Goal: Task Accomplishment & Management: Manage account settings

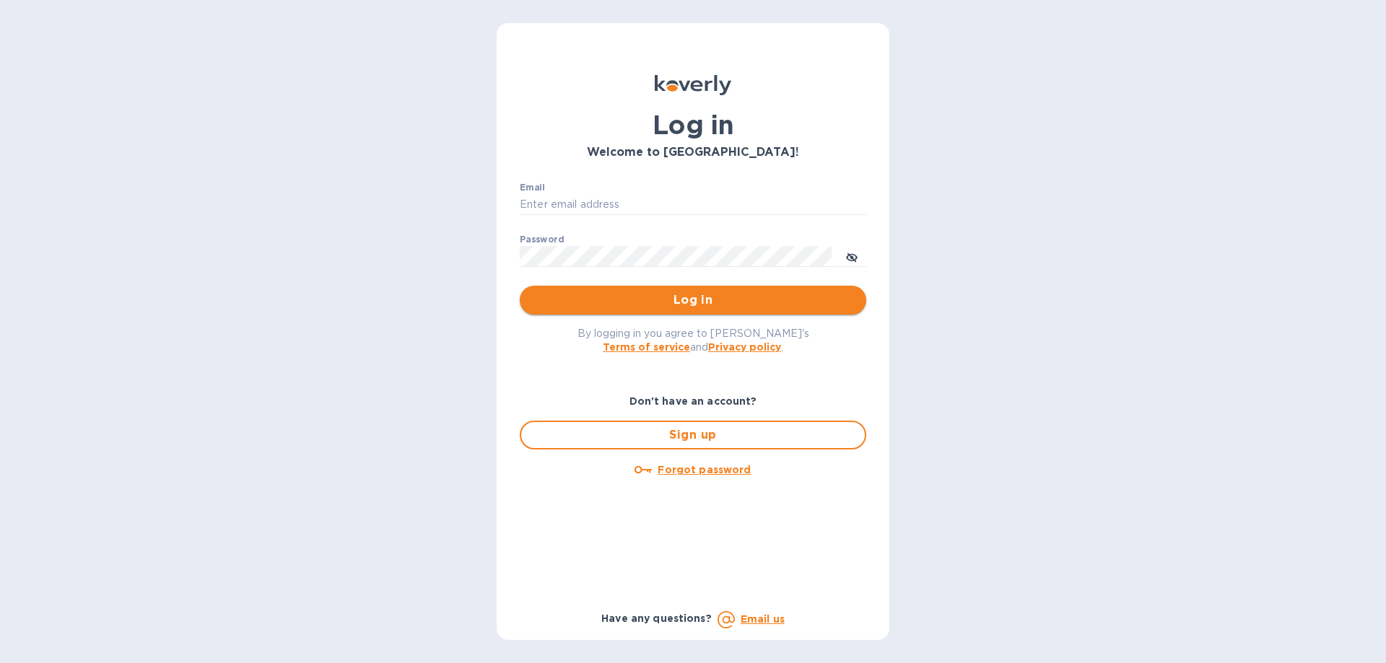
type input "[PERSON_NAME][EMAIL_ADDRESS][DOMAIN_NAME]"
click at [758, 295] on span "Log in" at bounding box center [692, 300] width 323 height 17
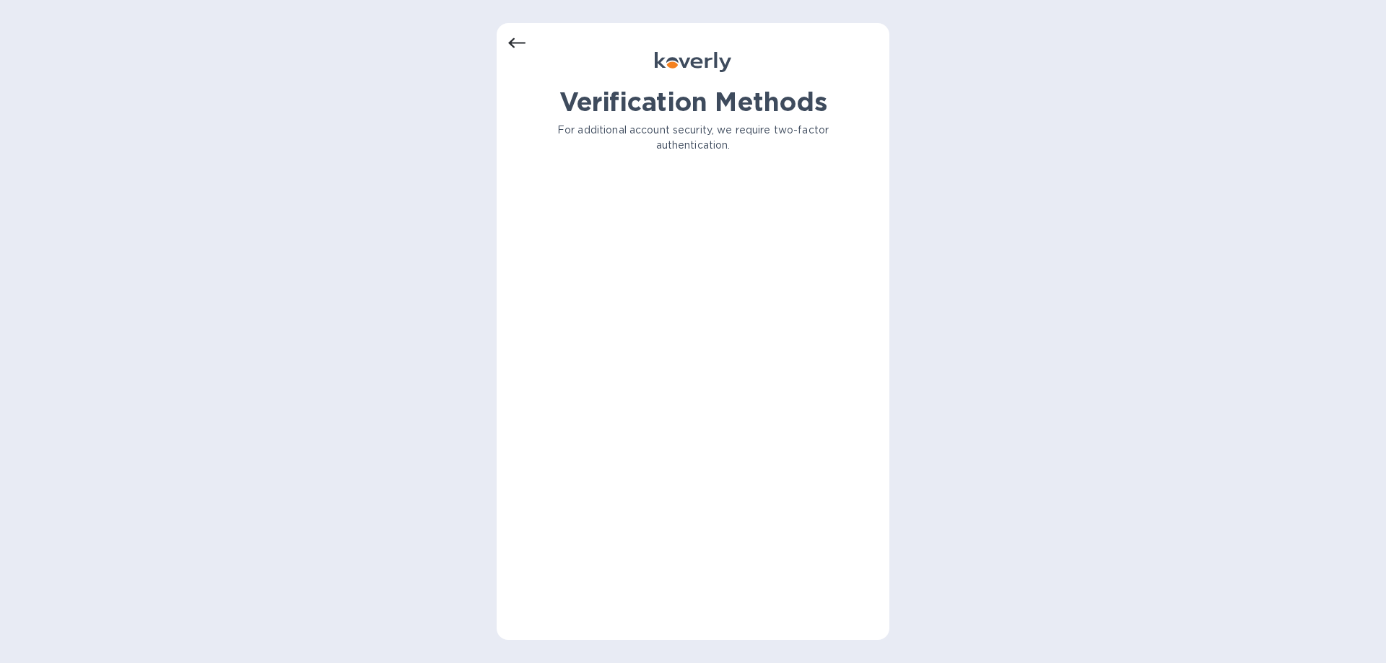
click at [515, 44] on icon at bounding box center [516, 43] width 17 height 17
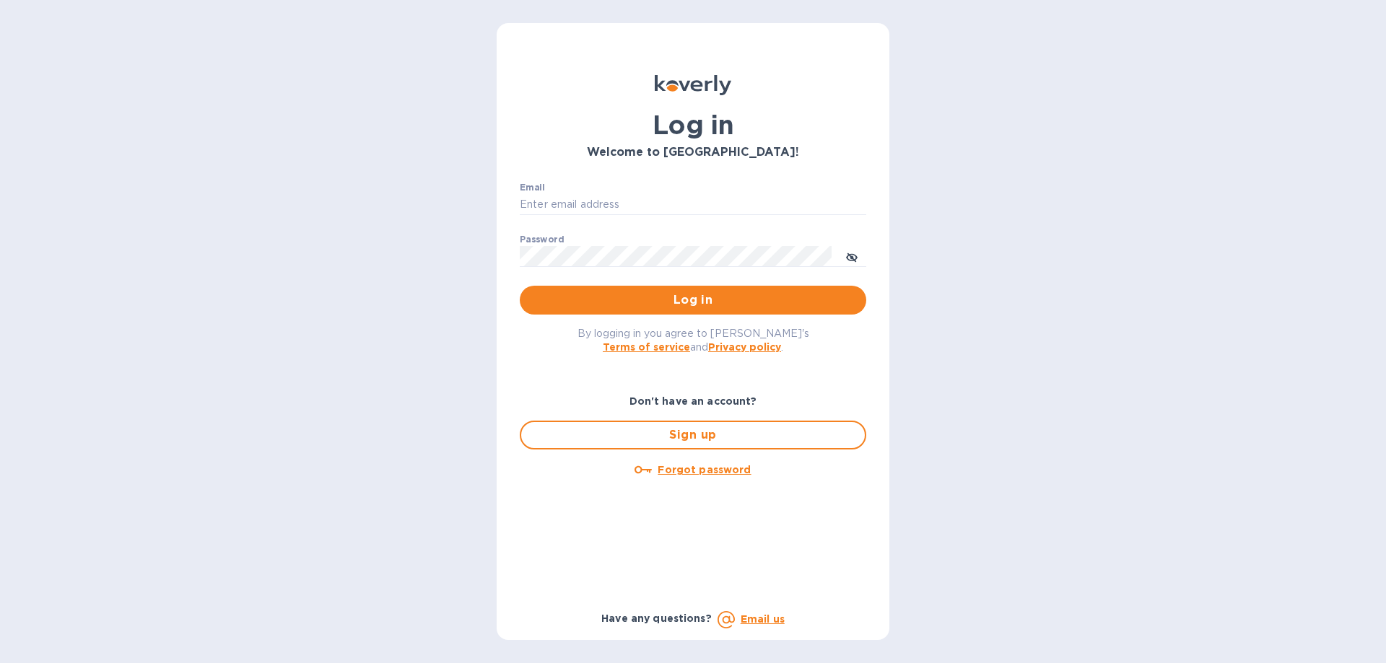
type input "[PERSON_NAME][EMAIL_ADDRESS][DOMAIN_NAME]"
click at [722, 309] on span "Log in" at bounding box center [692, 300] width 323 height 17
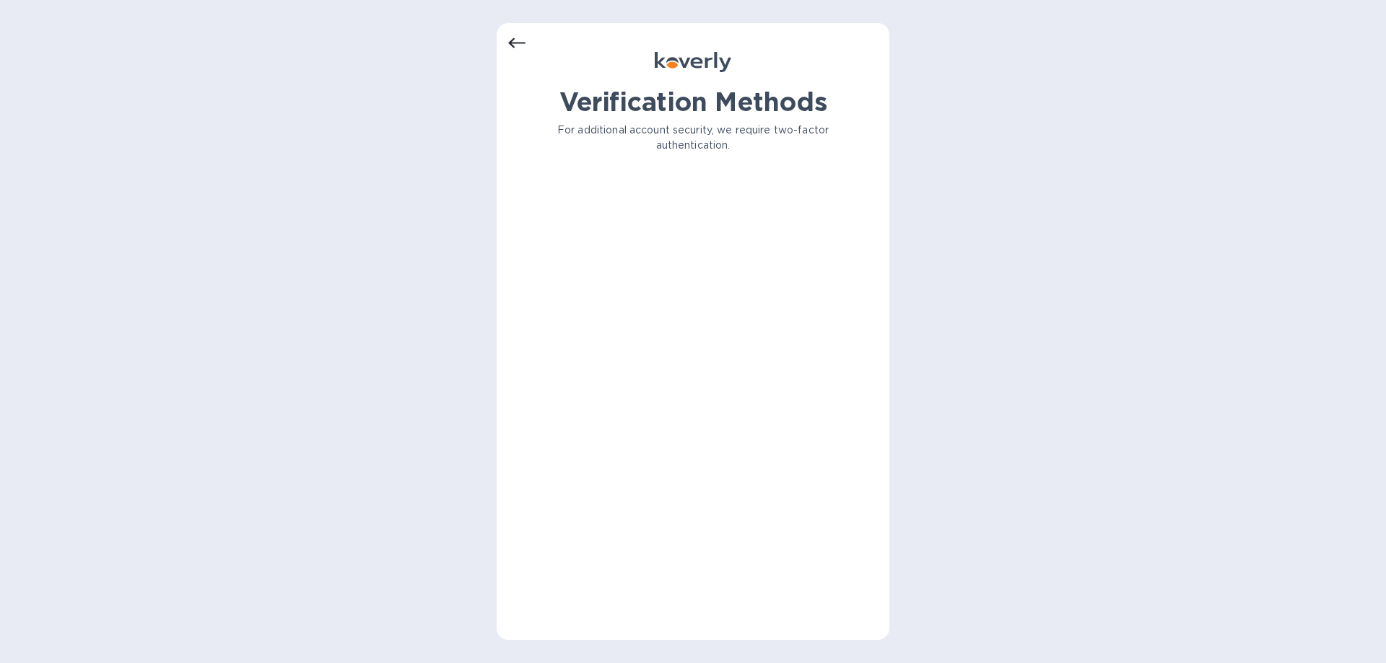
click at [509, 40] on icon at bounding box center [516, 43] width 17 height 17
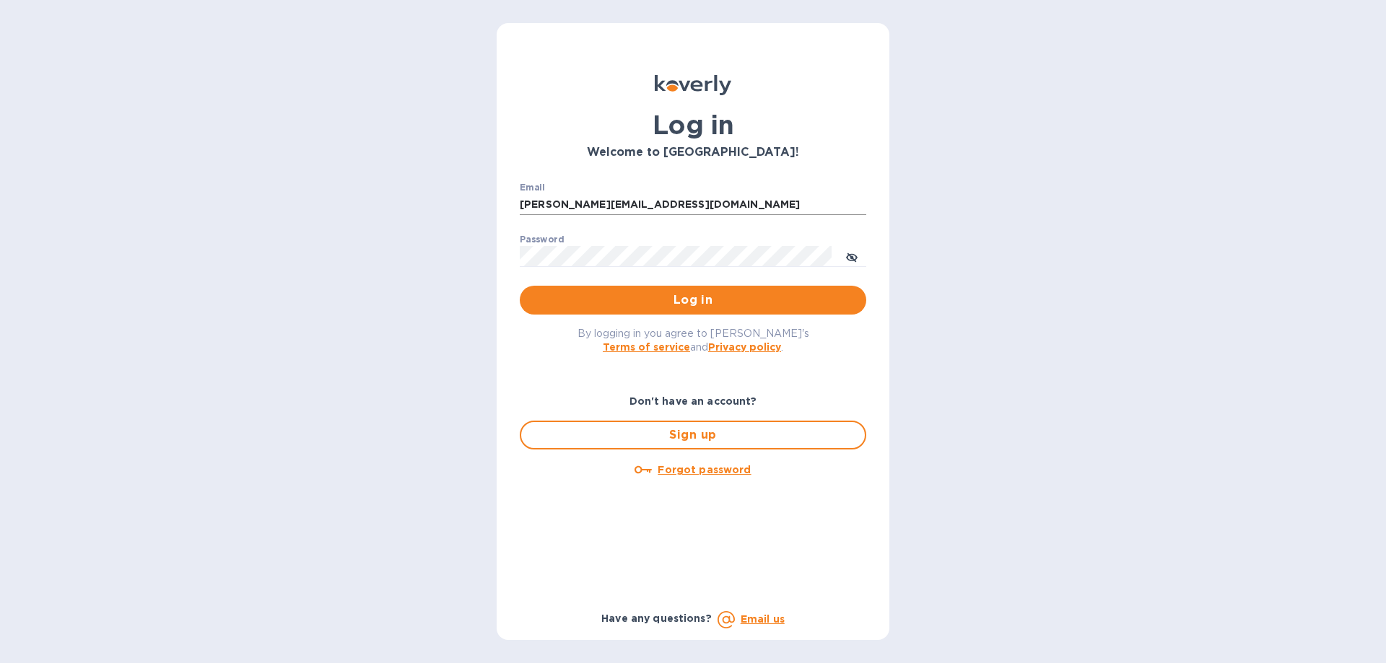
click at [629, 198] on input "[PERSON_NAME][EMAIL_ADDRESS][DOMAIN_NAME]" at bounding box center [693, 205] width 347 height 22
click at [662, 300] on span "Log in" at bounding box center [692, 300] width 323 height 17
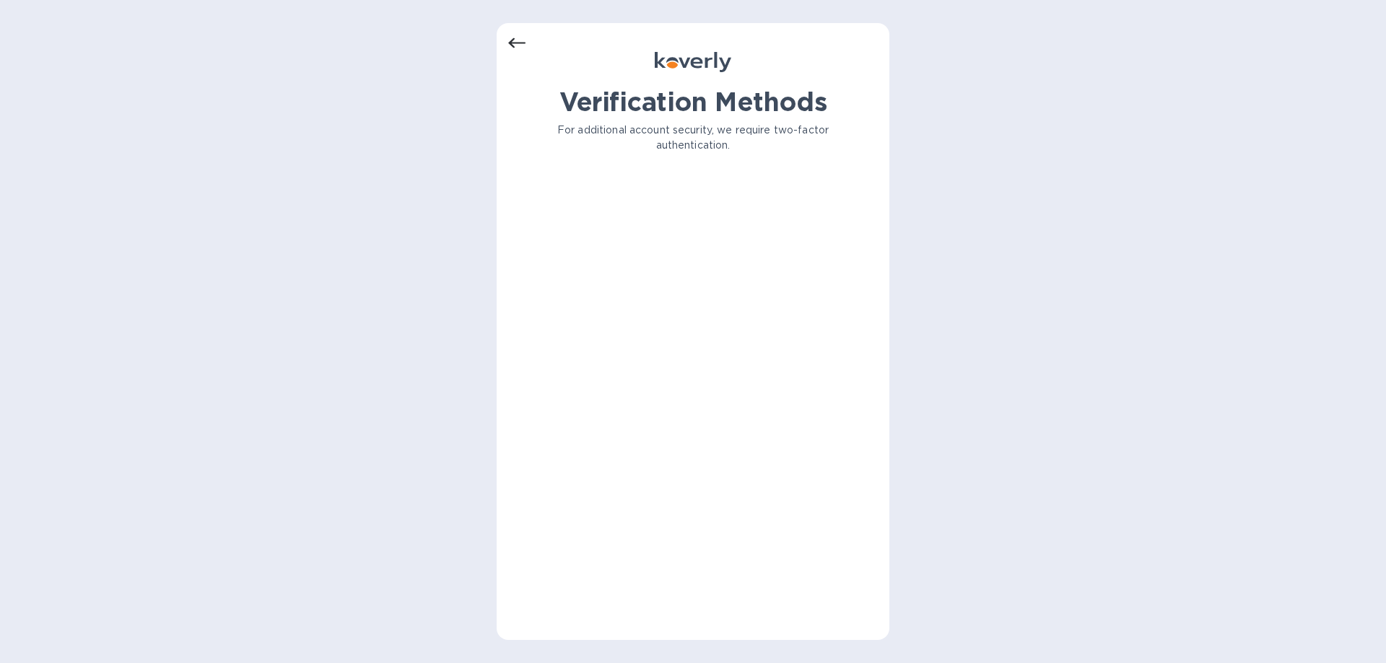
click at [666, 384] on div "Verification Methods For additional account security, we require two-factor aut…" at bounding box center [693, 358] width 370 height 542
click at [667, 376] on div "Verification Methods For additional account security, we require two-factor aut…" at bounding box center [693, 358] width 370 height 542
drag, startPoint x: 667, startPoint y: 376, endPoint x: 660, endPoint y: 346, distance: 31.2
click at [665, 370] on div "Verification Methods For additional account security, we require two-factor aut…" at bounding box center [693, 358] width 370 height 542
click at [660, 346] on div "Verification Methods For additional account security, we require two-factor aut…" at bounding box center [693, 358] width 370 height 542
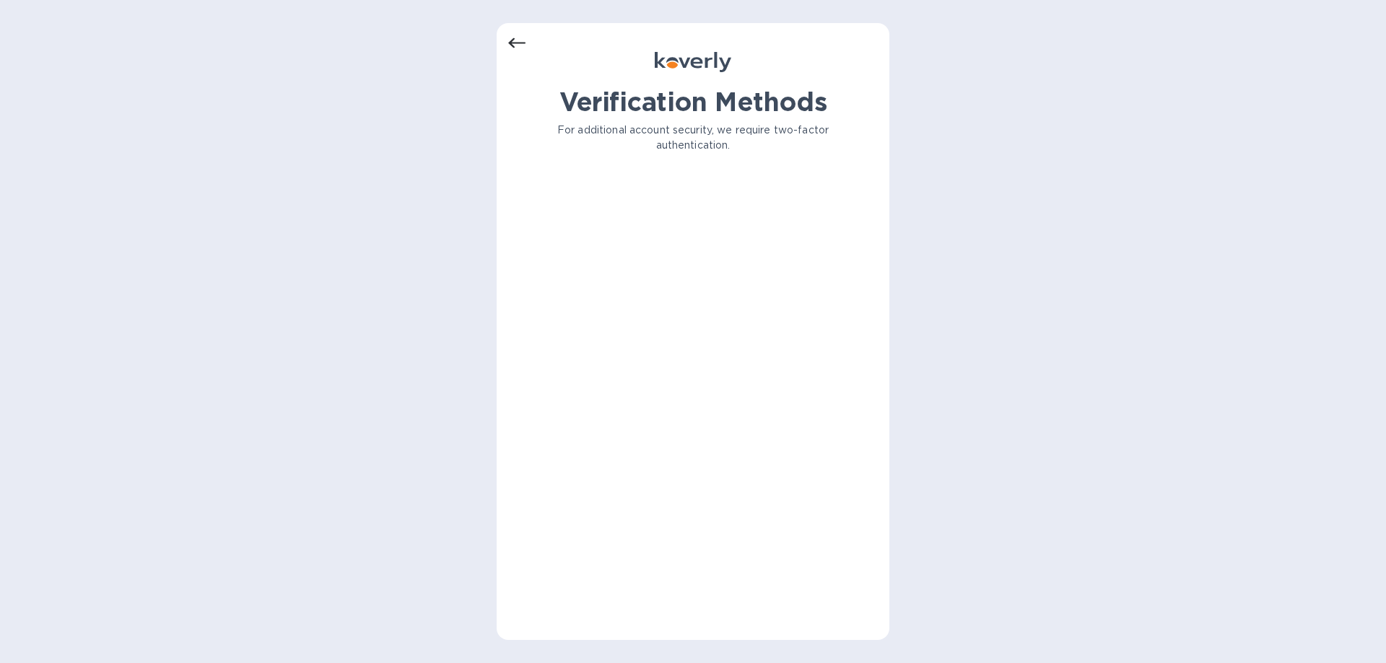
click at [662, 341] on div "Verification Methods For additional account security, we require two-factor aut…" at bounding box center [693, 358] width 370 height 542
click at [666, 337] on div "Verification Methods For additional account security, we require two-factor aut…" at bounding box center [693, 358] width 370 height 542
click at [668, 334] on div "Verification Methods For additional account security, we require two-factor aut…" at bounding box center [693, 358] width 370 height 542
click at [670, 334] on div "Verification Methods For additional account security, we require two-factor aut…" at bounding box center [693, 358] width 370 height 542
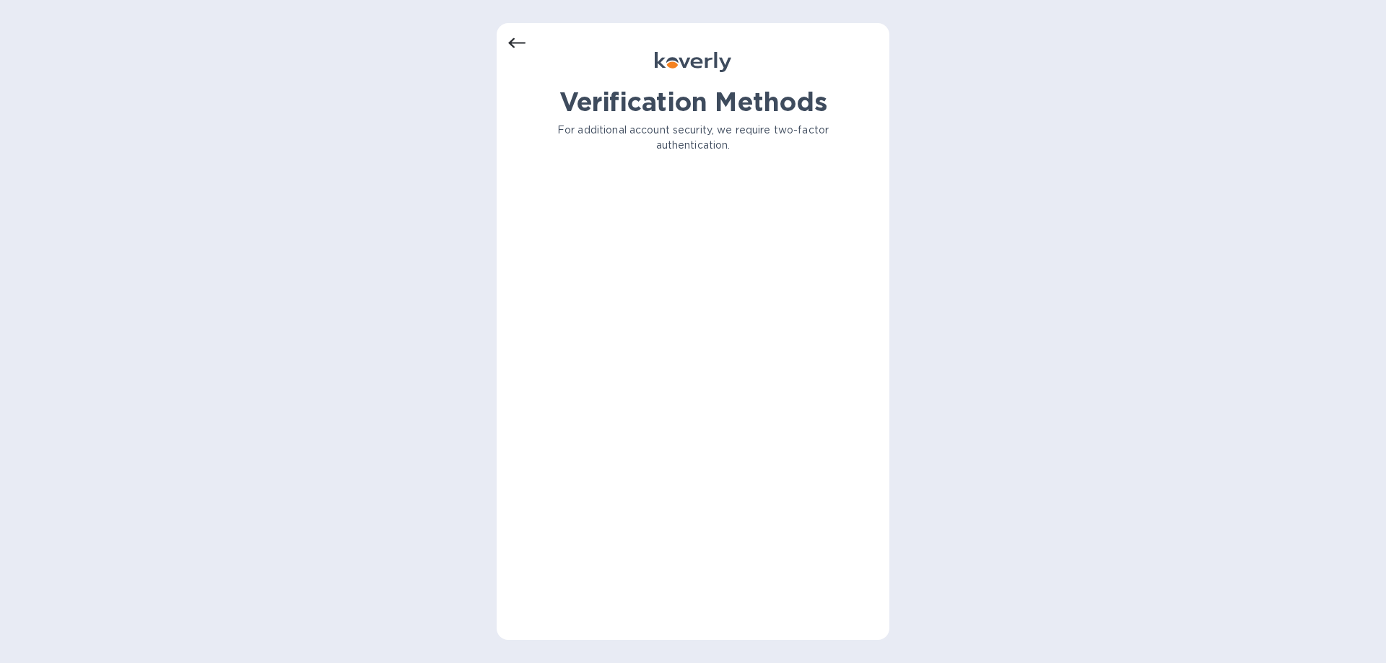
click at [517, 48] on icon at bounding box center [516, 43] width 17 height 17
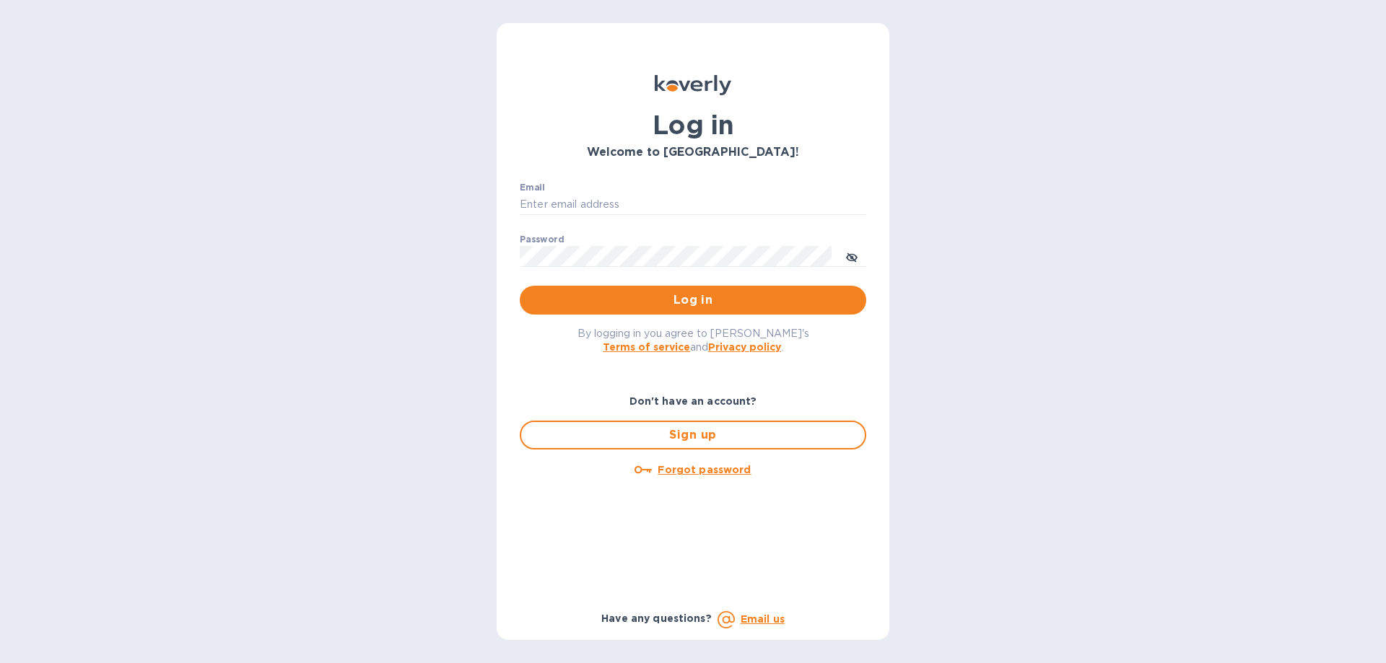
type input "[PERSON_NAME][EMAIL_ADDRESS][DOMAIN_NAME]"
click at [622, 307] on span "Log in" at bounding box center [692, 300] width 323 height 17
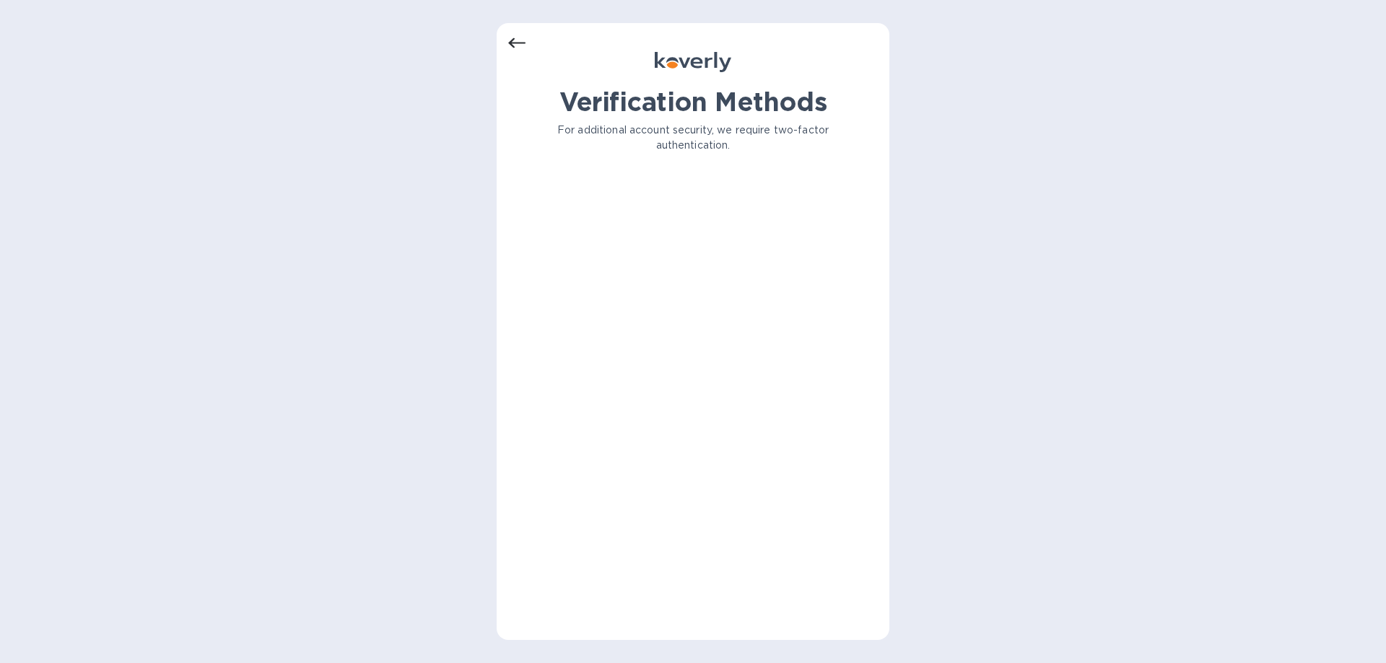
click at [510, 40] on icon at bounding box center [516, 43] width 17 height 17
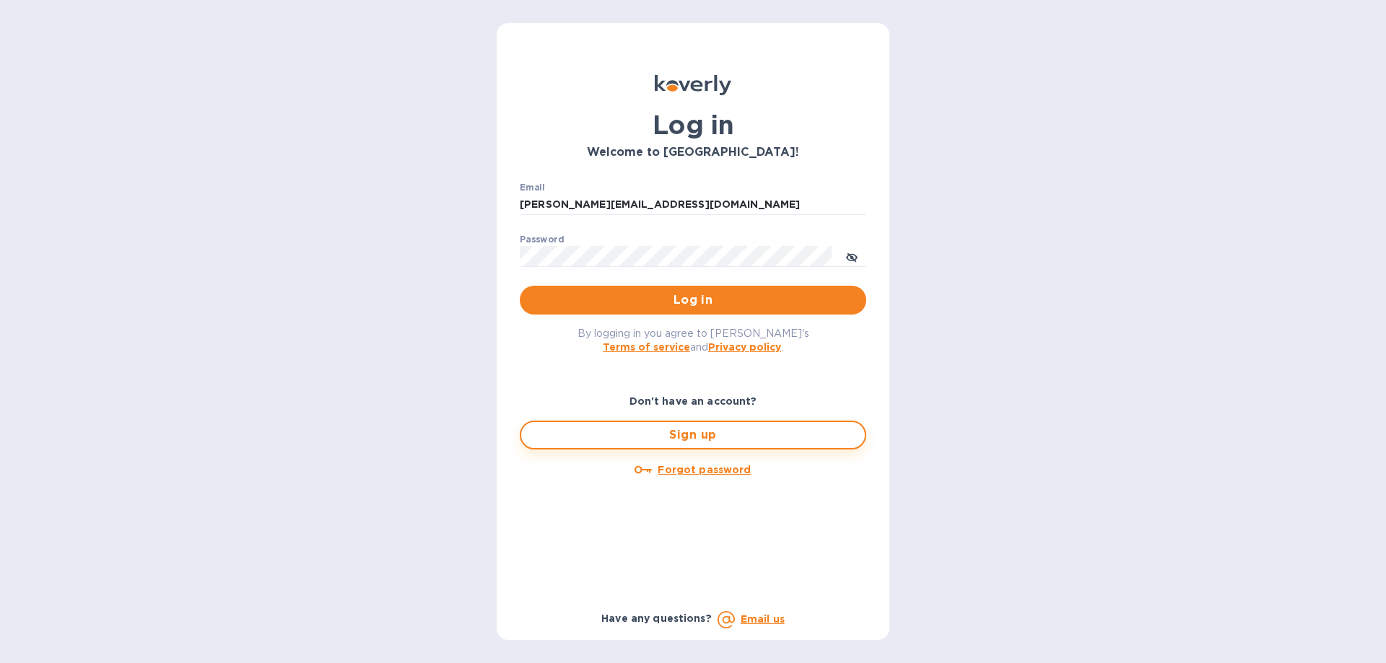
click at [656, 429] on span "Sign up" at bounding box center [693, 435] width 321 height 17
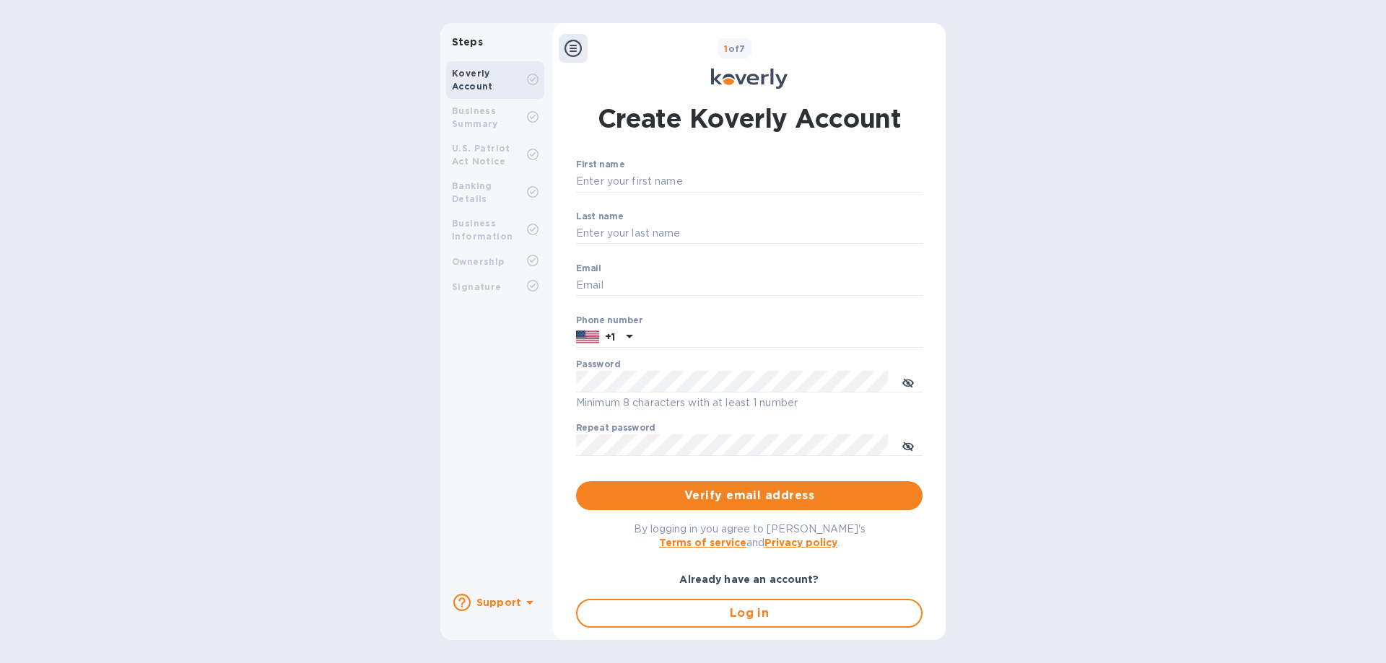
type input "devins@arborwayimports.com"
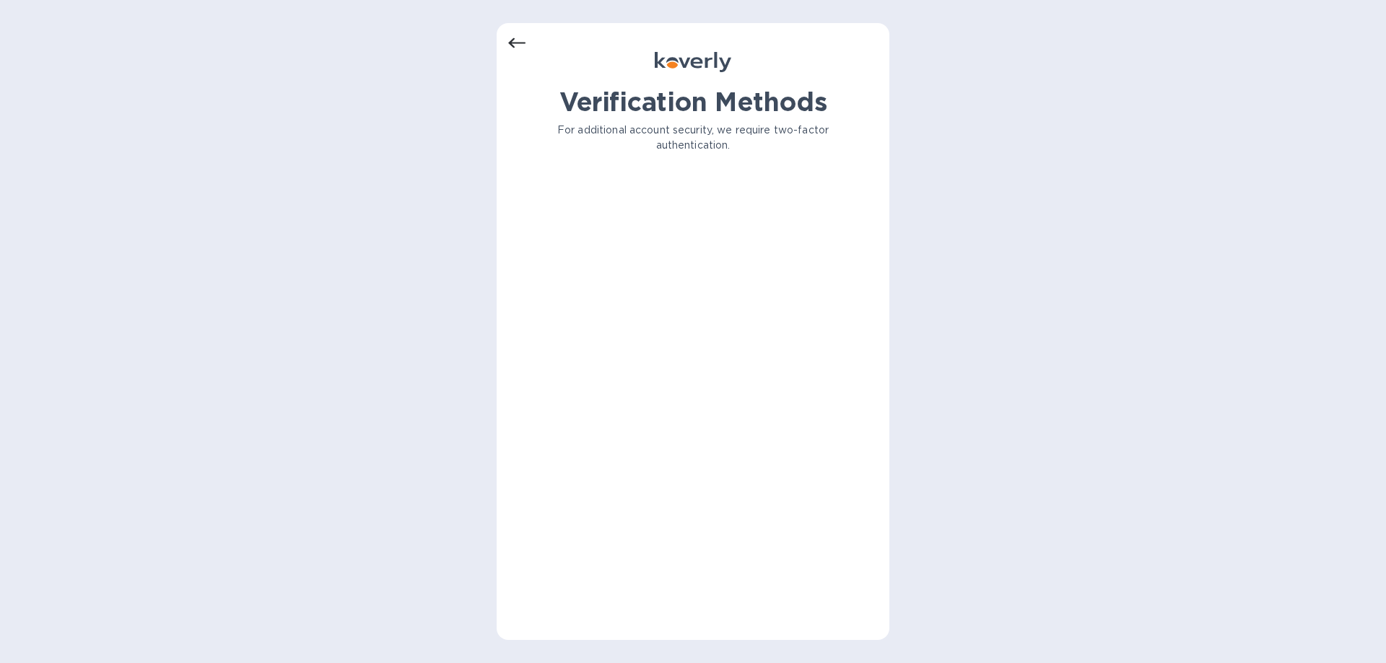
click at [510, 43] on icon at bounding box center [516, 43] width 17 height 10
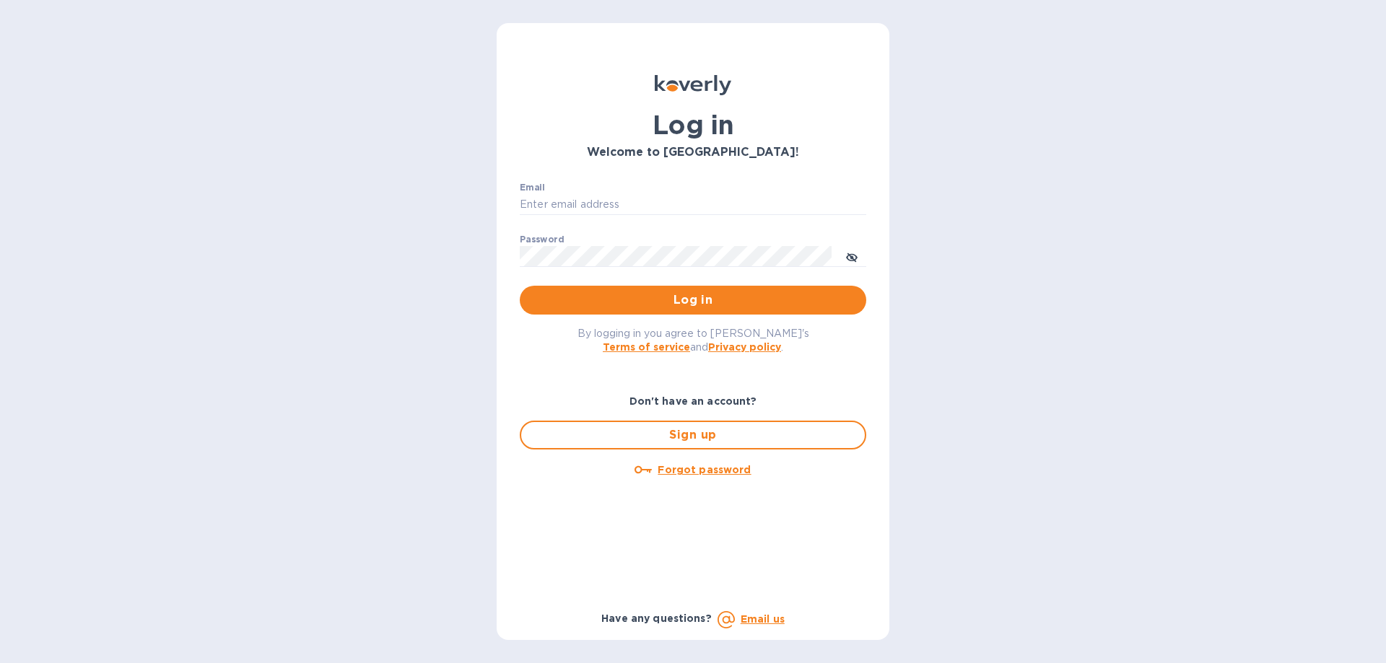
type input "[PERSON_NAME][EMAIL_ADDRESS][DOMAIN_NAME]"
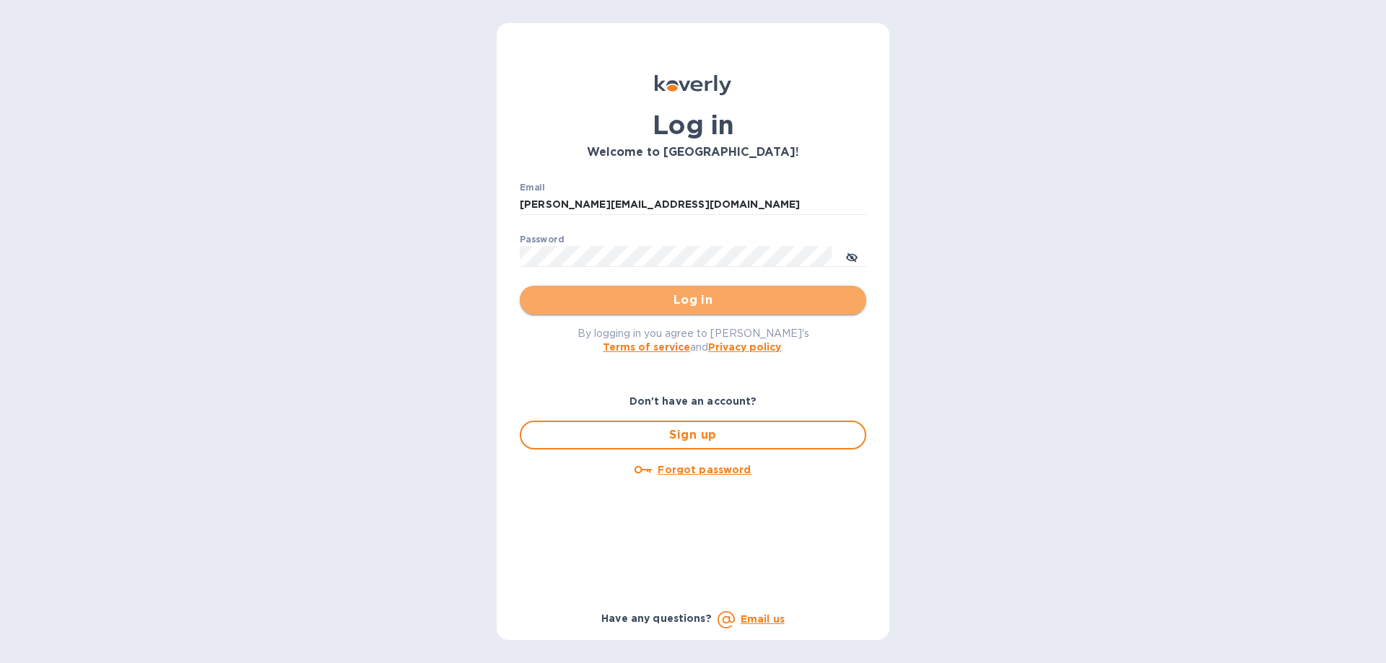
click at [664, 308] on span "Log in" at bounding box center [692, 300] width 323 height 17
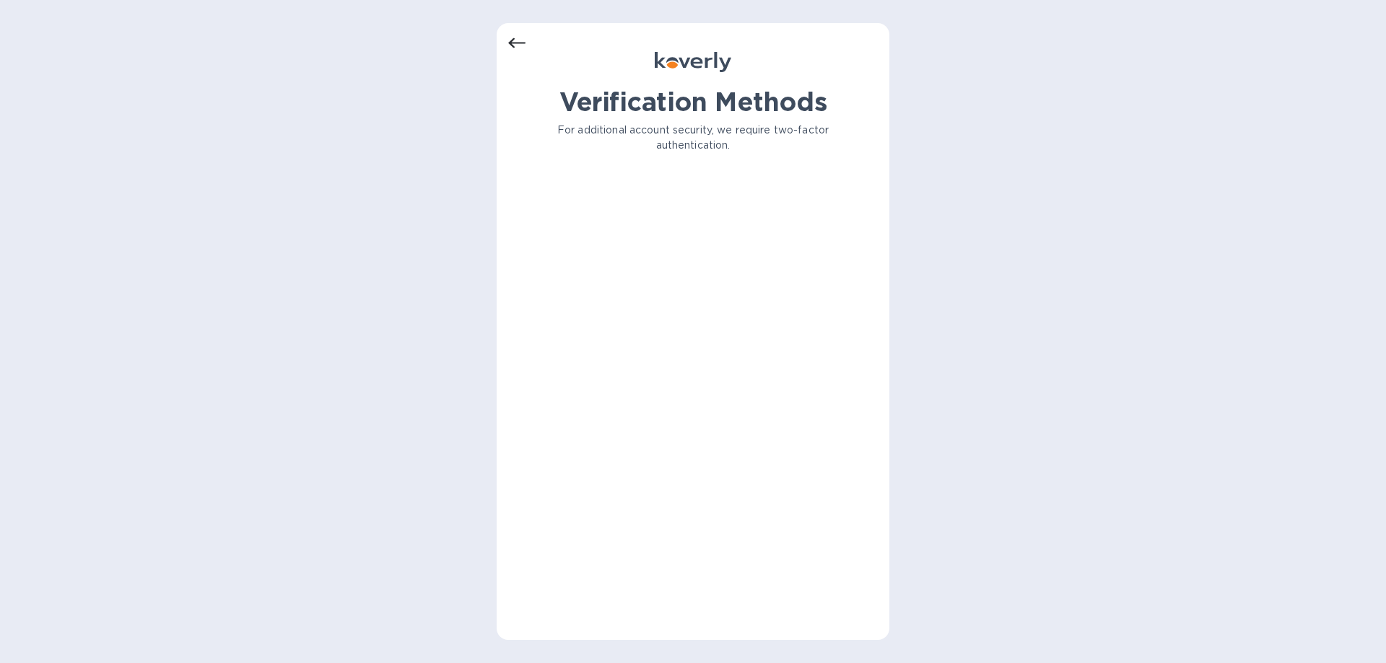
click at [516, 35] on icon at bounding box center [516, 43] width 17 height 17
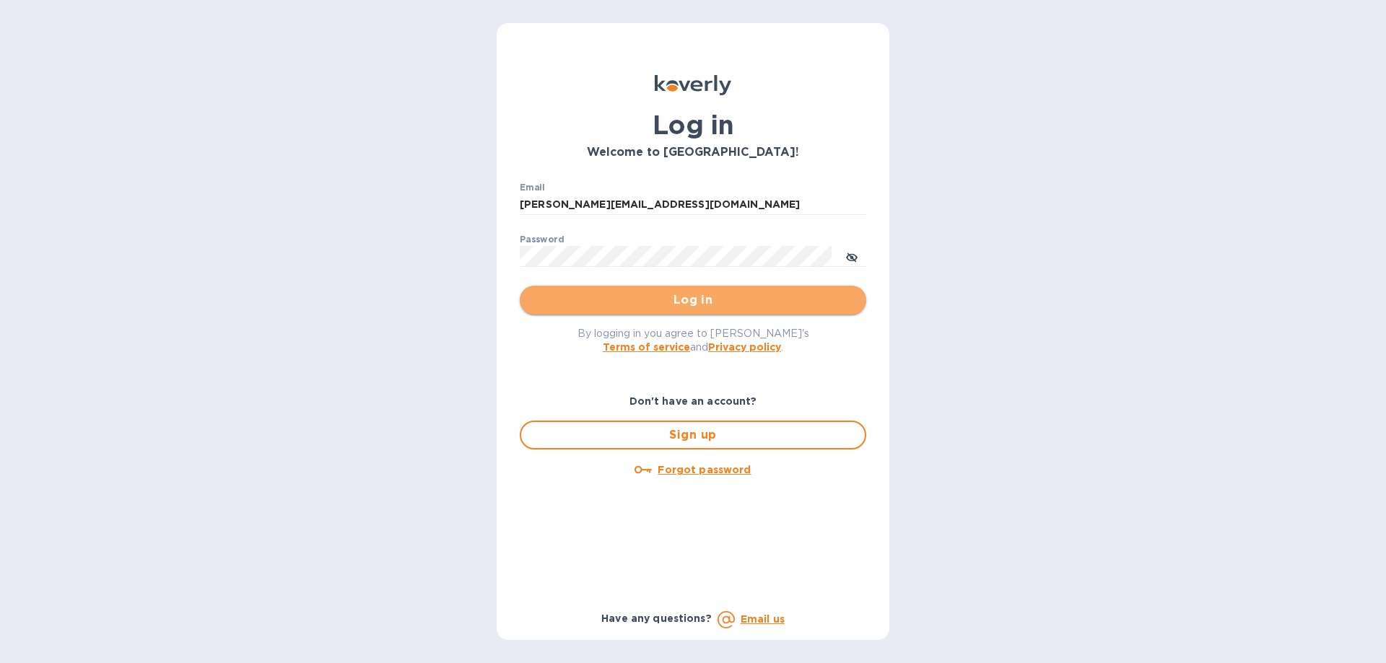
click at [640, 288] on button "Log in" at bounding box center [693, 300] width 347 height 29
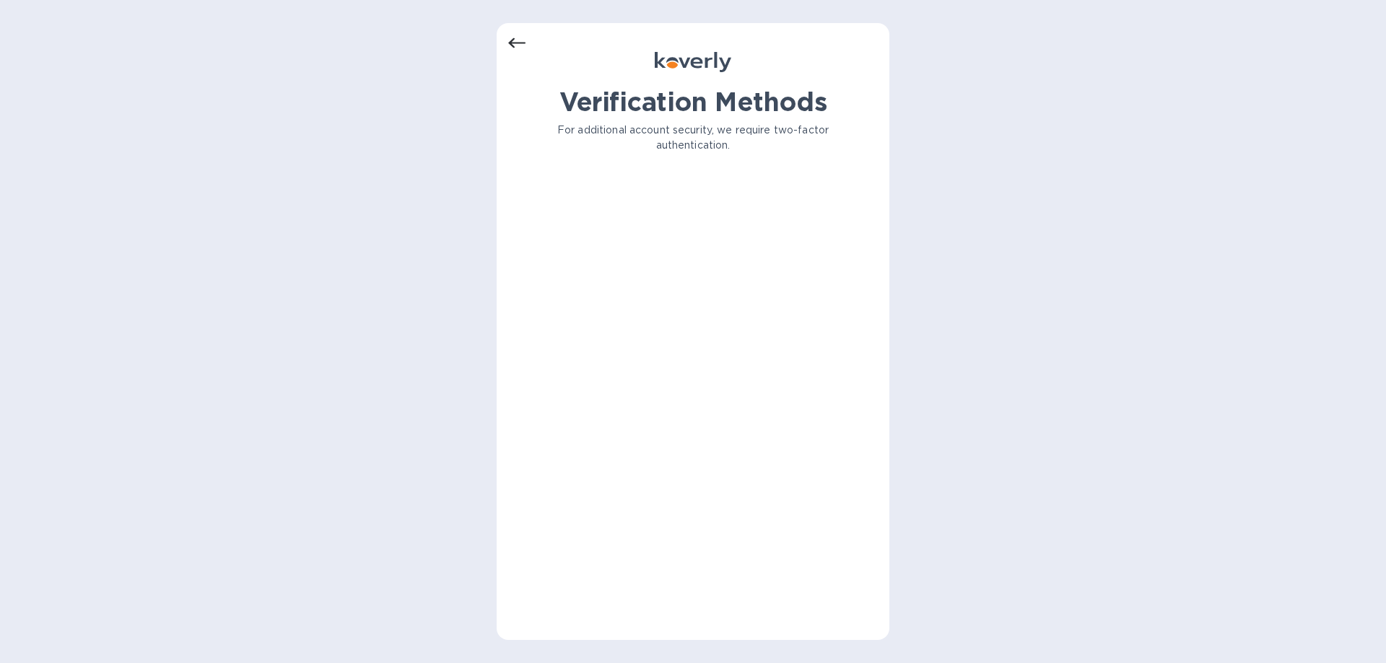
click at [518, 44] on icon at bounding box center [516, 43] width 17 height 17
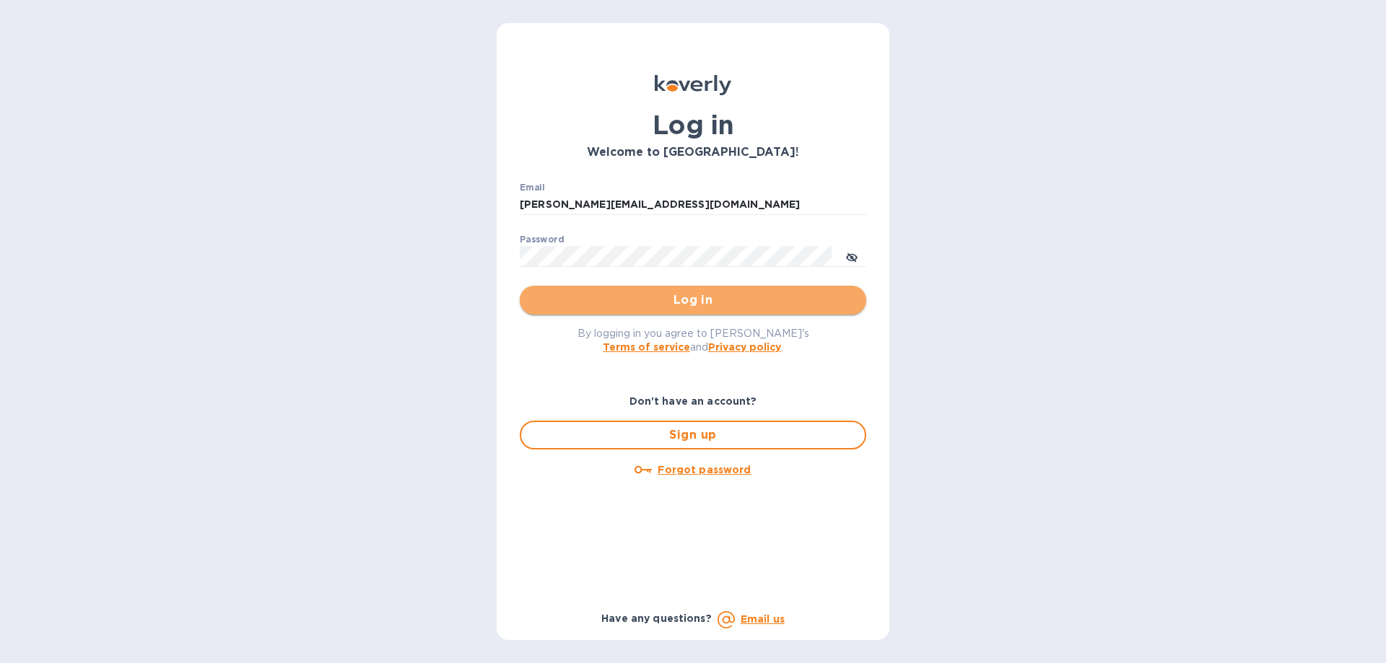
click at [679, 295] on span "Log in" at bounding box center [692, 300] width 323 height 17
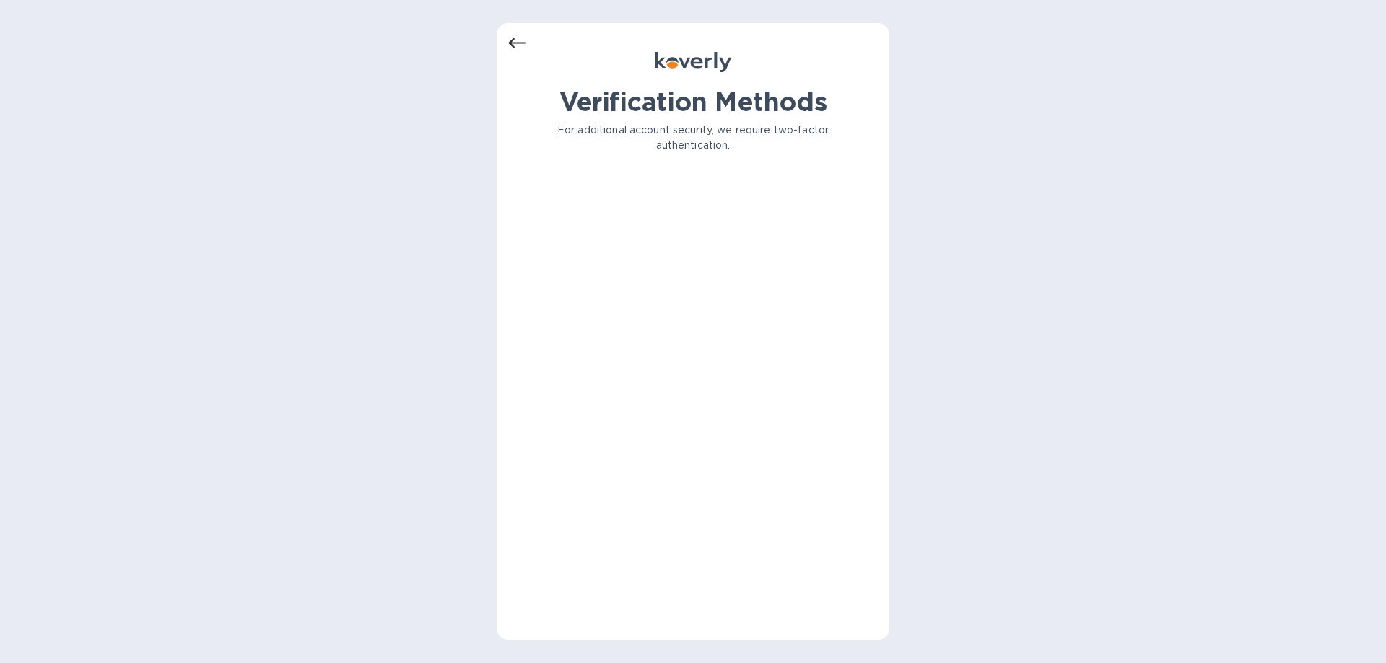
click at [510, 40] on icon at bounding box center [516, 43] width 17 height 17
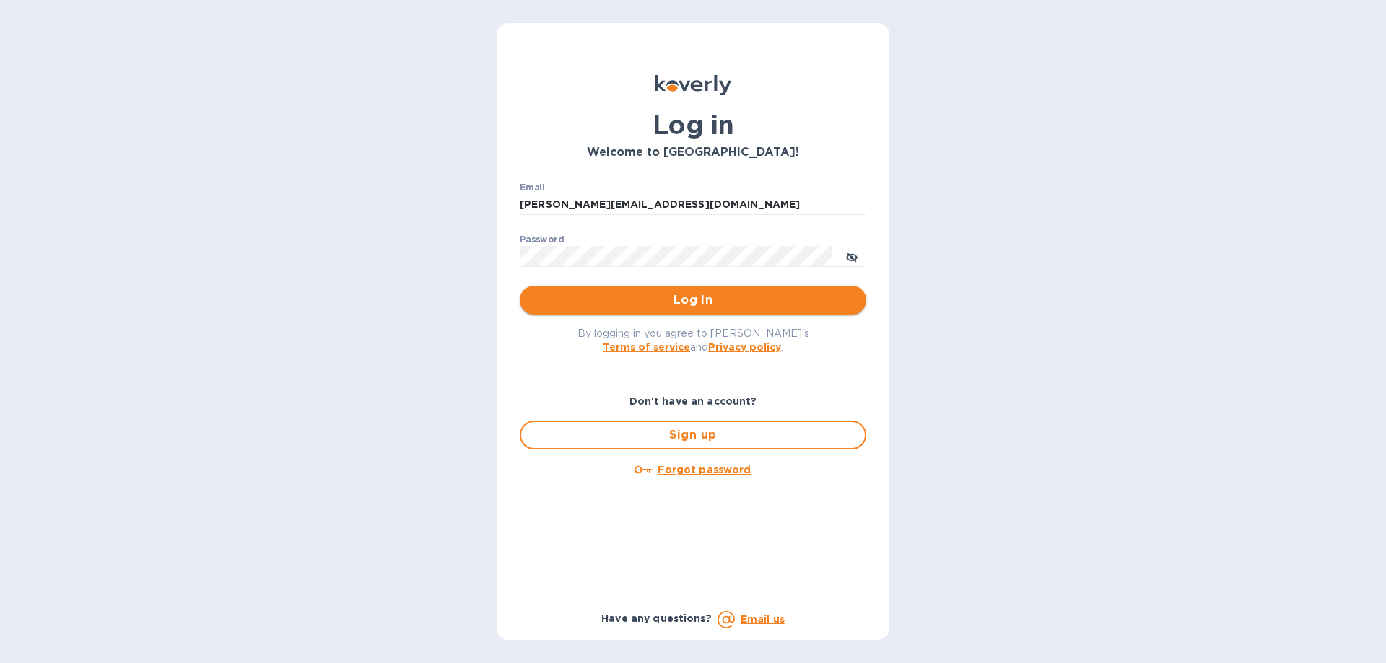
click at [628, 294] on span "Log in" at bounding box center [692, 300] width 323 height 17
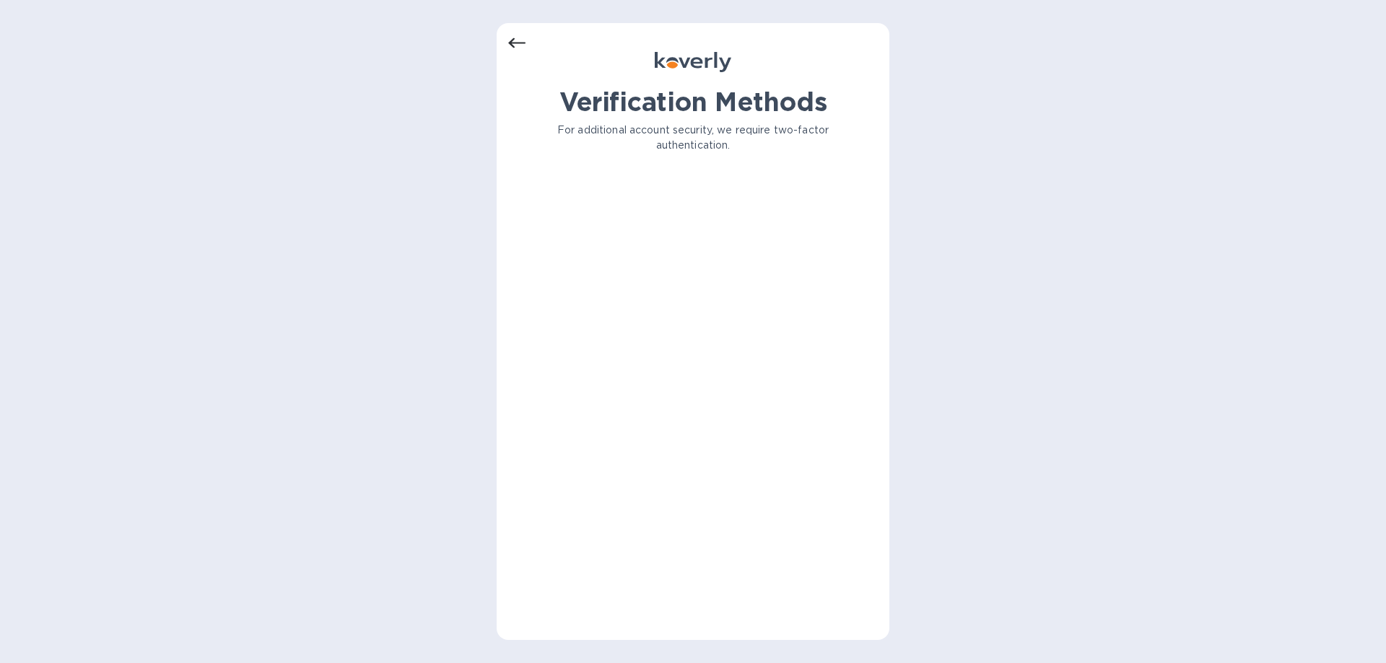
click at [504, 40] on div "Verification Methods For additional account security, we require two-factor aut…" at bounding box center [693, 331] width 393 height 617
click at [515, 43] on icon at bounding box center [516, 43] width 17 height 10
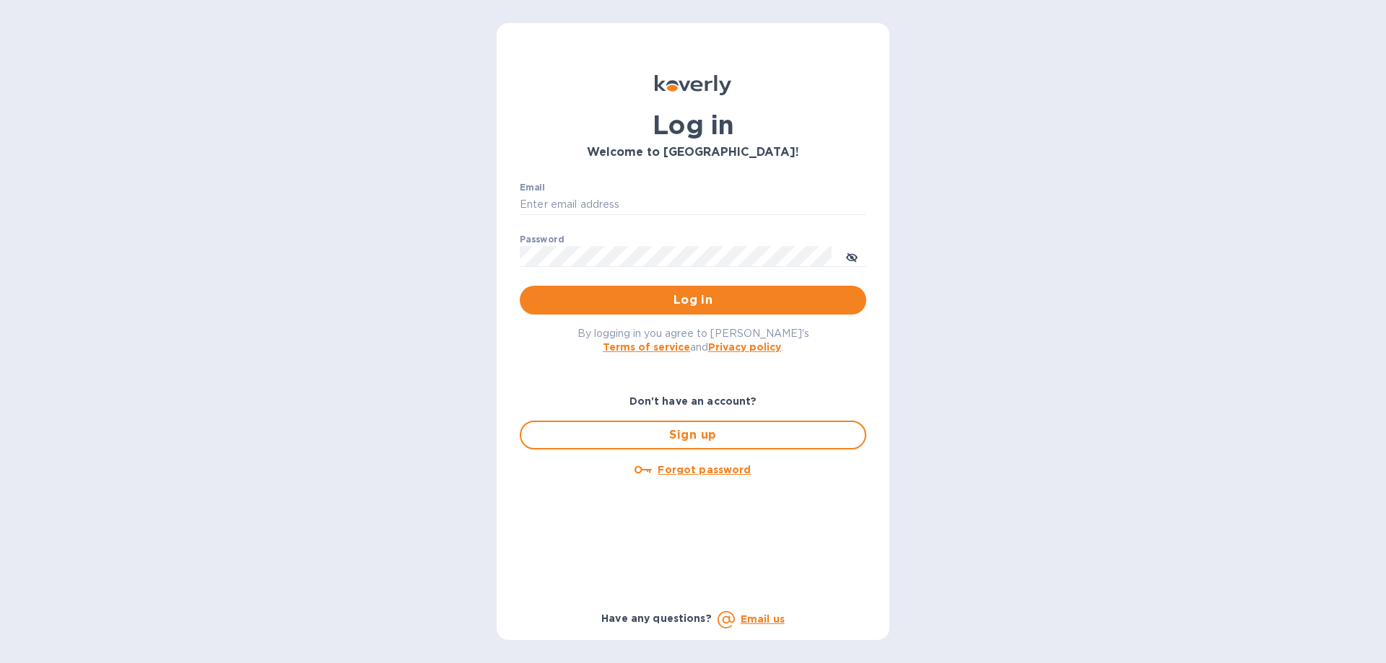
type input "[PERSON_NAME][EMAIL_ADDRESS][DOMAIN_NAME]"
click at [621, 294] on span "Log in" at bounding box center [692, 300] width 323 height 17
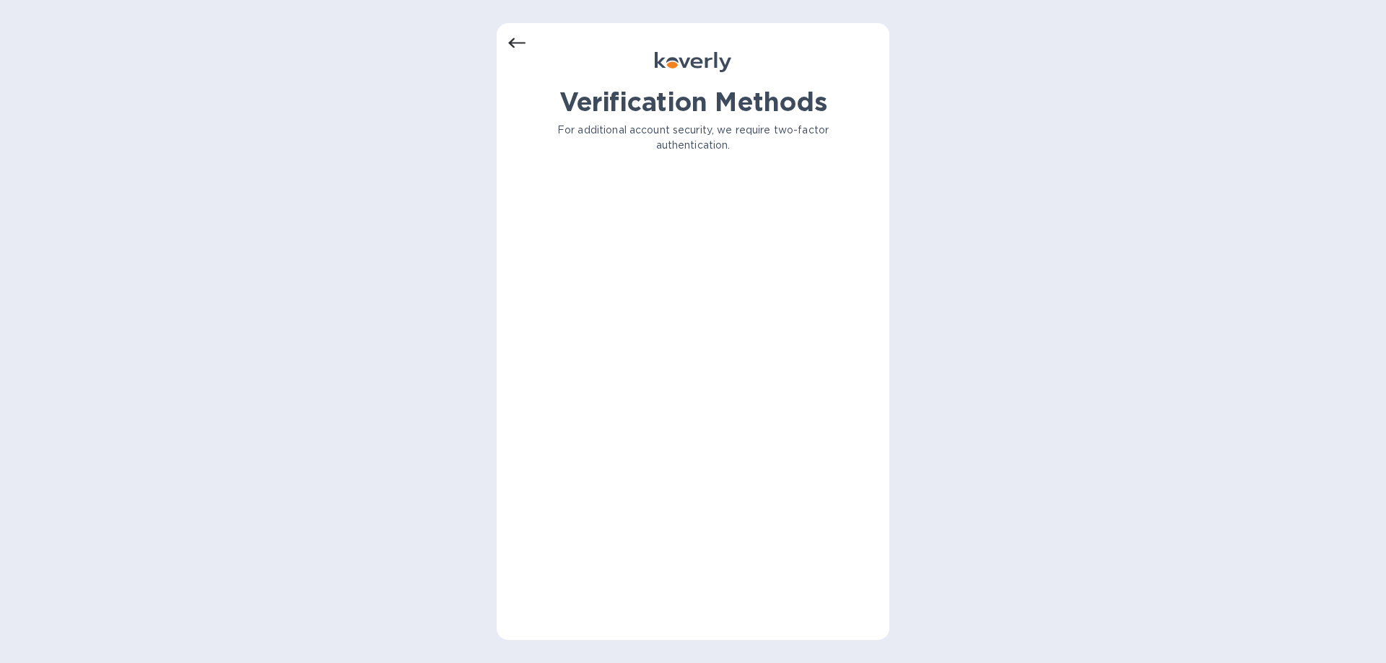
drag, startPoint x: 614, startPoint y: 292, endPoint x: 418, endPoint y: 218, distance: 210.0
click at [418, 218] on div "Verification Methods For additional account security, we require two-factor aut…" at bounding box center [693, 331] width 1386 height 663
click at [507, 40] on div "Verification Methods For additional account security, we require two-factor aut…" at bounding box center [693, 331] width 393 height 617
click at [511, 43] on icon at bounding box center [516, 43] width 17 height 10
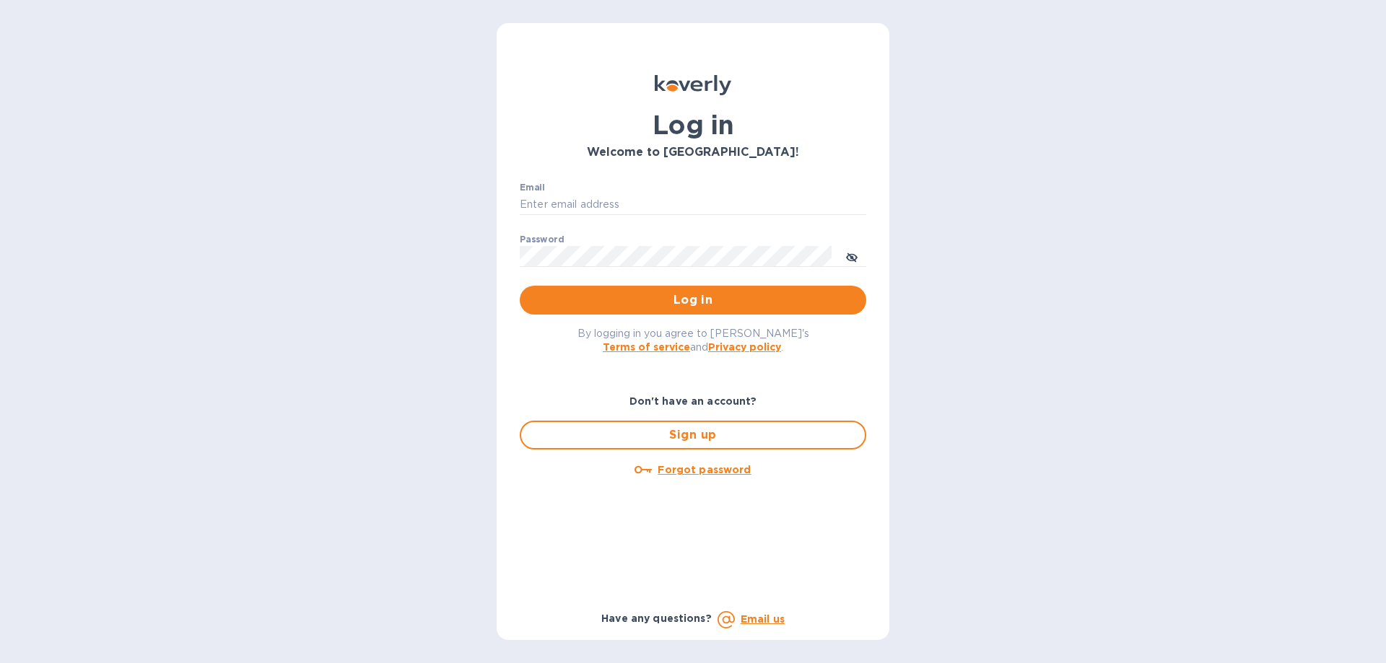
type input "[PERSON_NAME][EMAIL_ADDRESS][DOMAIN_NAME]"
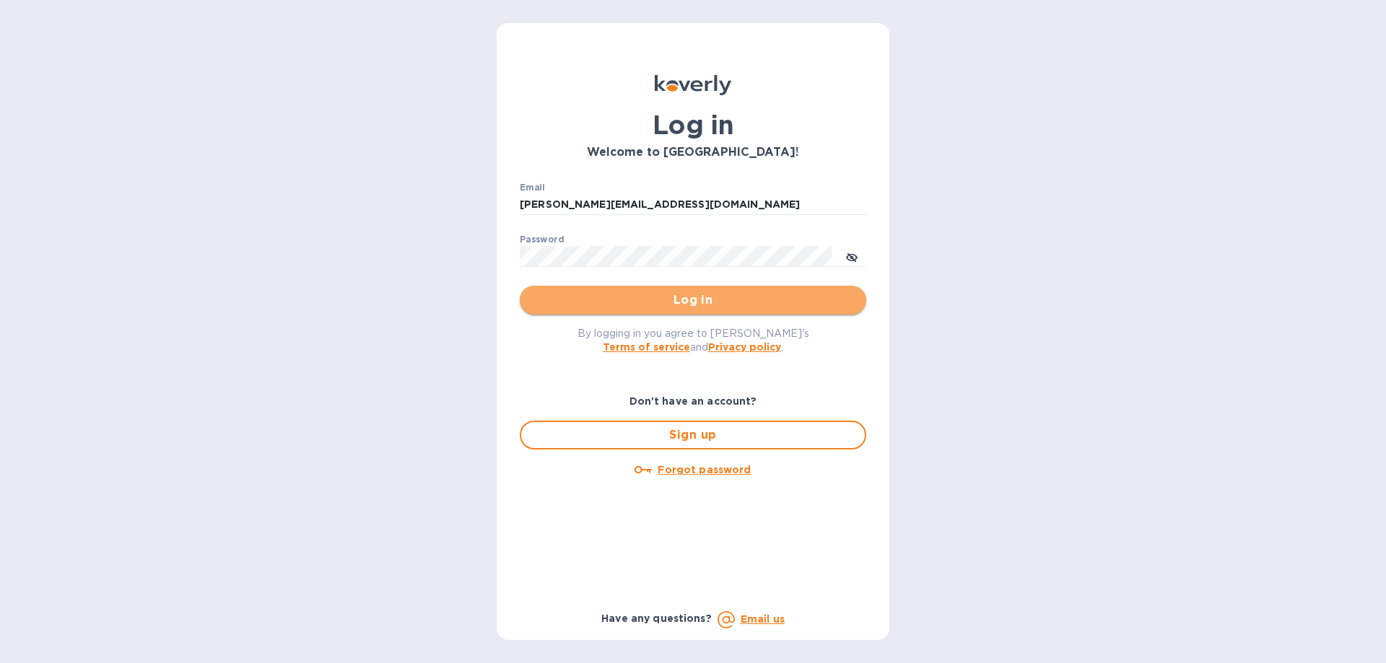
click at [604, 298] on span "Log in" at bounding box center [692, 300] width 323 height 17
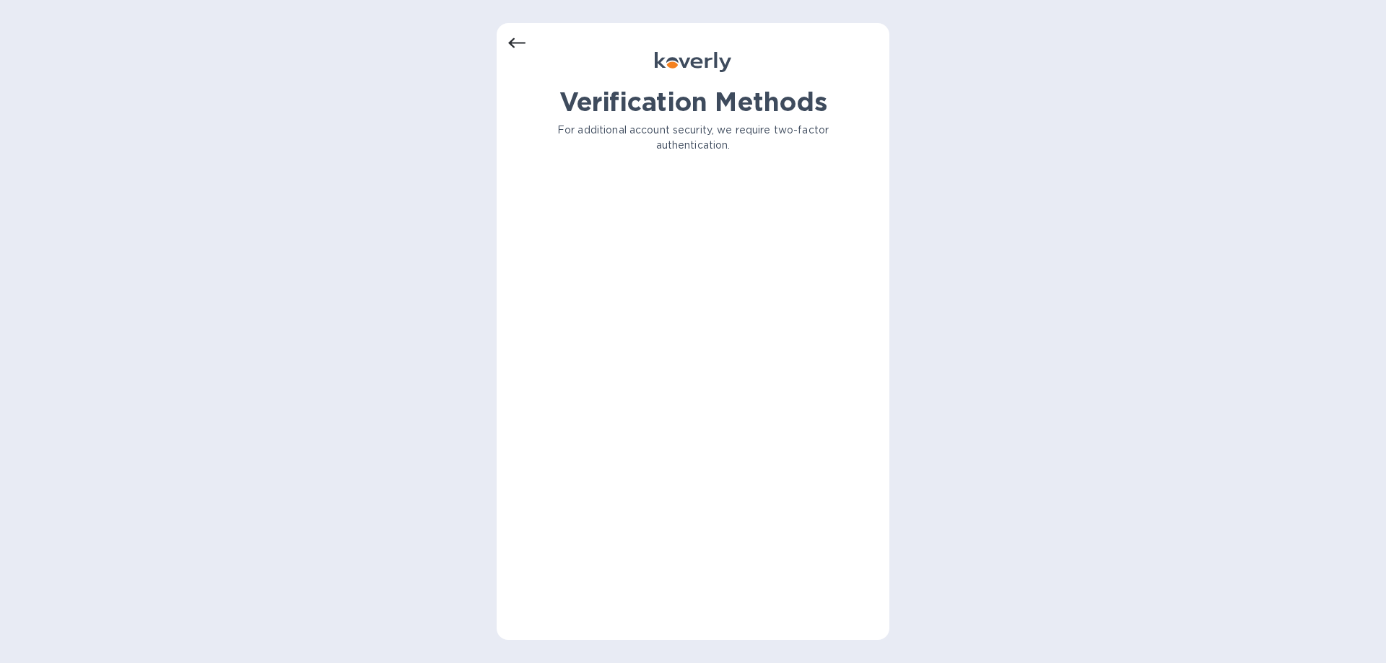
click at [515, 41] on icon at bounding box center [516, 43] width 17 height 17
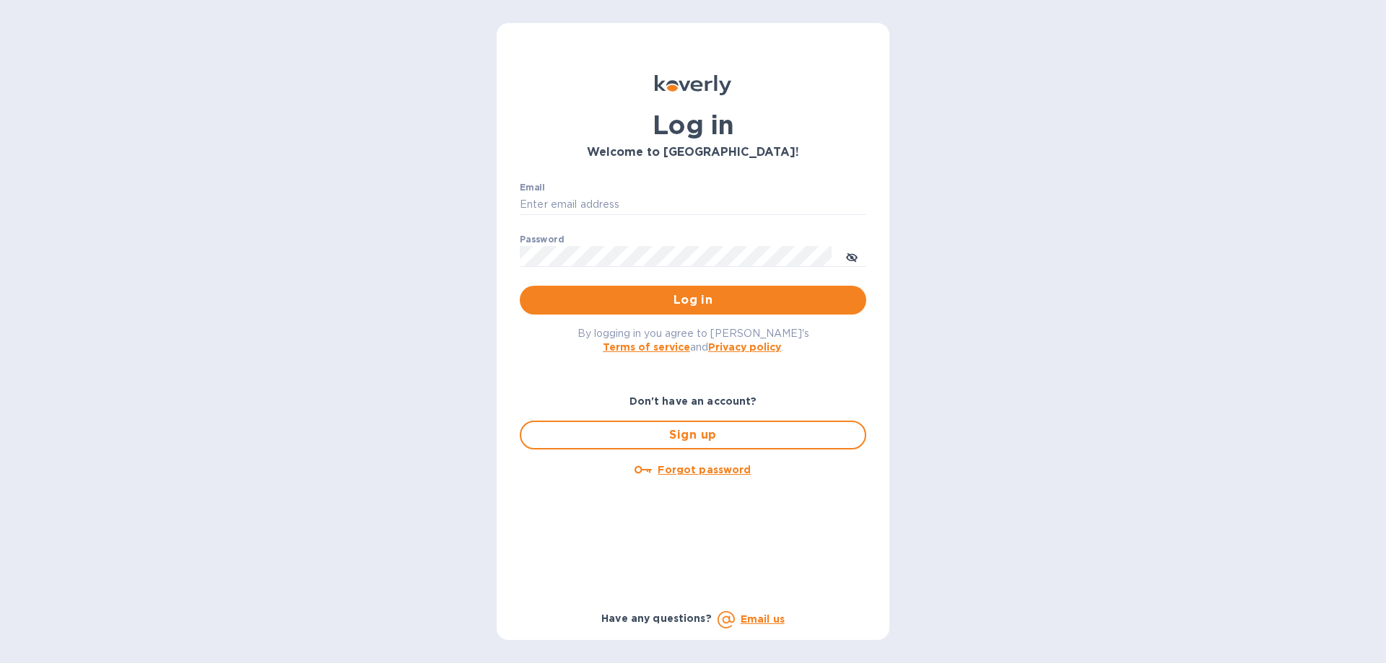
type input "devins@arborwayimports.com"
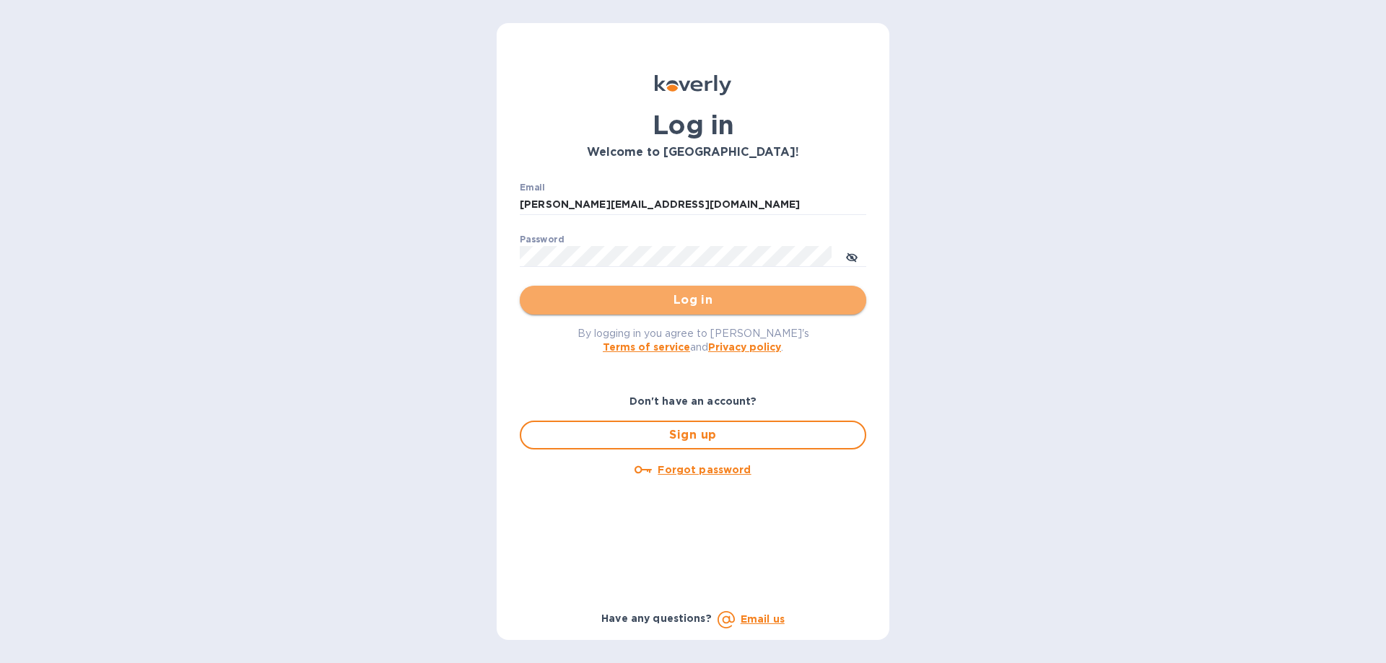
click at [678, 298] on span "Log in" at bounding box center [692, 300] width 323 height 17
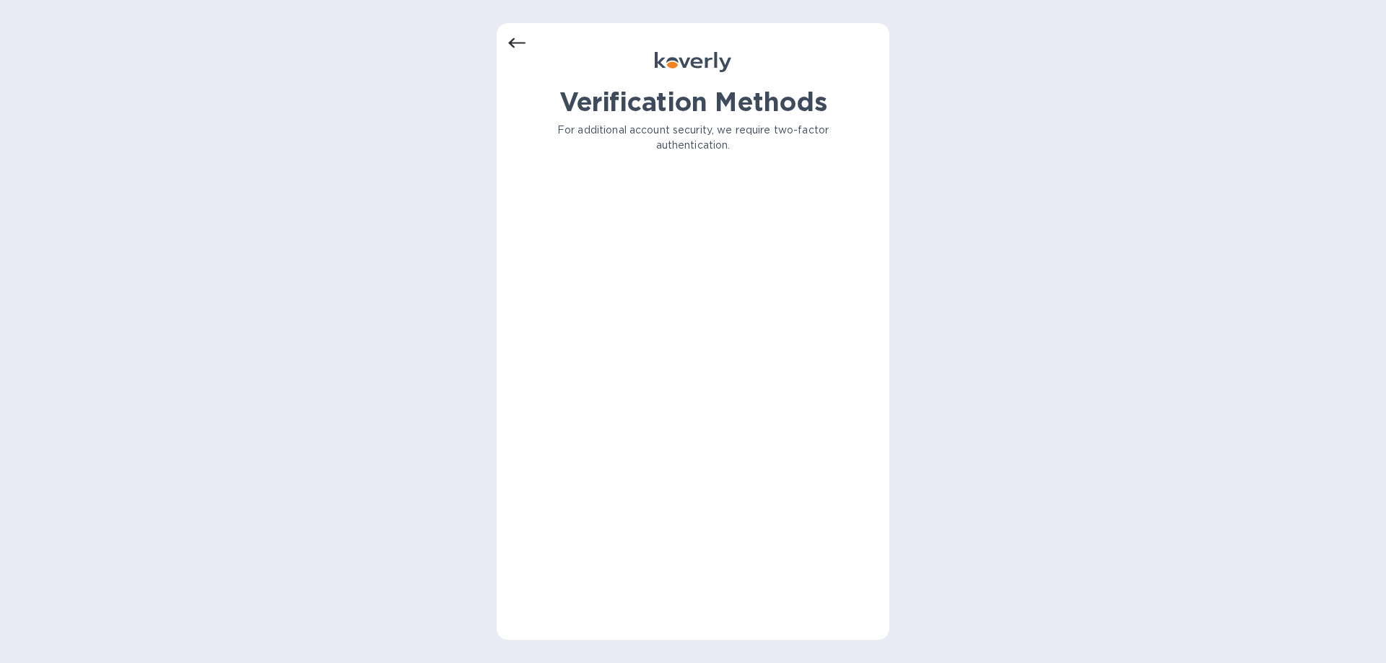
click at [514, 38] on icon at bounding box center [516, 43] width 17 height 10
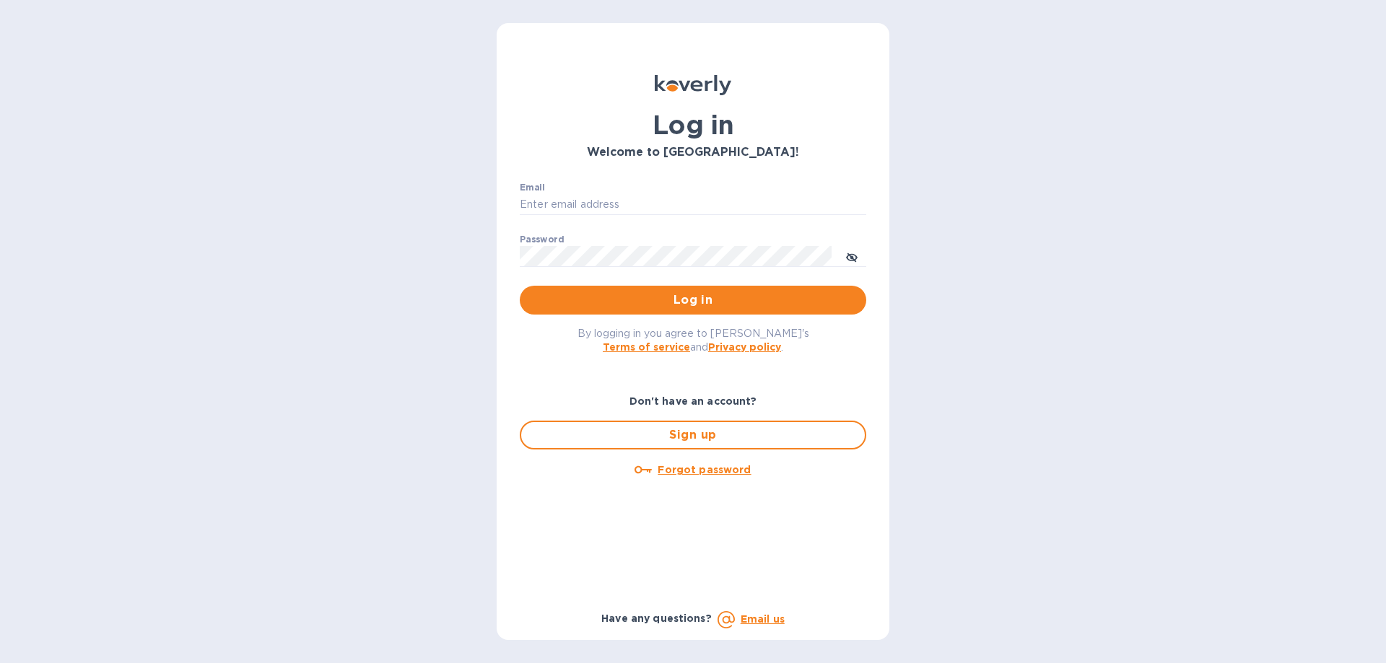
type input "[PERSON_NAME][EMAIL_ADDRESS][DOMAIN_NAME]"
click at [668, 296] on span "Log in" at bounding box center [692, 300] width 323 height 17
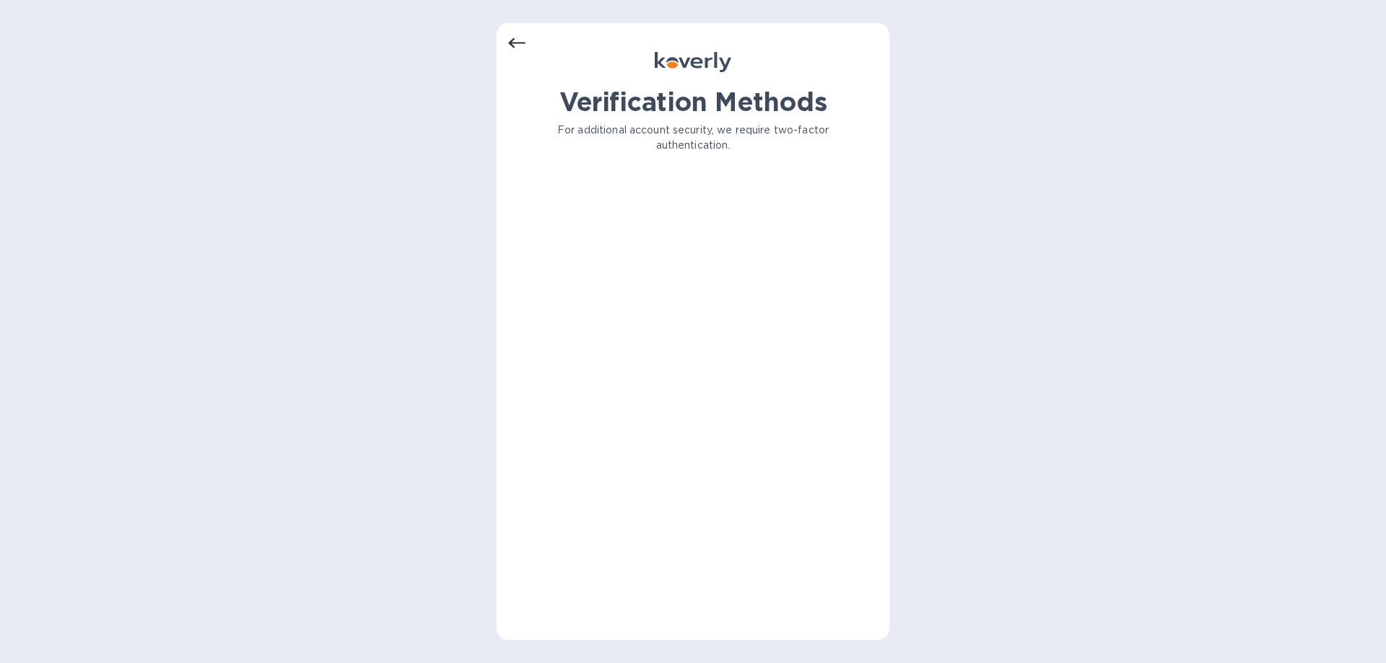
click at [515, 43] on icon at bounding box center [516, 43] width 17 height 10
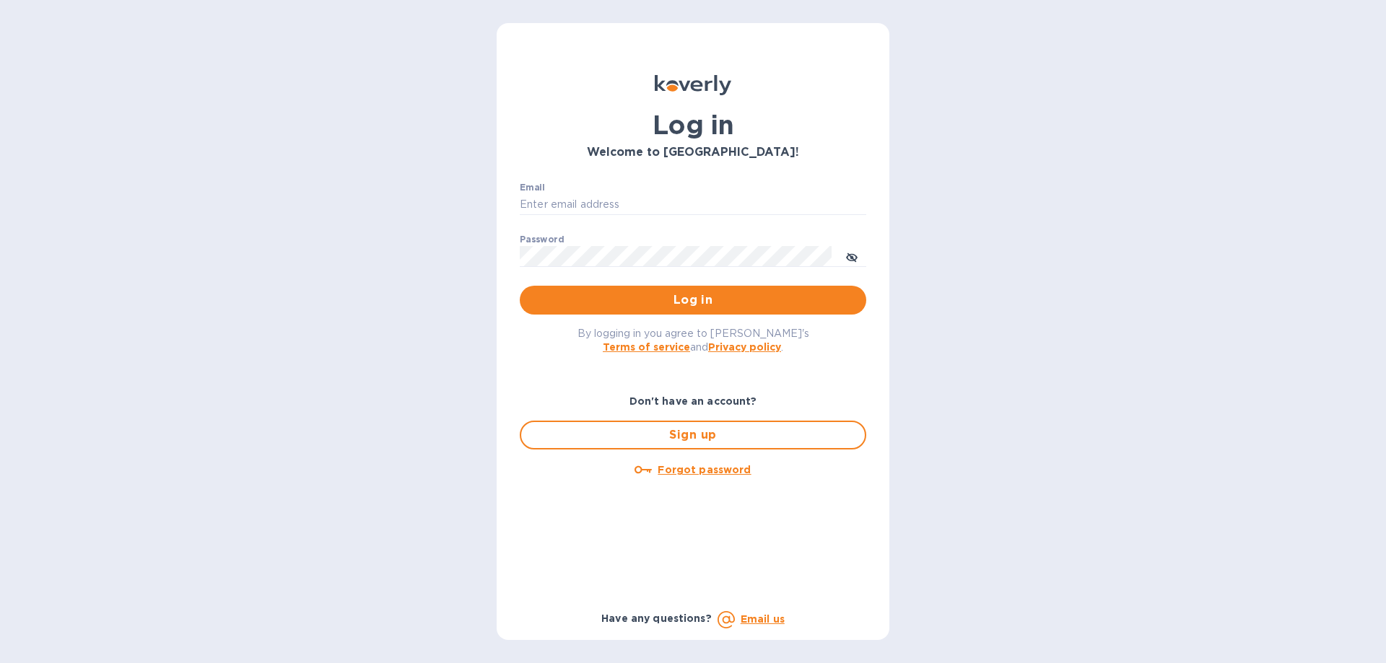
type input "[PERSON_NAME][EMAIL_ADDRESS][DOMAIN_NAME]"
click at [656, 297] on span "Log in" at bounding box center [692, 300] width 323 height 17
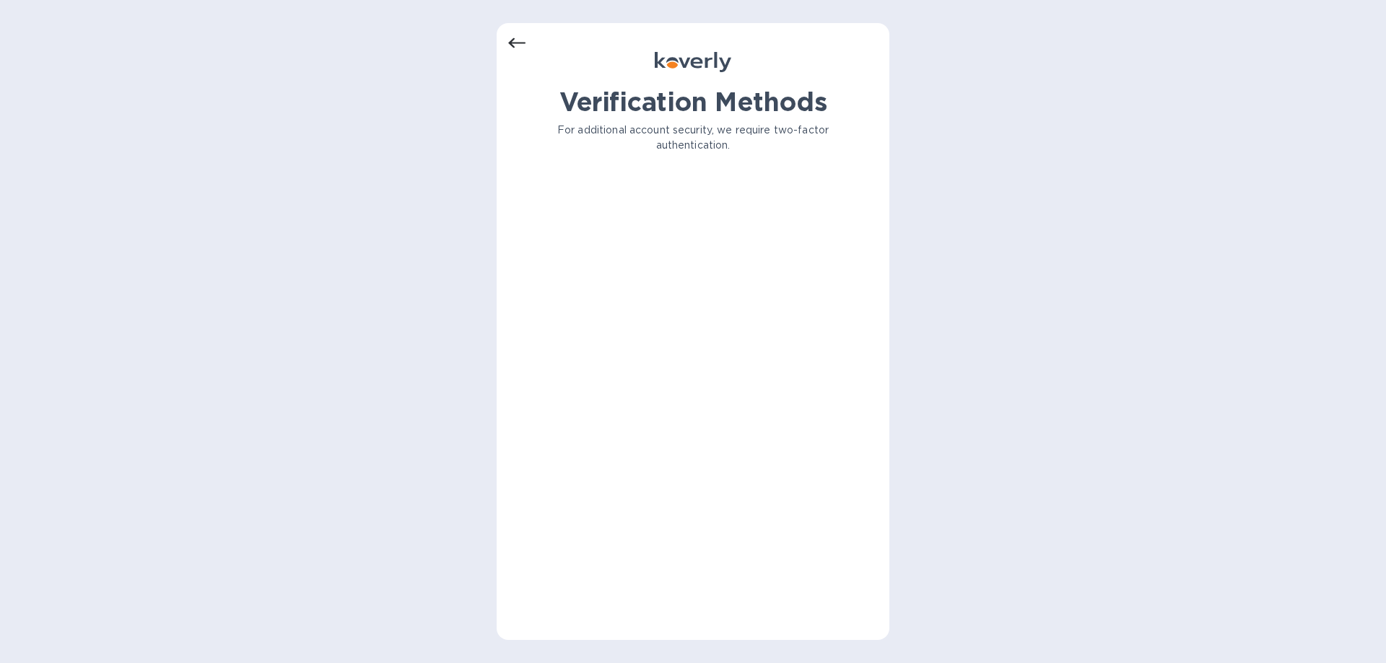
click at [511, 38] on icon at bounding box center [516, 43] width 17 height 17
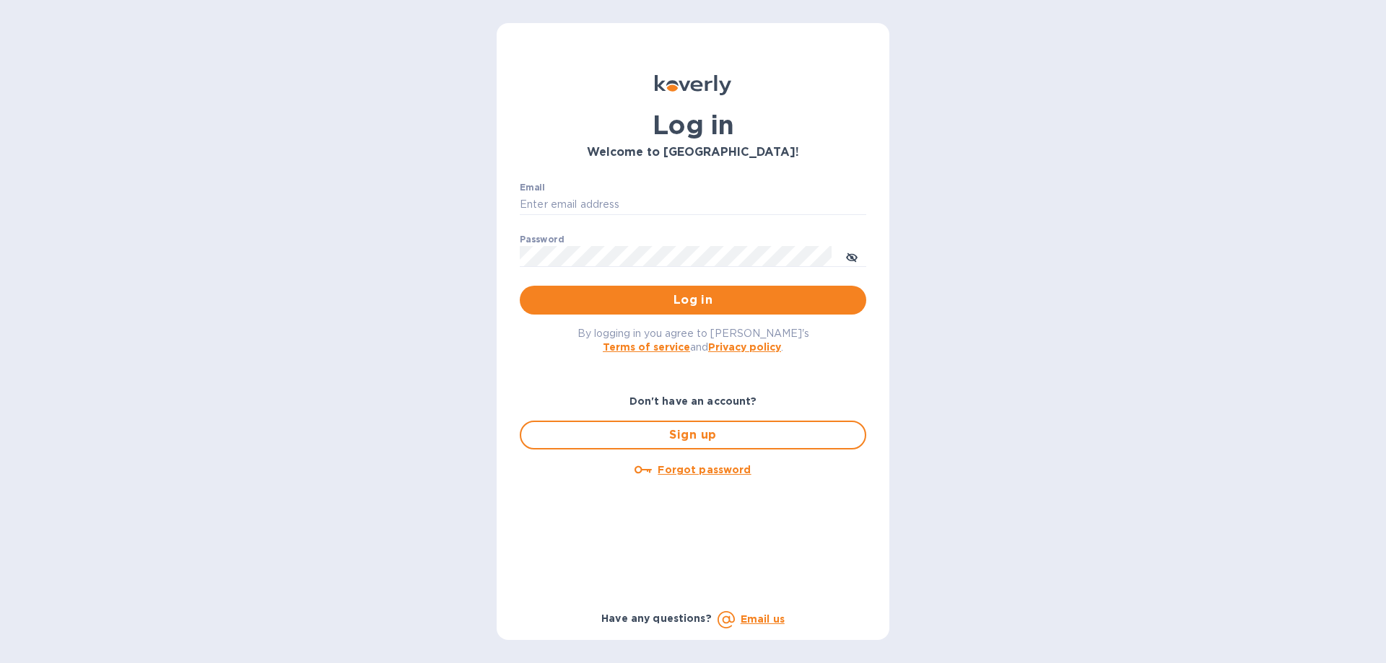
type input "[PERSON_NAME][EMAIL_ADDRESS][DOMAIN_NAME]"
click at [622, 292] on span "Log in" at bounding box center [692, 300] width 323 height 17
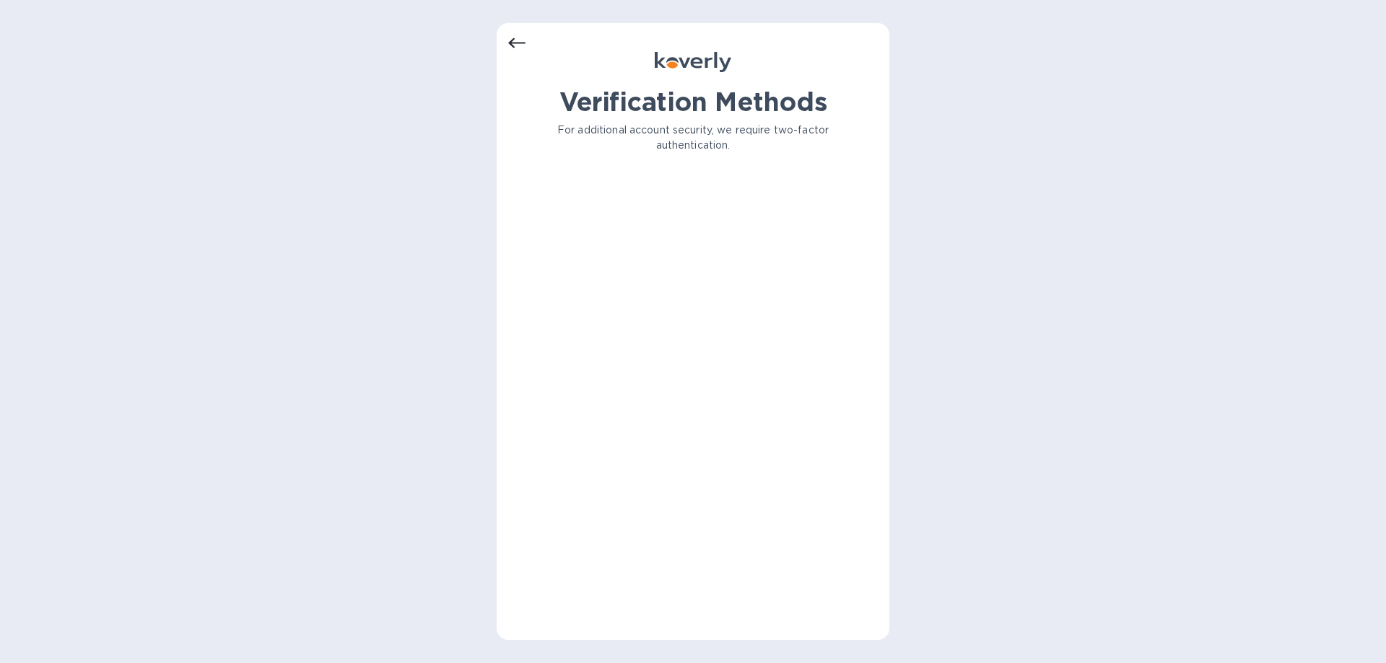
click at [515, 33] on div "Verification Methods For additional account security, we require two-factor aut…" at bounding box center [693, 331] width 393 height 617
click at [515, 40] on icon at bounding box center [516, 43] width 17 height 17
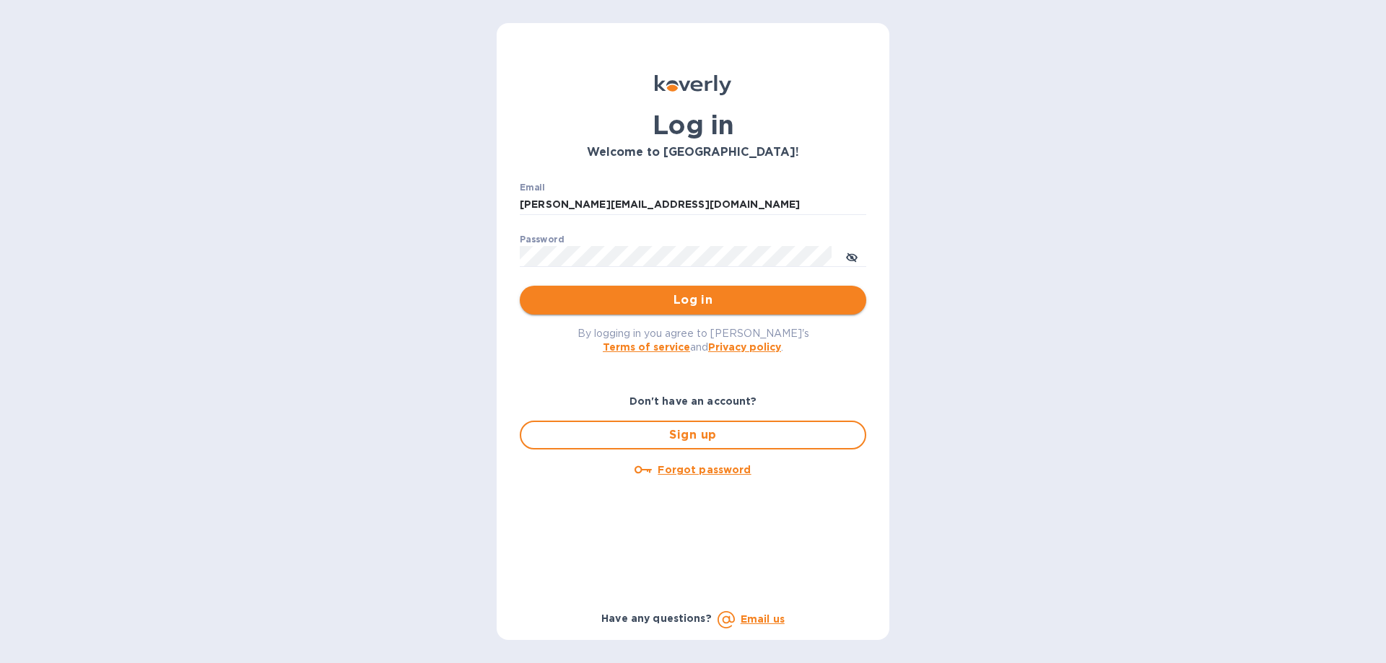
click at [651, 313] on button "Log in" at bounding box center [693, 300] width 347 height 29
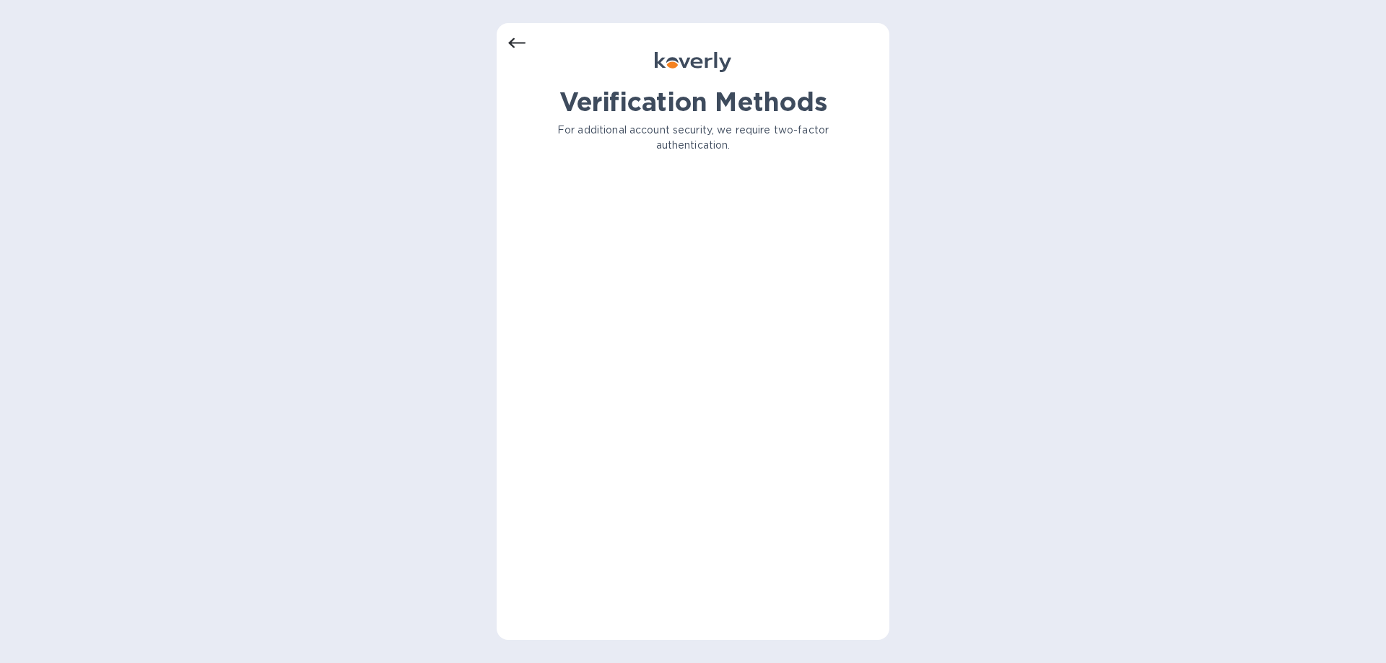
click at [505, 43] on div "Verification Methods For additional account security, we require two-factor aut…" at bounding box center [693, 331] width 393 height 617
click at [510, 43] on icon at bounding box center [516, 43] width 17 height 10
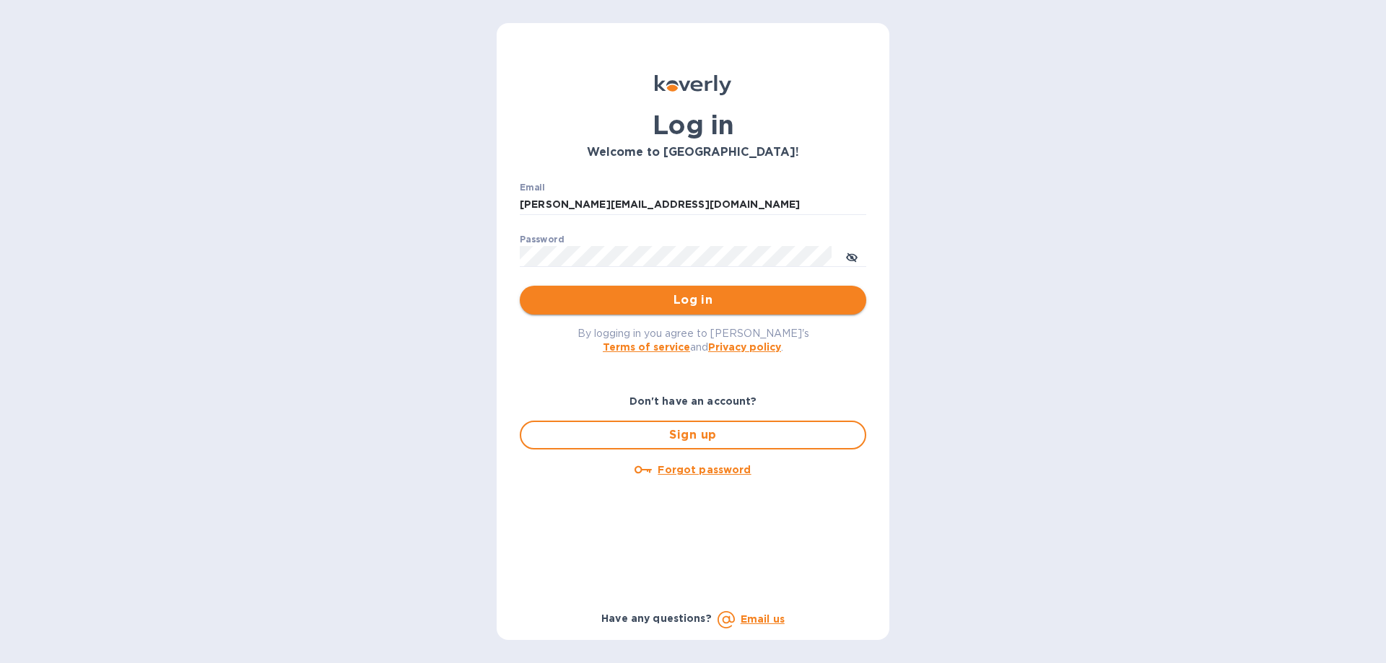
click at [688, 295] on span "Log in" at bounding box center [692, 300] width 323 height 17
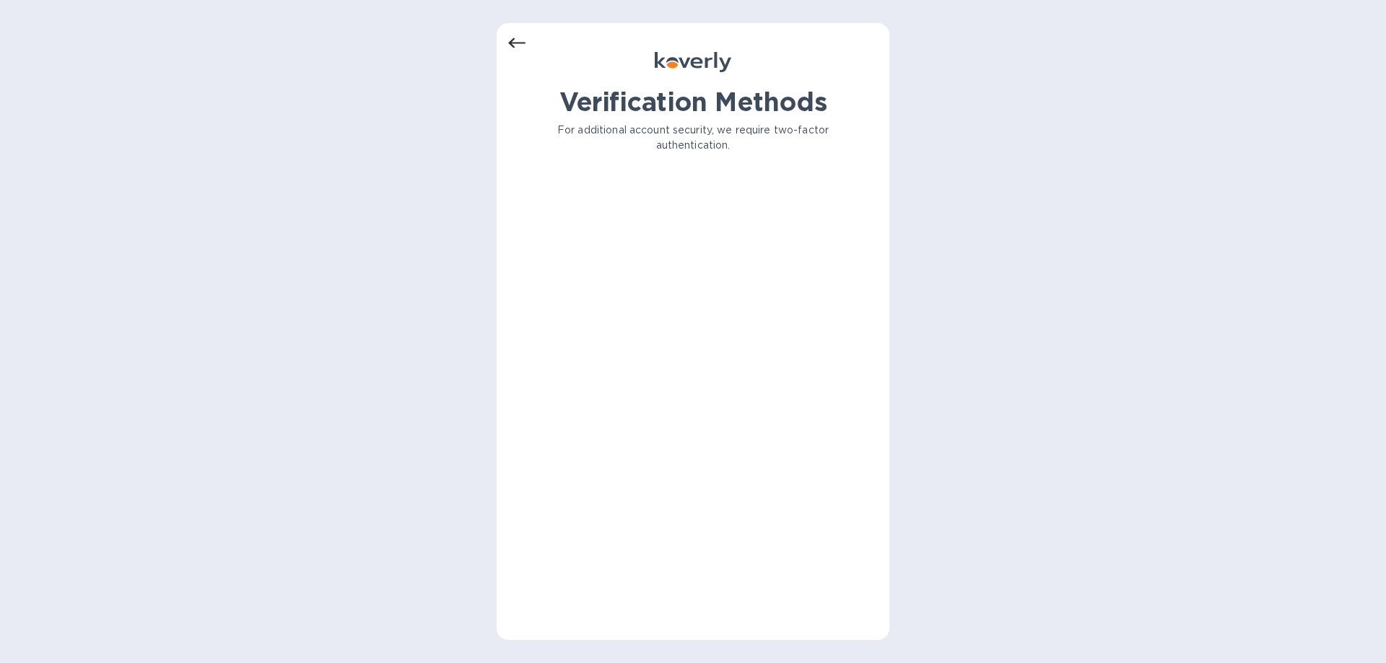
drag, startPoint x: 493, startPoint y: 184, endPoint x: 480, endPoint y: 175, distance: 16.0
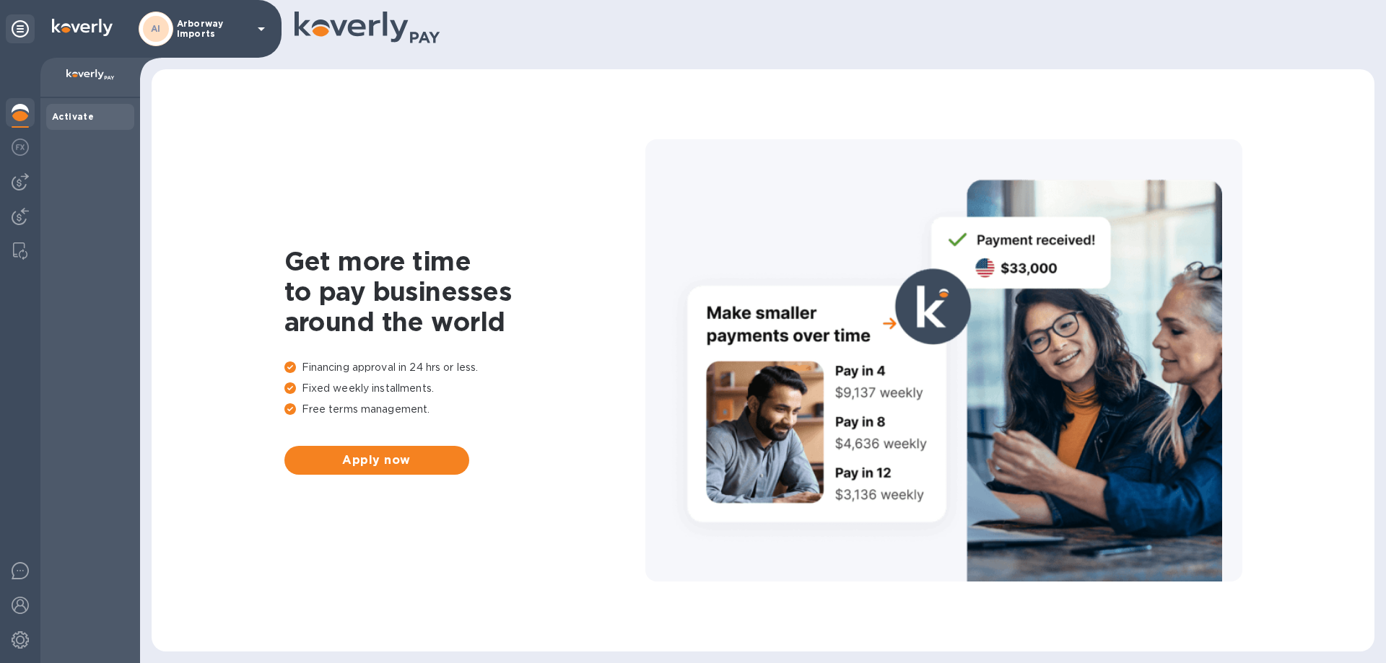
click at [209, 40] on div "AI Arborway Imports" at bounding box center [204, 29] width 131 height 35
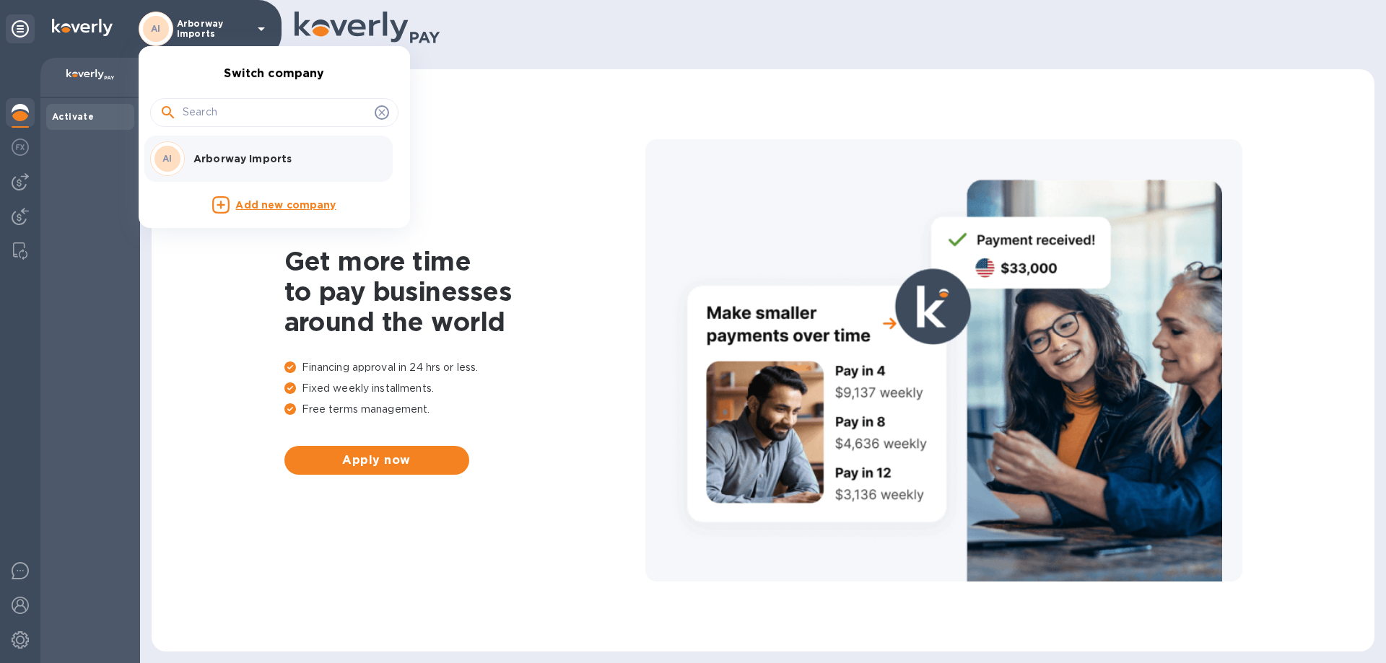
click at [261, 149] on div "AI Arborway Imports" at bounding box center [262, 158] width 225 height 35
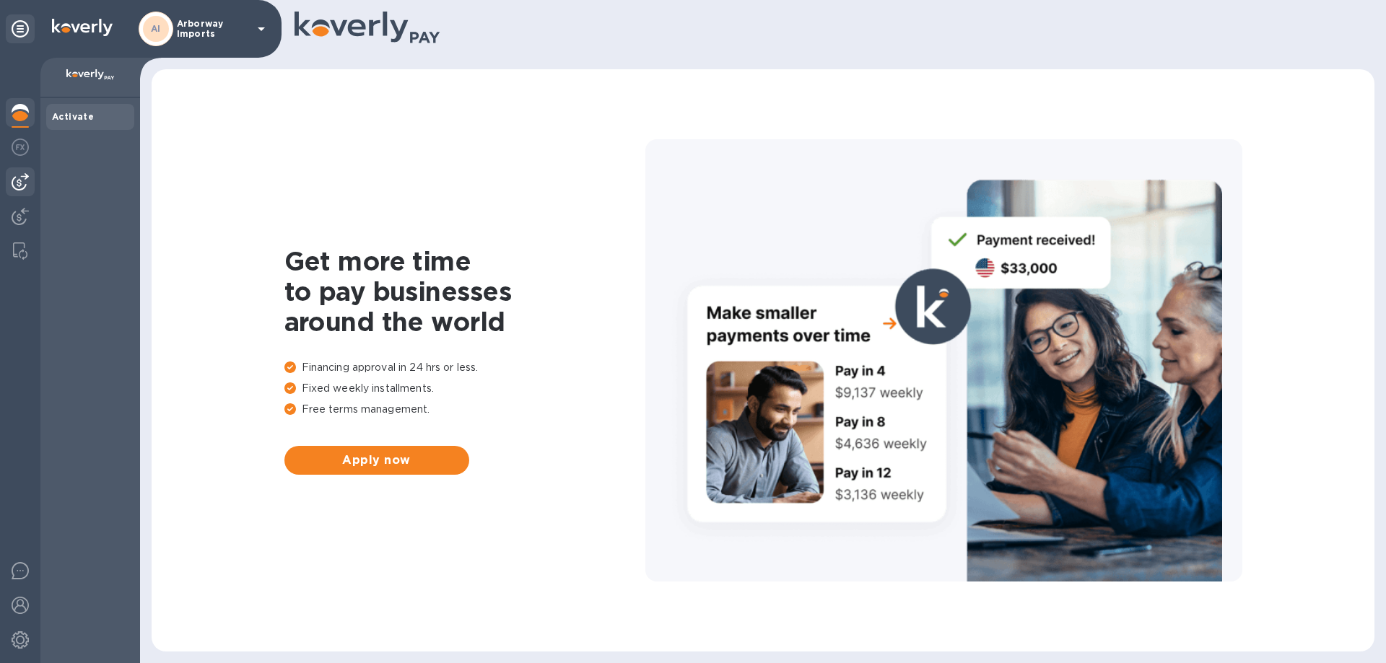
click at [28, 178] on img at bounding box center [20, 181] width 17 height 17
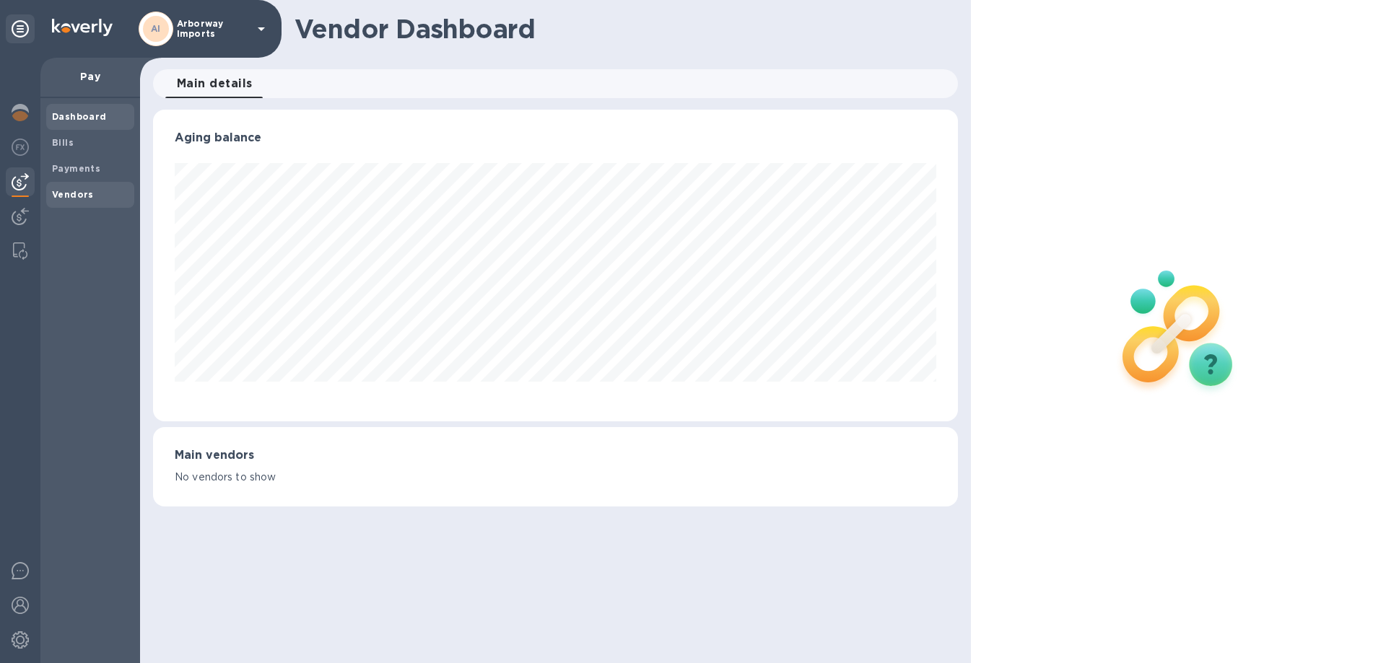
scroll to position [312, 804]
click at [66, 188] on span "Vendors" at bounding box center [73, 195] width 42 height 14
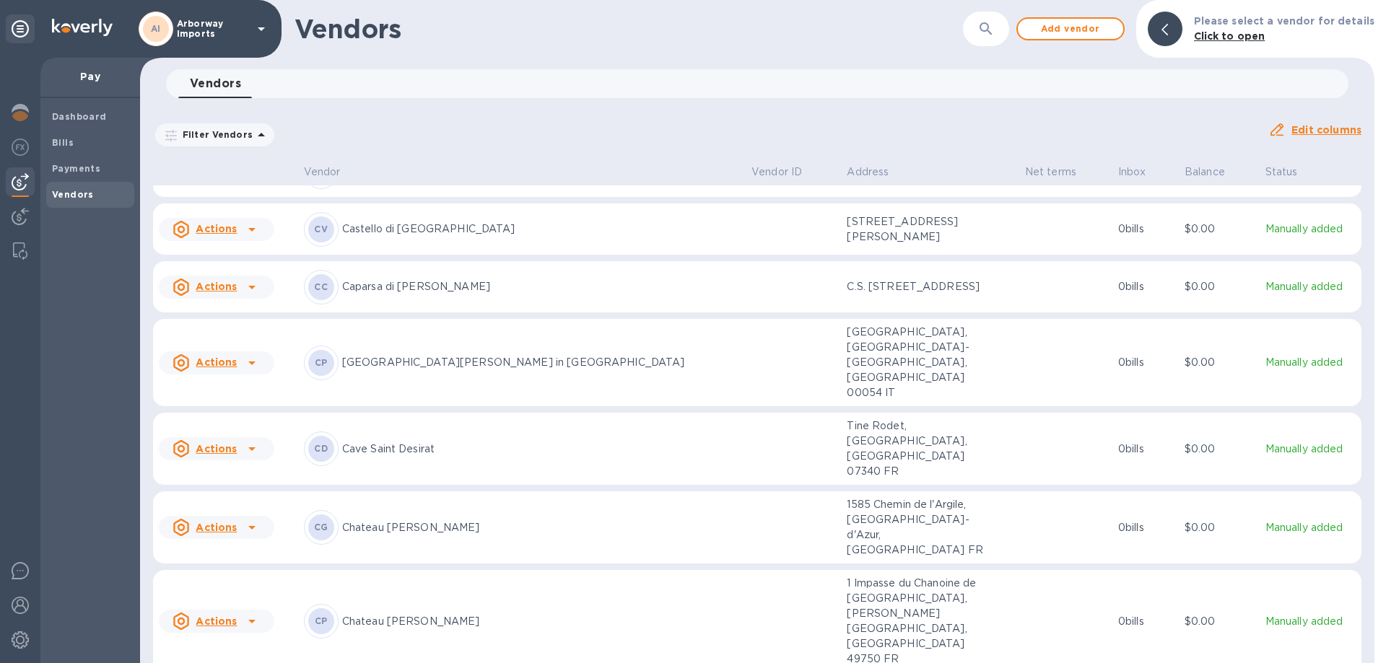
scroll to position [826, 0]
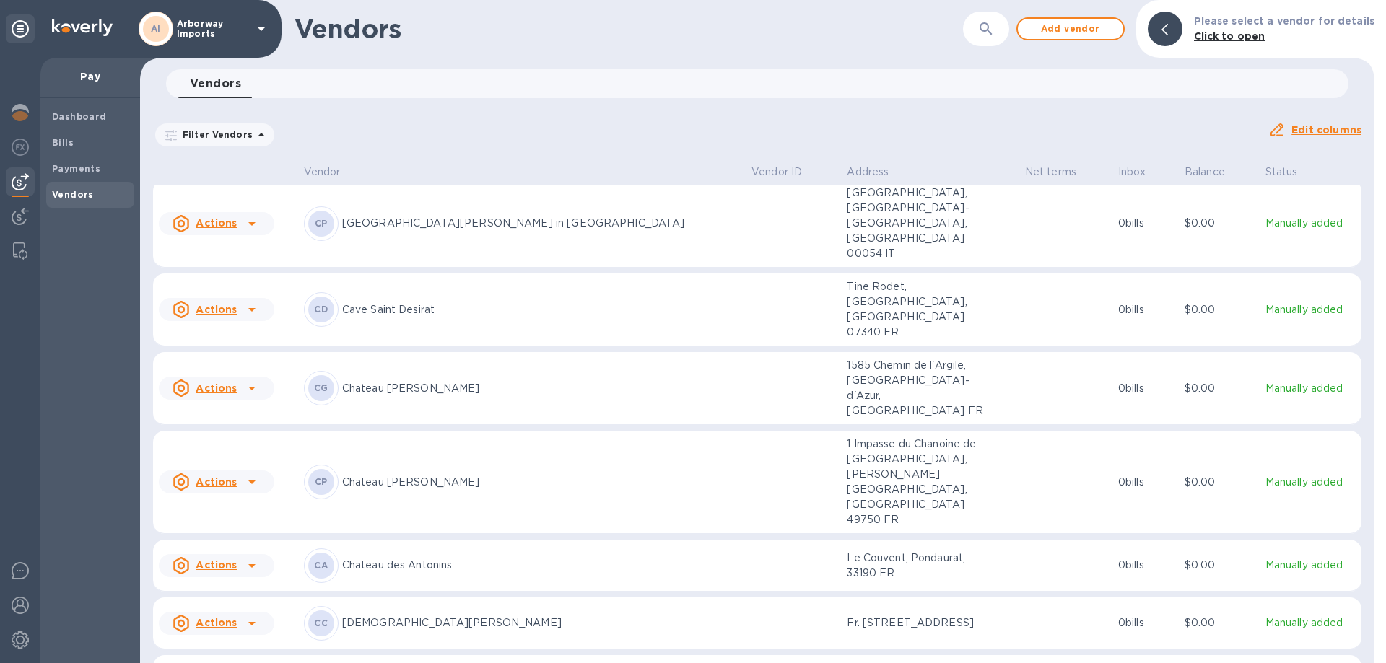
click at [482, 381] on p "Chateau [PERSON_NAME]" at bounding box center [541, 388] width 398 height 15
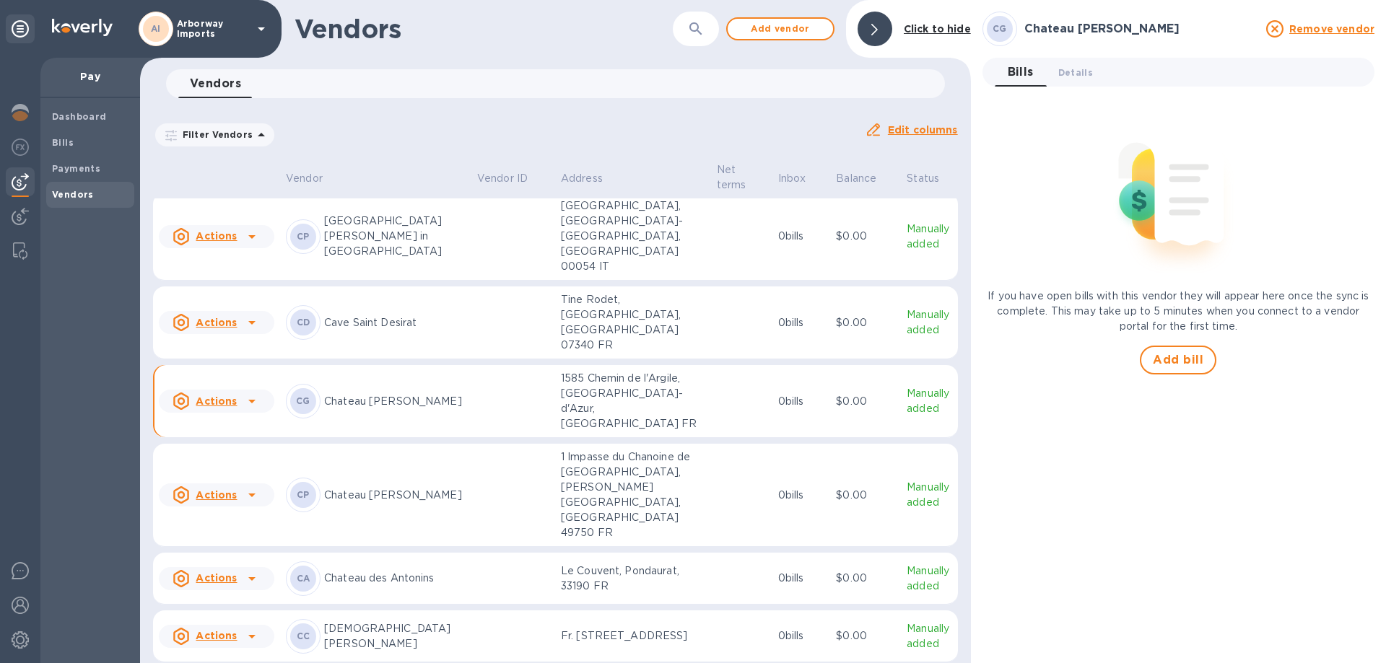
scroll to position [862, 0]
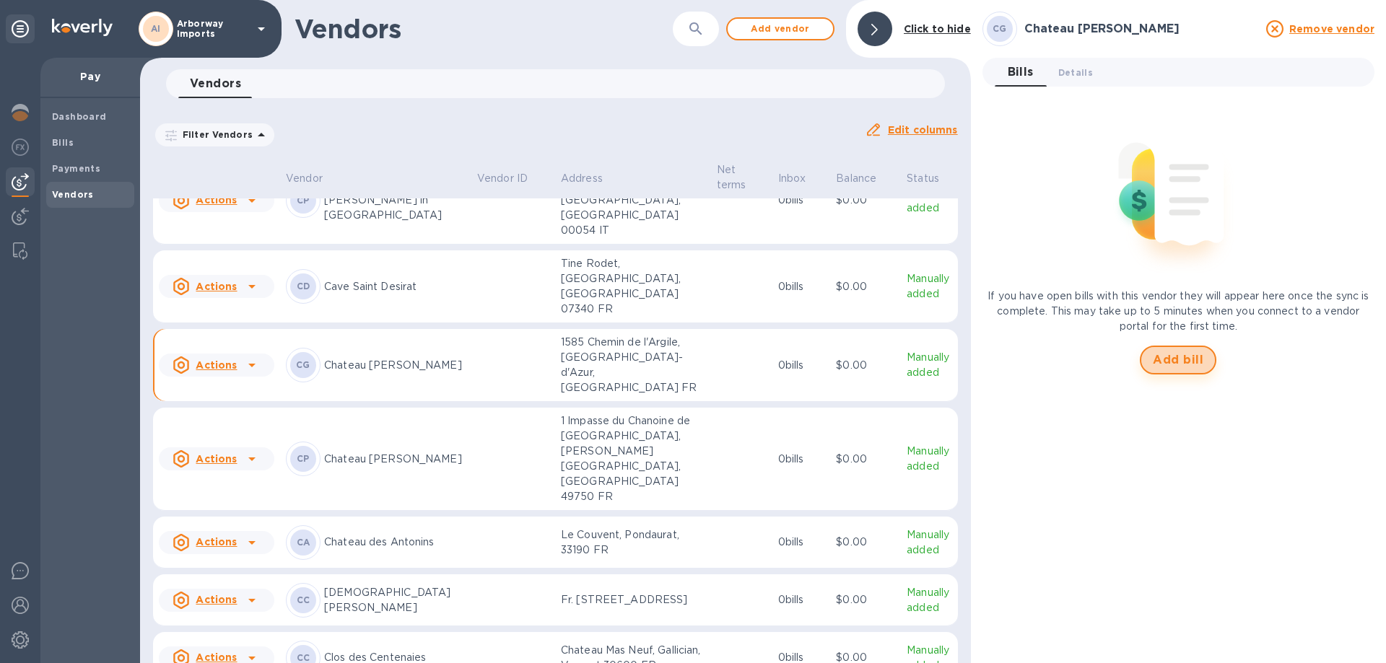
click at [1176, 365] on span "Add bill" at bounding box center [1178, 360] width 51 height 17
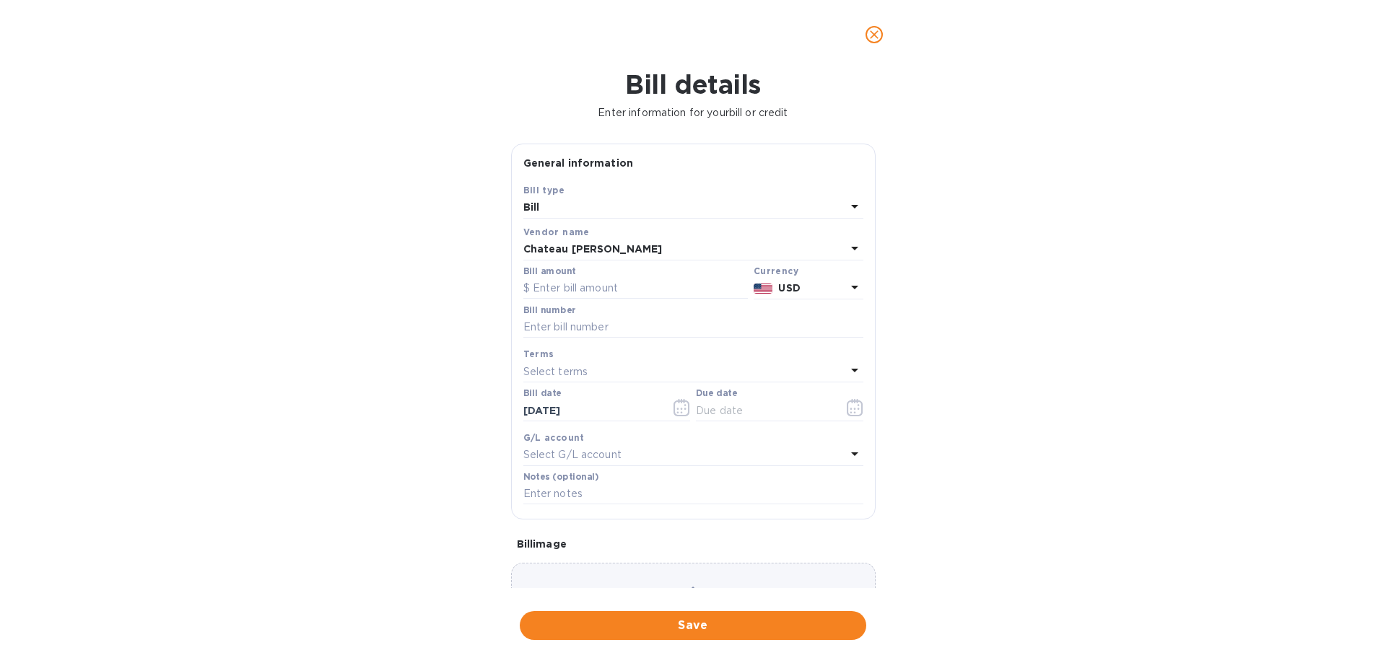
click at [767, 289] on img at bounding box center [763, 289] width 19 height 10
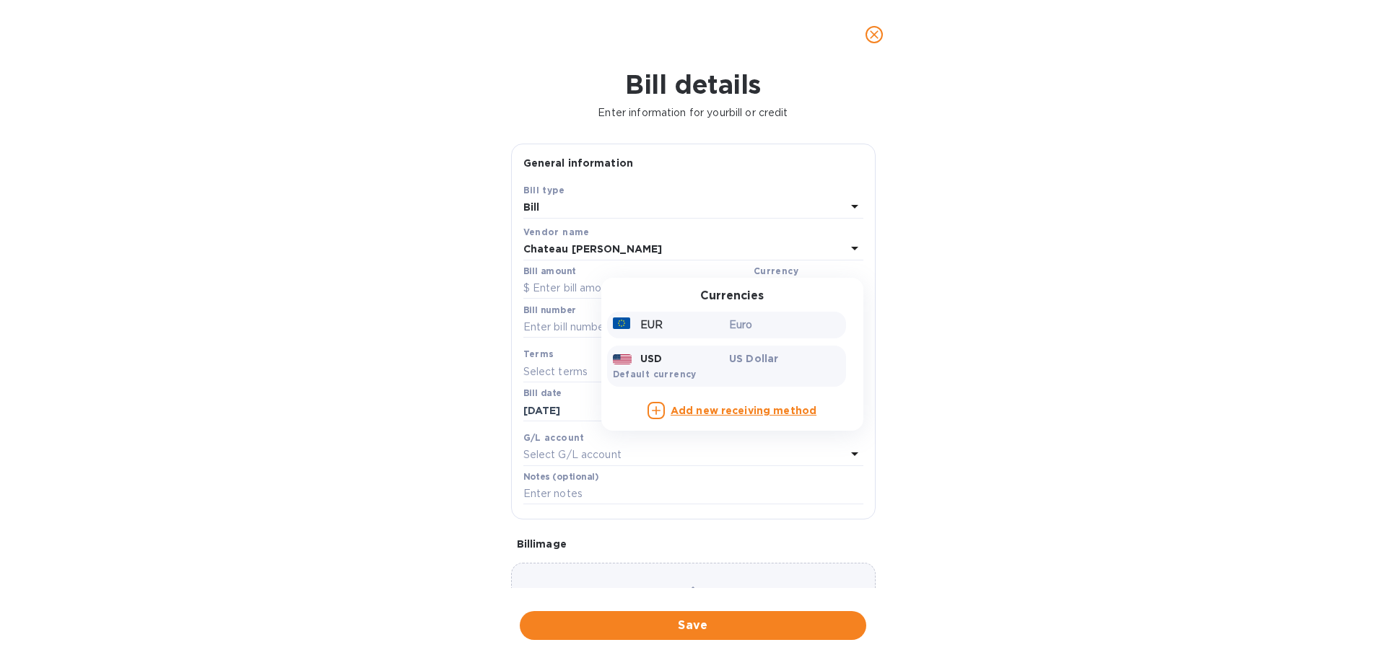
click at [729, 331] on p "Euro" at bounding box center [784, 325] width 111 height 15
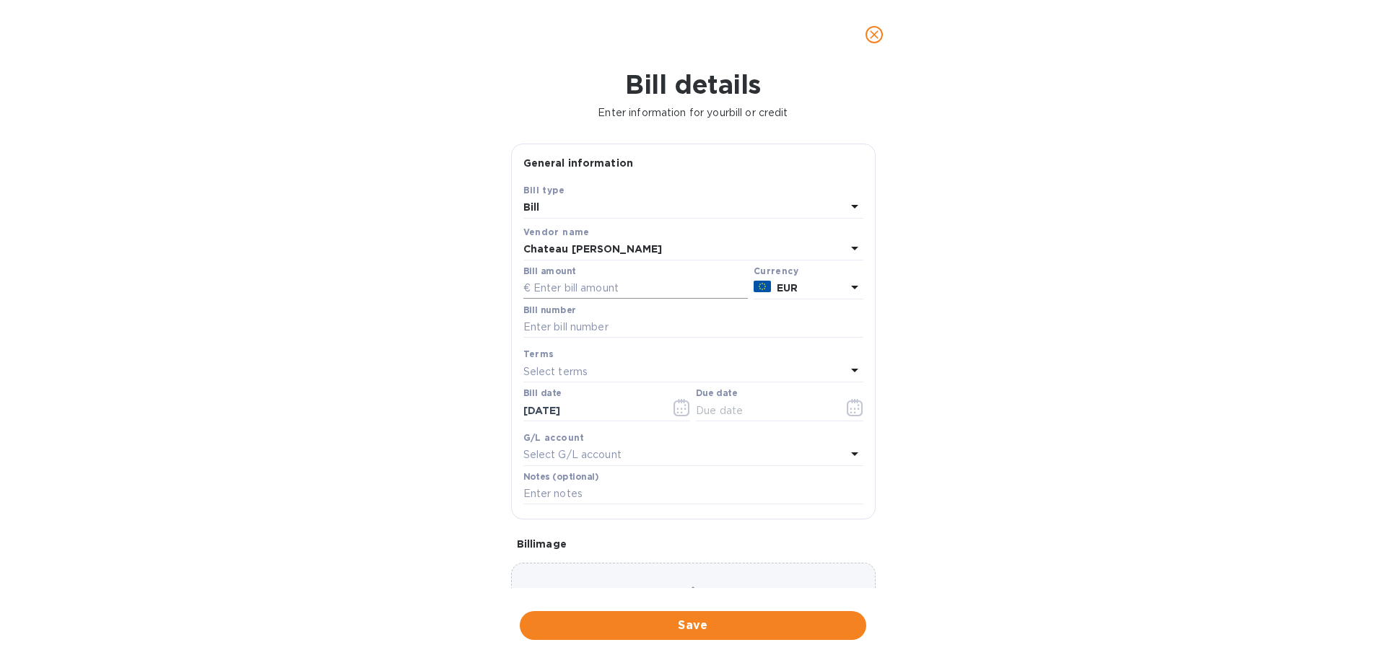
click at [601, 281] on input "text" at bounding box center [635, 289] width 225 height 22
type input "4,826.00"
click at [578, 321] on input "text" at bounding box center [693, 328] width 340 height 22
type input "25034"
click at [850, 410] on icon "button" at bounding box center [855, 407] width 17 height 17
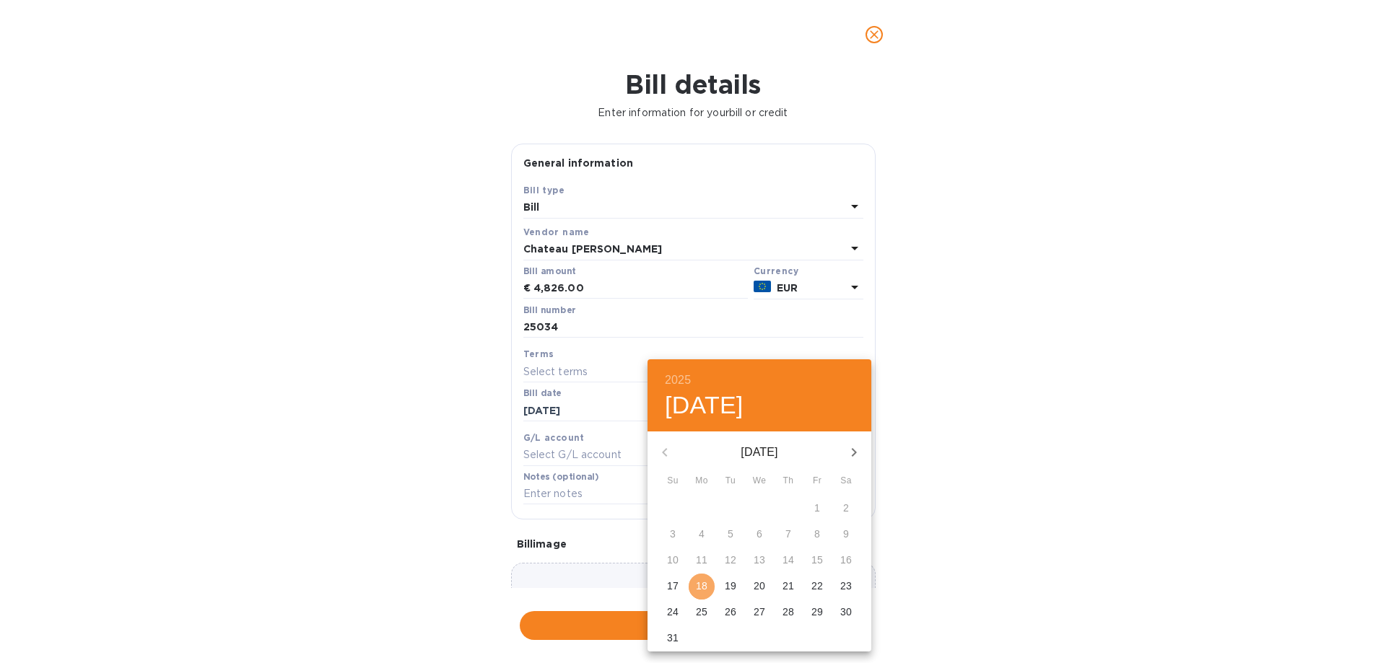
click at [704, 580] on p "18" at bounding box center [702, 586] width 12 height 14
type input "[DATE]"
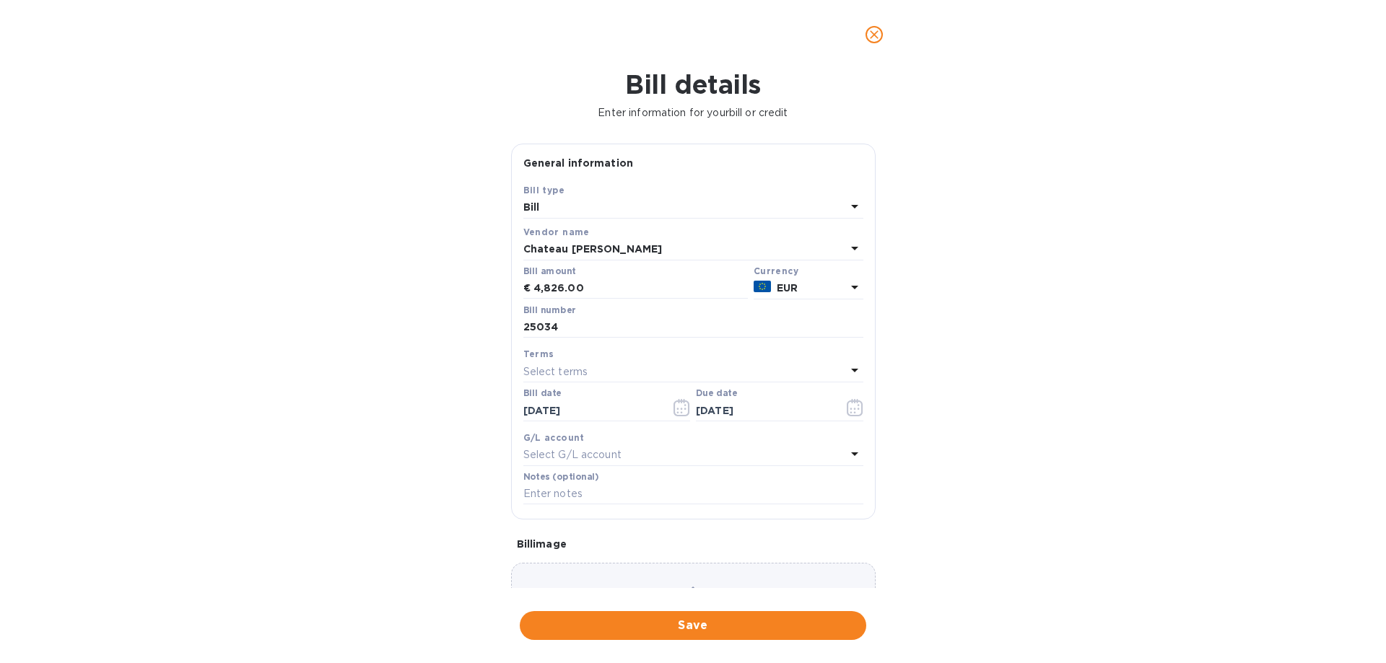
click at [686, 573] on div "Choose a bill and drag it here" at bounding box center [693, 615] width 365 height 104
click at [644, 617] on button "Save" at bounding box center [693, 625] width 347 height 29
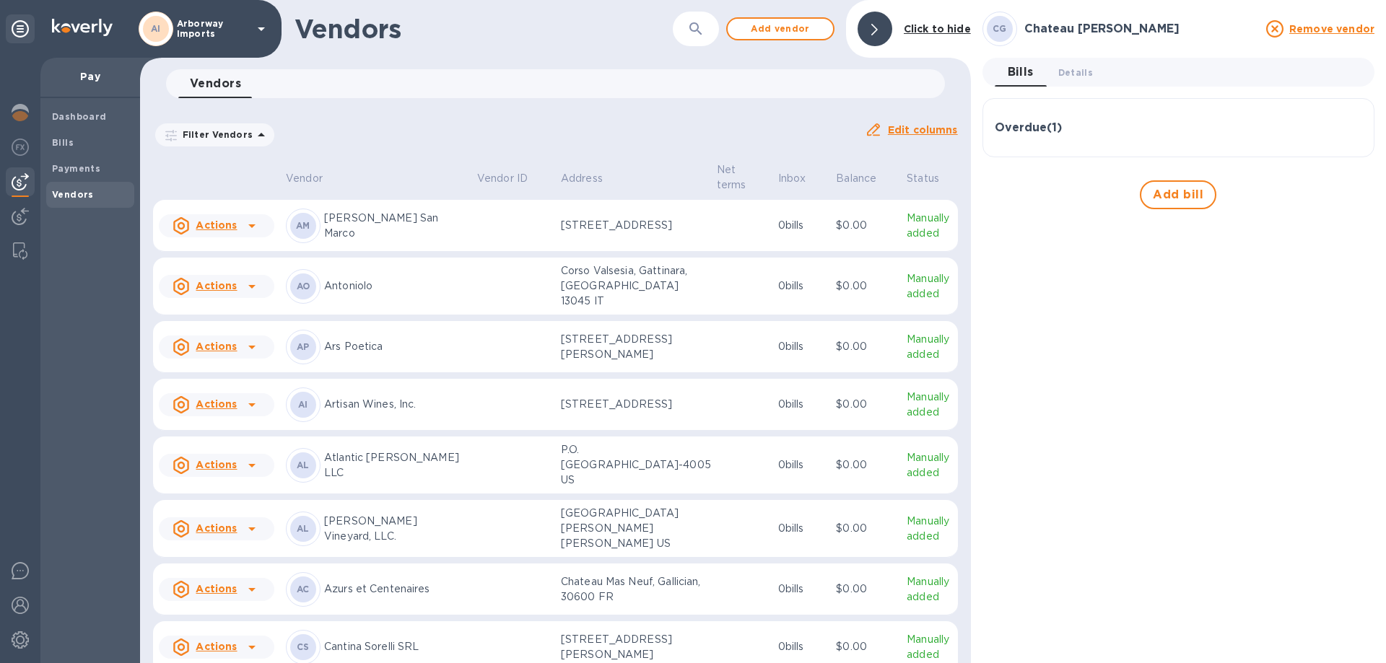
scroll to position [144, 0]
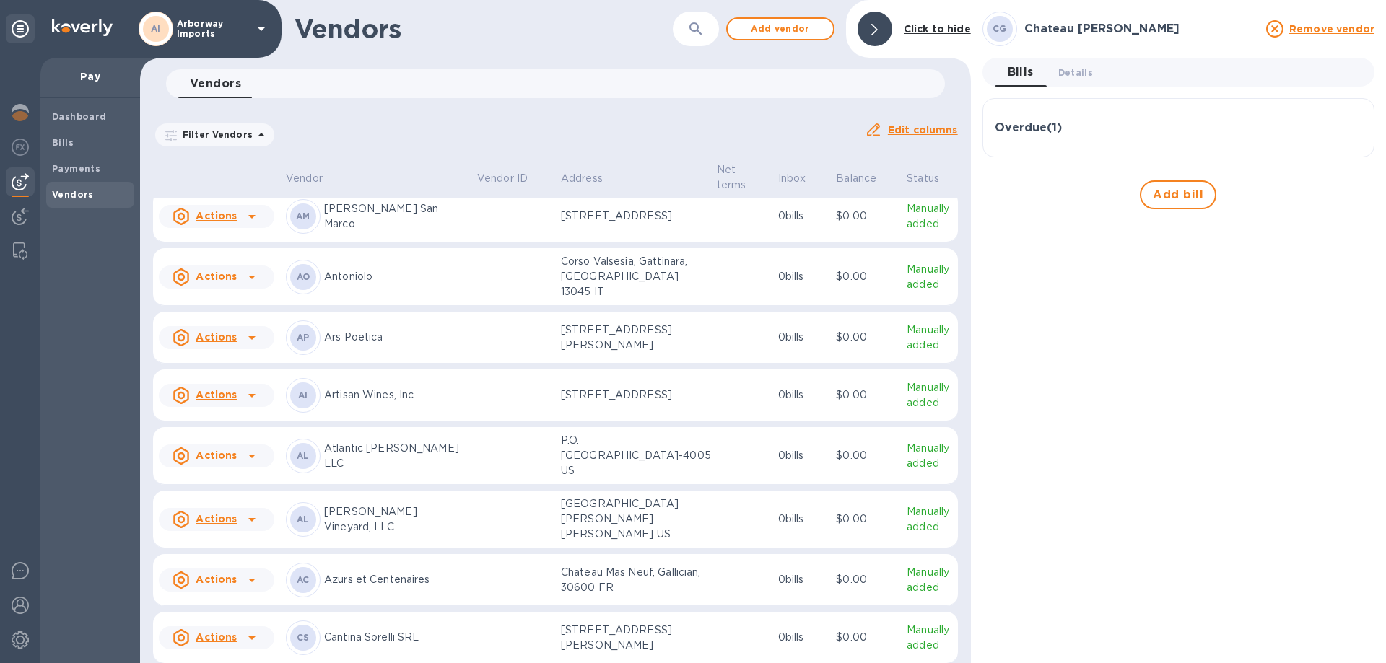
click at [409, 535] on p "[PERSON_NAME] Vineyard, LLC." at bounding box center [394, 520] width 141 height 30
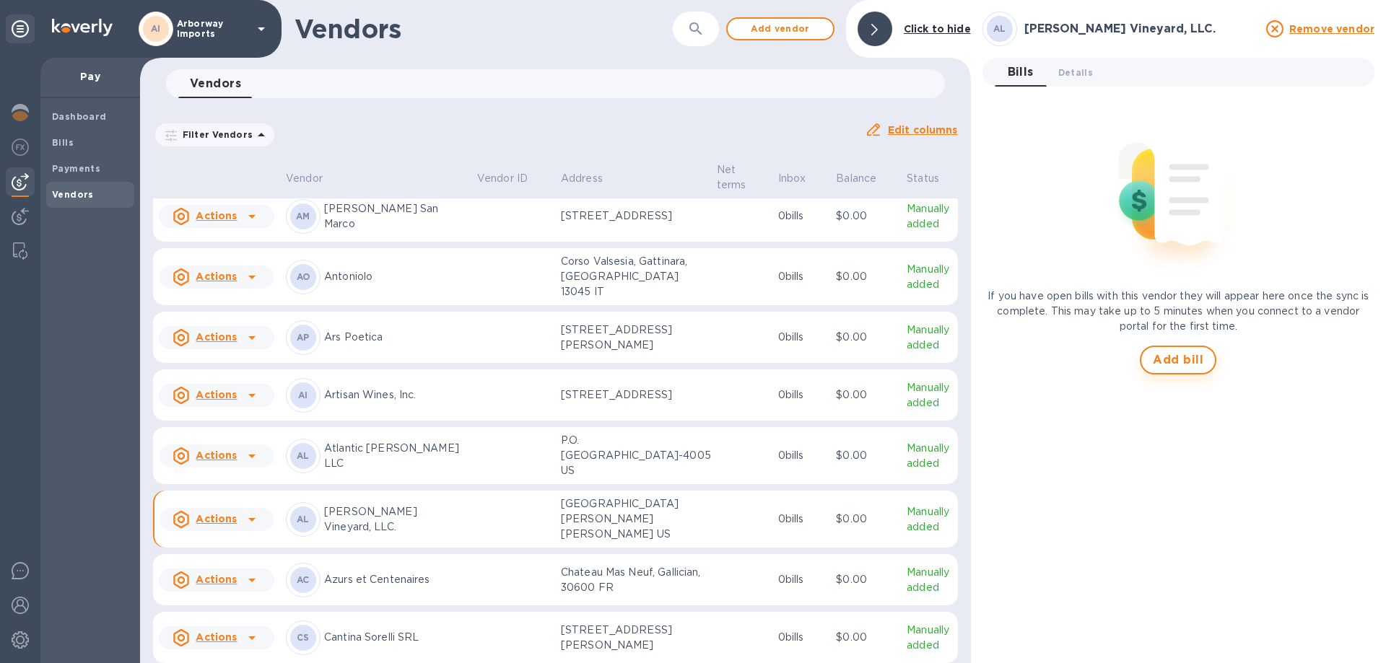
click at [1166, 354] on span "Add bill" at bounding box center [1178, 360] width 51 height 17
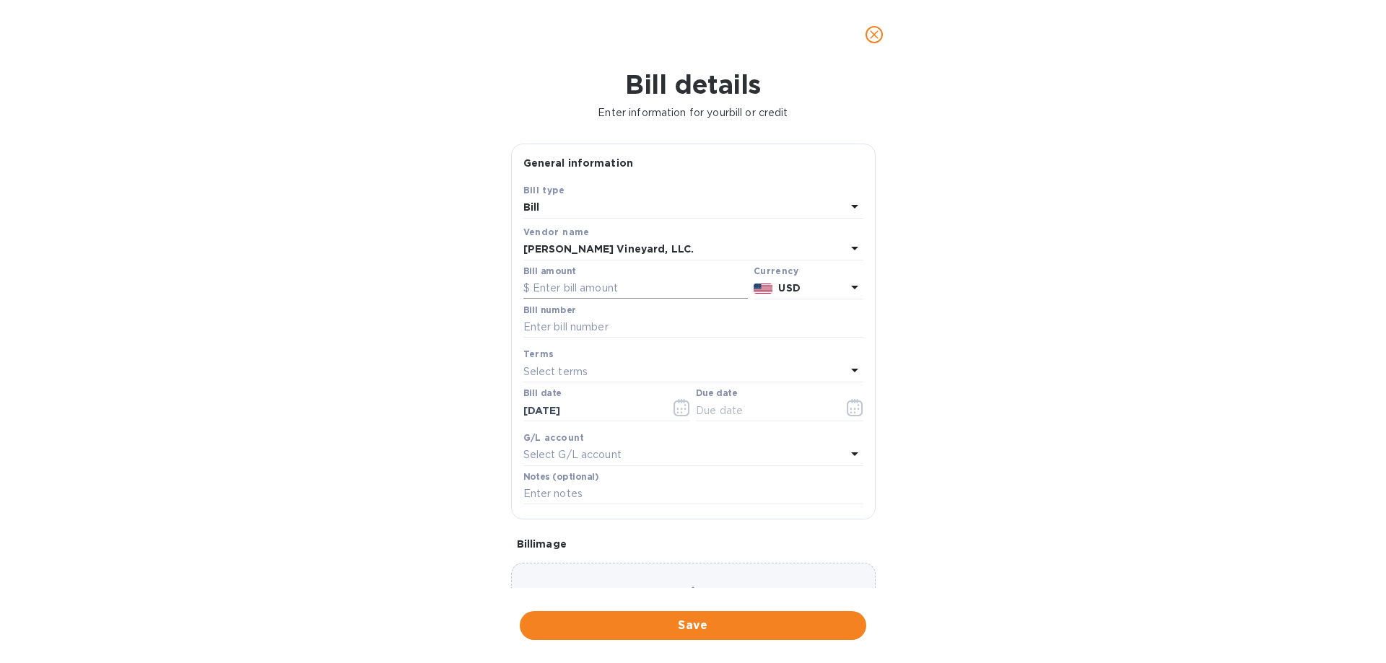
click at [635, 297] on input "text" at bounding box center [635, 289] width 225 height 22
click at [611, 324] on input "text" at bounding box center [693, 328] width 340 height 22
click at [614, 297] on input "9,256" at bounding box center [640, 289] width 215 height 22
type input "9,256.00"
click at [587, 341] on div at bounding box center [693, 339] width 340 height 3
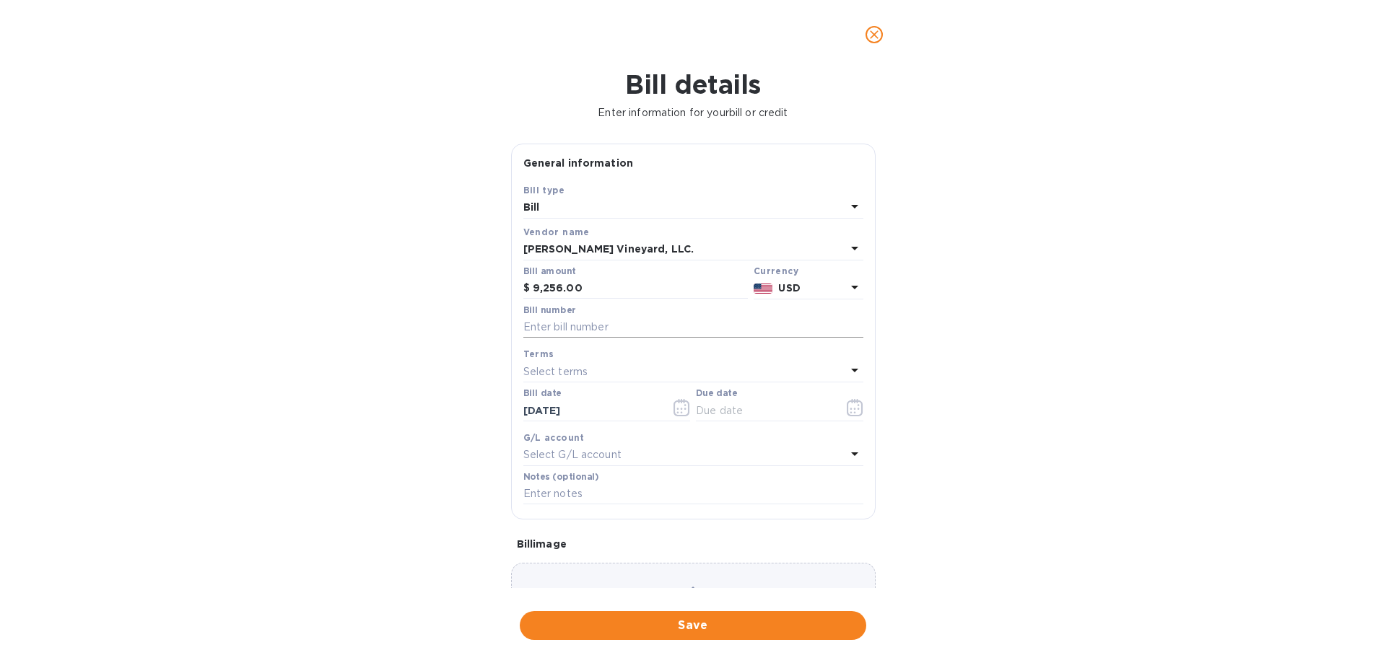
click at [585, 331] on input "text" at bounding box center [693, 328] width 340 height 22
type input "2461"
click at [855, 411] on icon "button" at bounding box center [855, 407] width 17 height 17
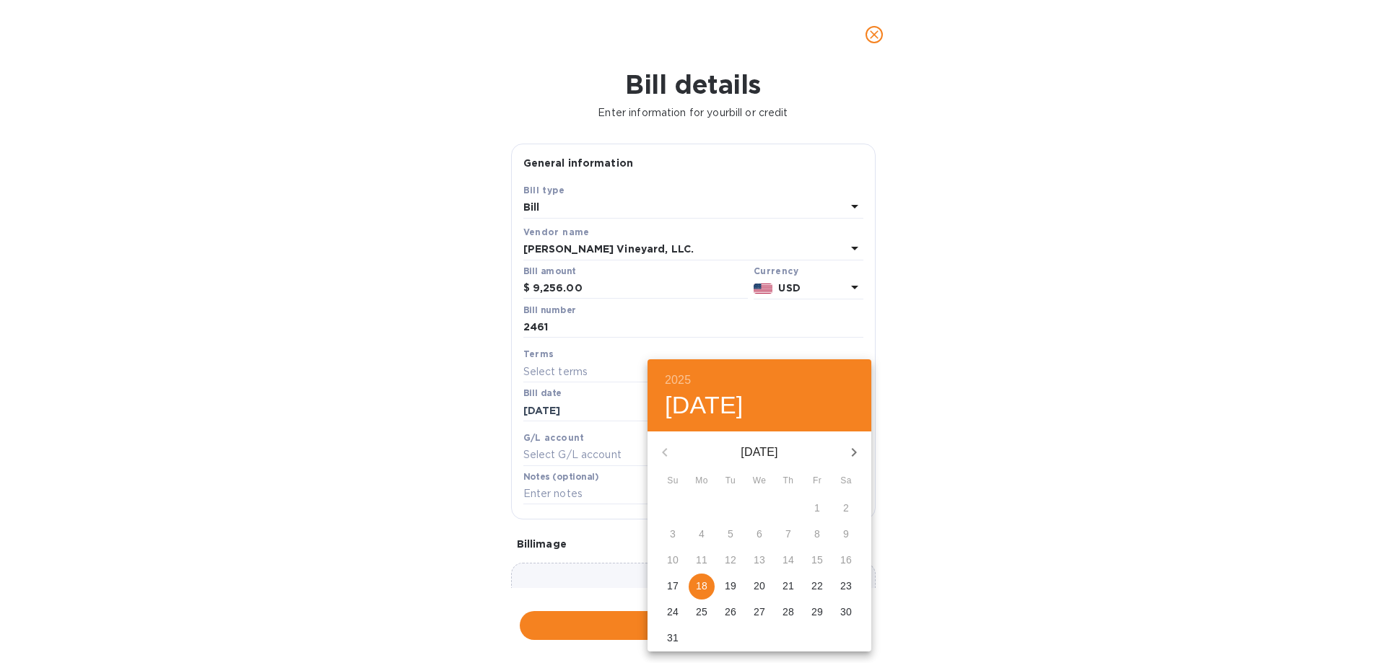
click at [704, 586] on p "18" at bounding box center [702, 586] width 12 height 14
type input "[DATE]"
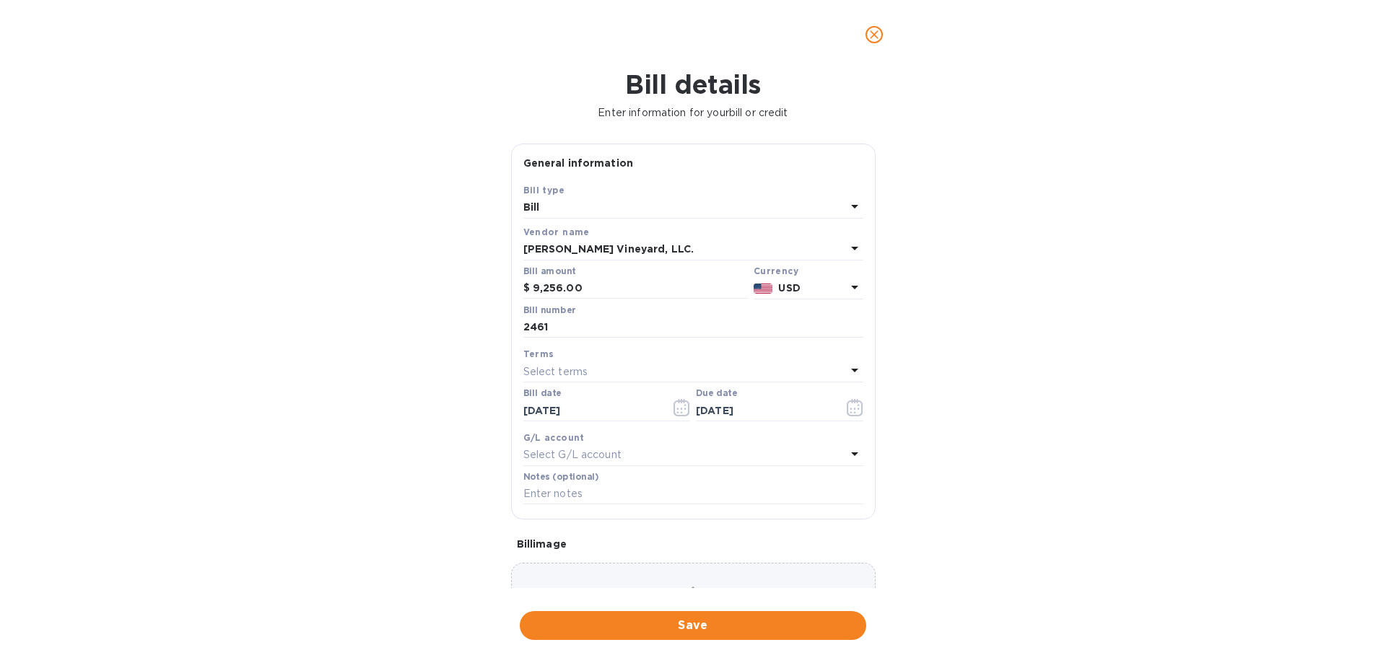
click at [619, 563] on div "Choose a bill and drag it here" at bounding box center [693, 615] width 365 height 104
click at [697, 616] on button "Save" at bounding box center [693, 625] width 347 height 29
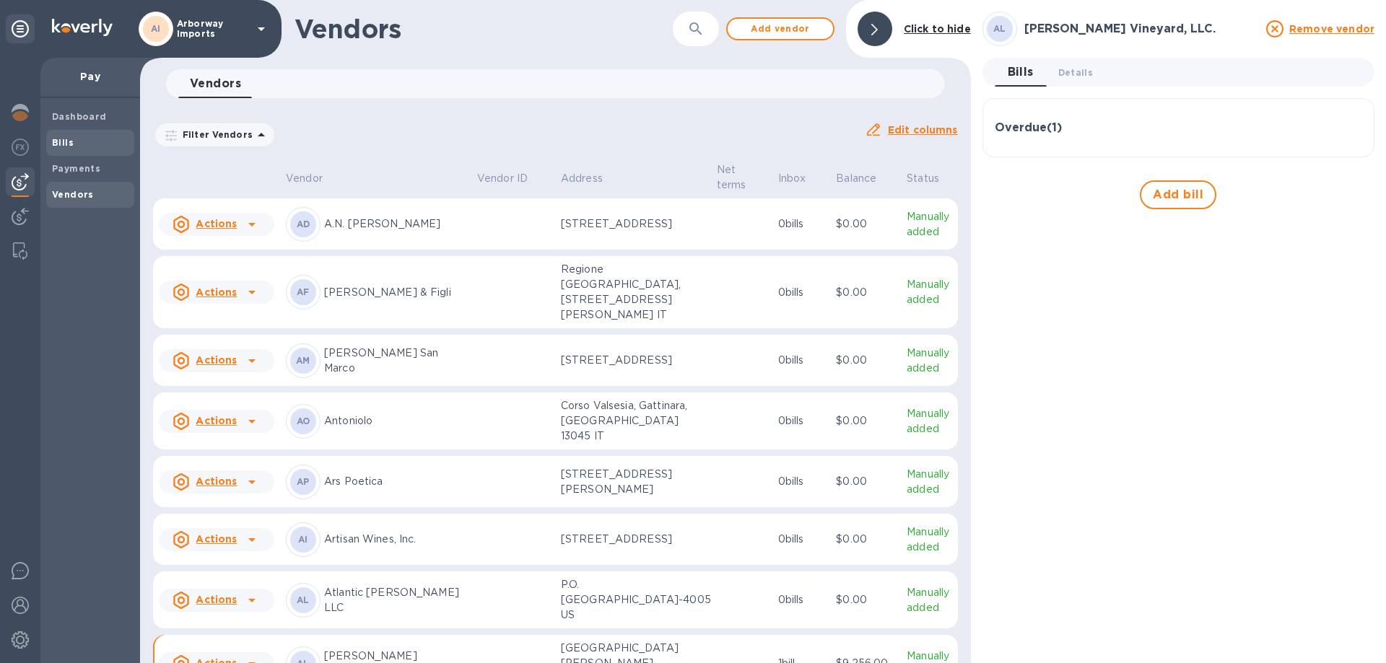
click at [79, 147] on span "Bills" at bounding box center [90, 143] width 77 height 14
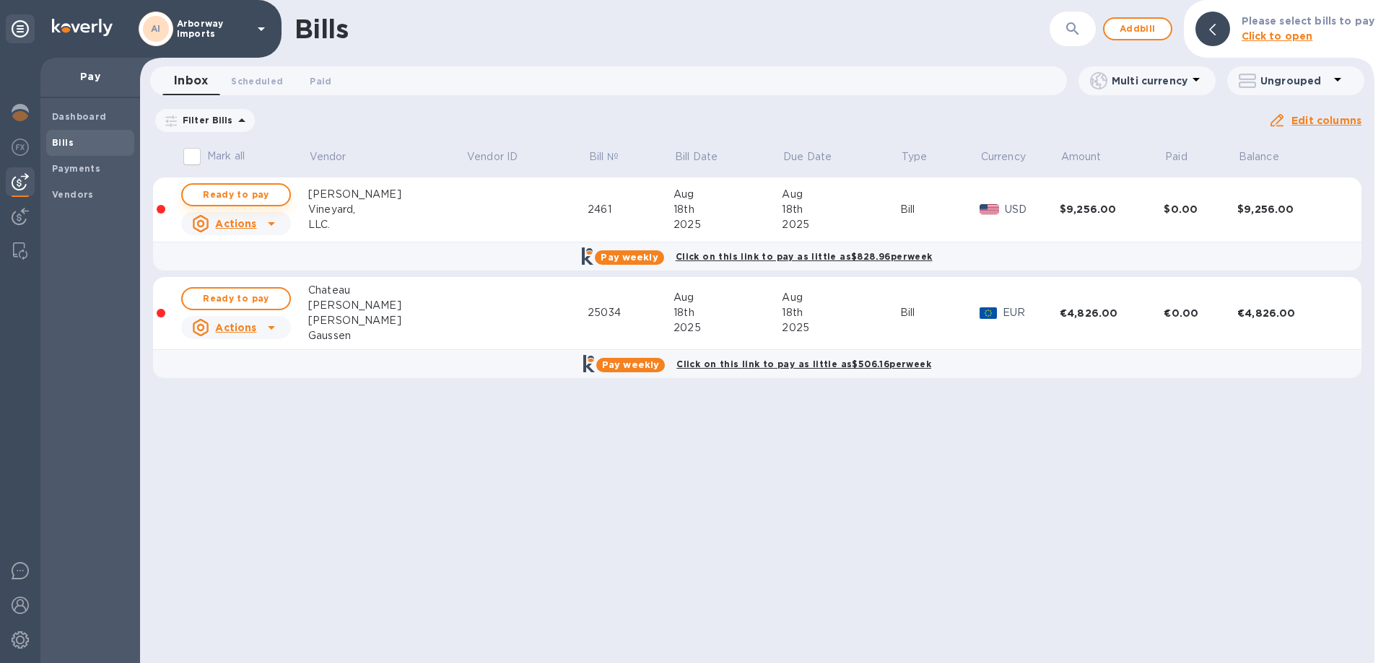
click at [255, 185] on button "Ready to pay" at bounding box center [236, 194] width 110 height 23
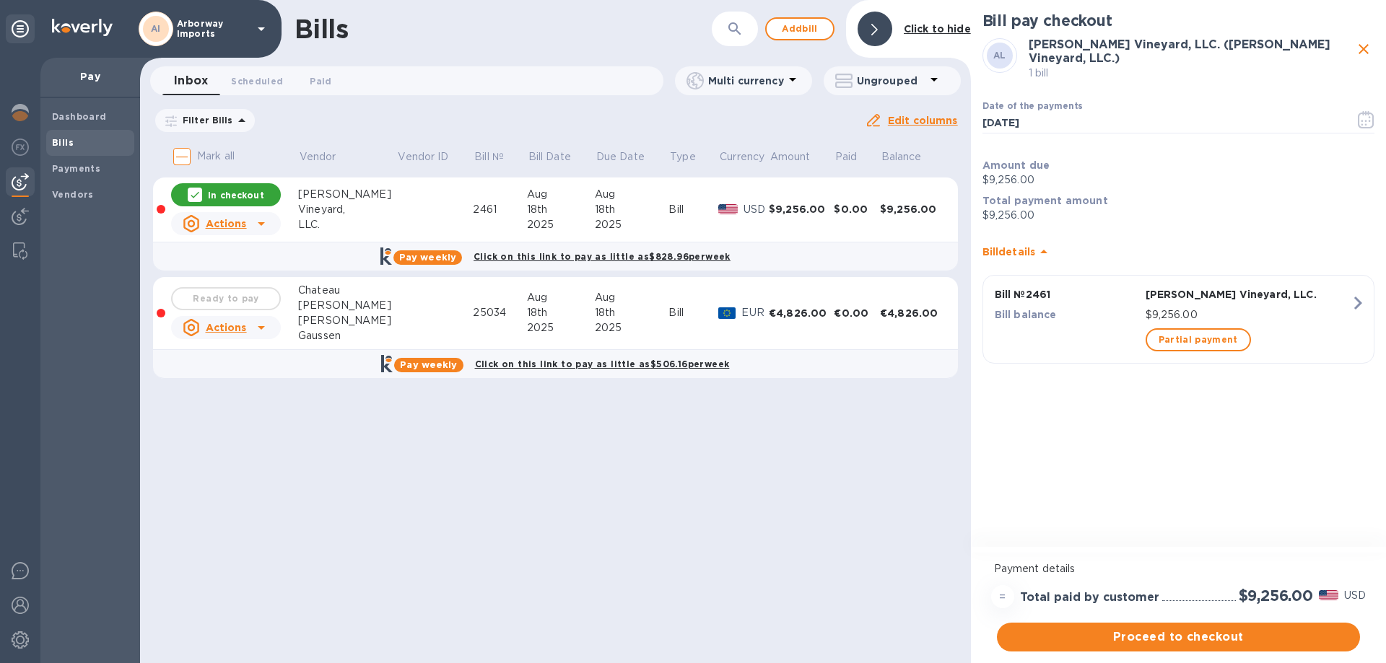
click at [199, 190] on icon at bounding box center [195, 195] width 12 height 12
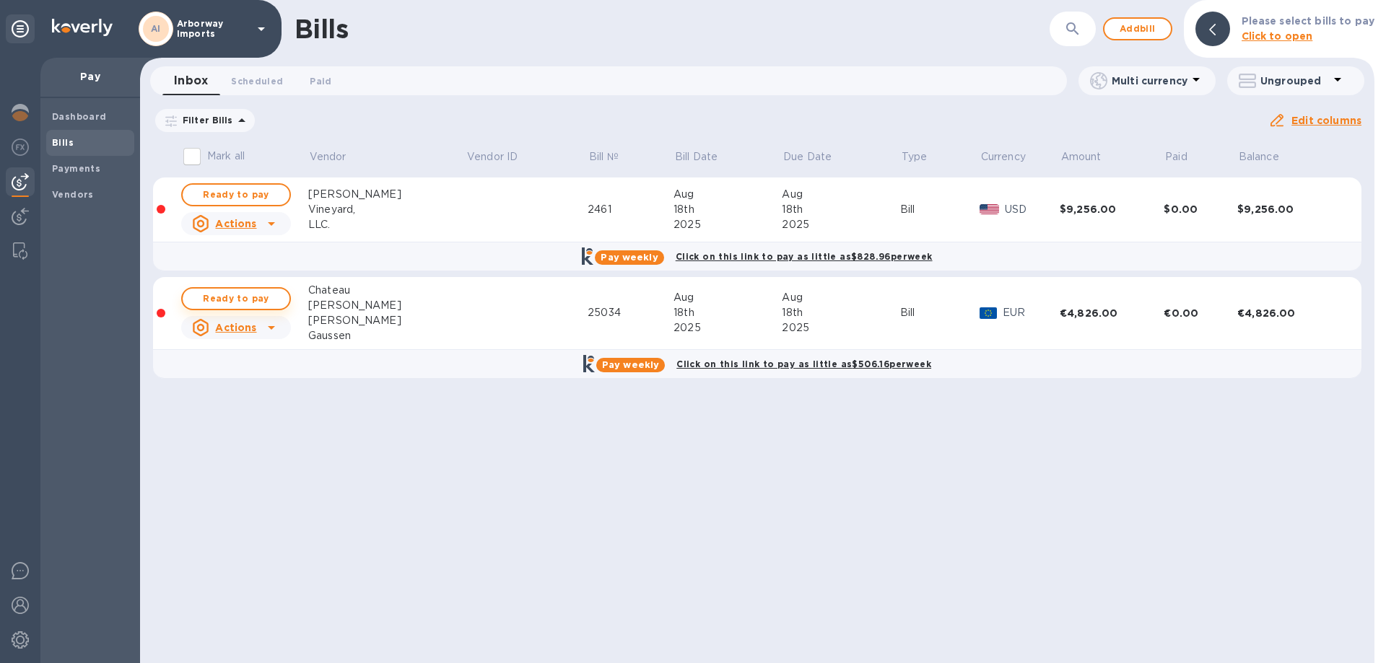
click at [231, 300] on span "Ready to pay" at bounding box center [236, 298] width 84 height 17
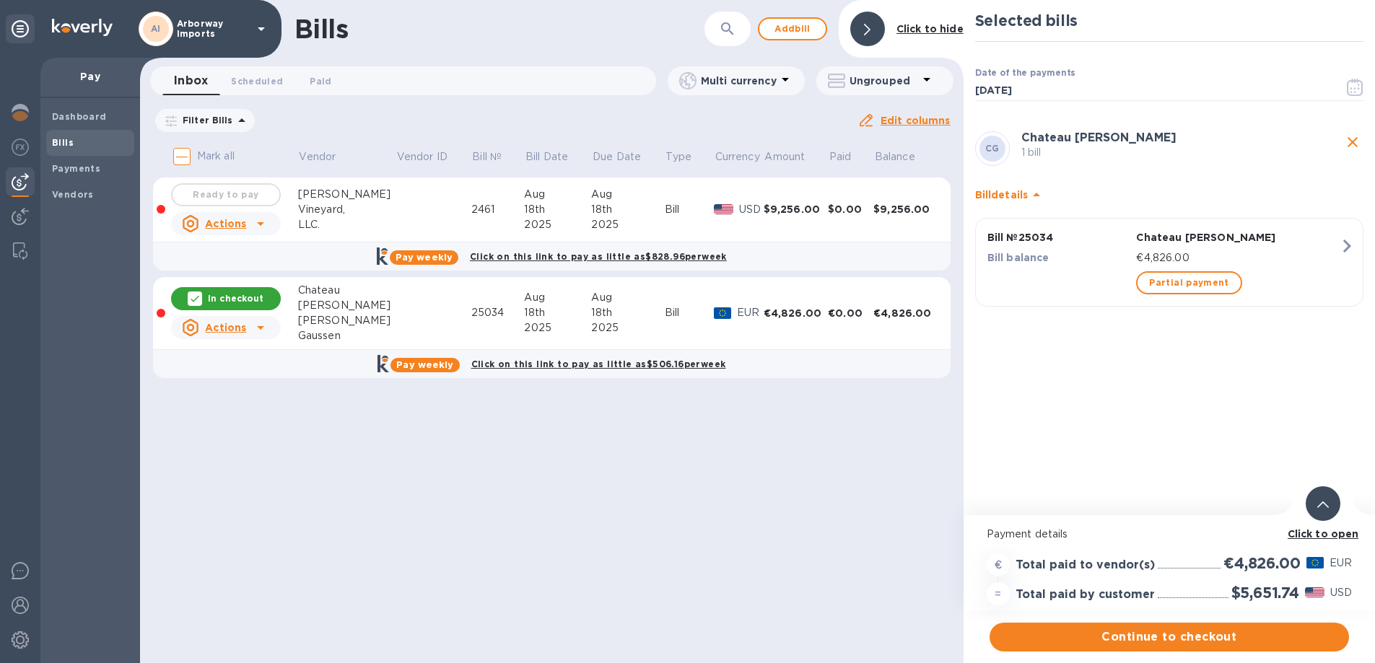
click at [1309, 536] on b "Click to open" at bounding box center [1323, 534] width 71 height 12
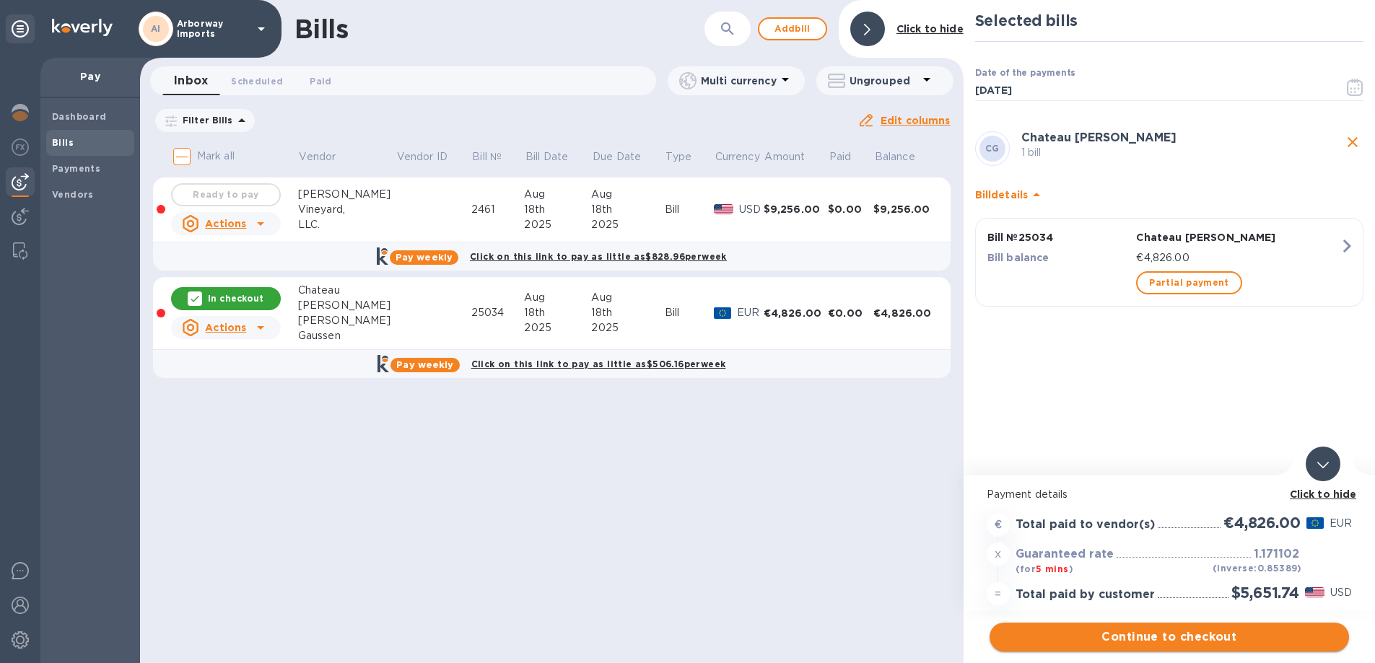
click at [1201, 639] on span "Continue to checkout" at bounding box center [1169, 637] width 336 height 17
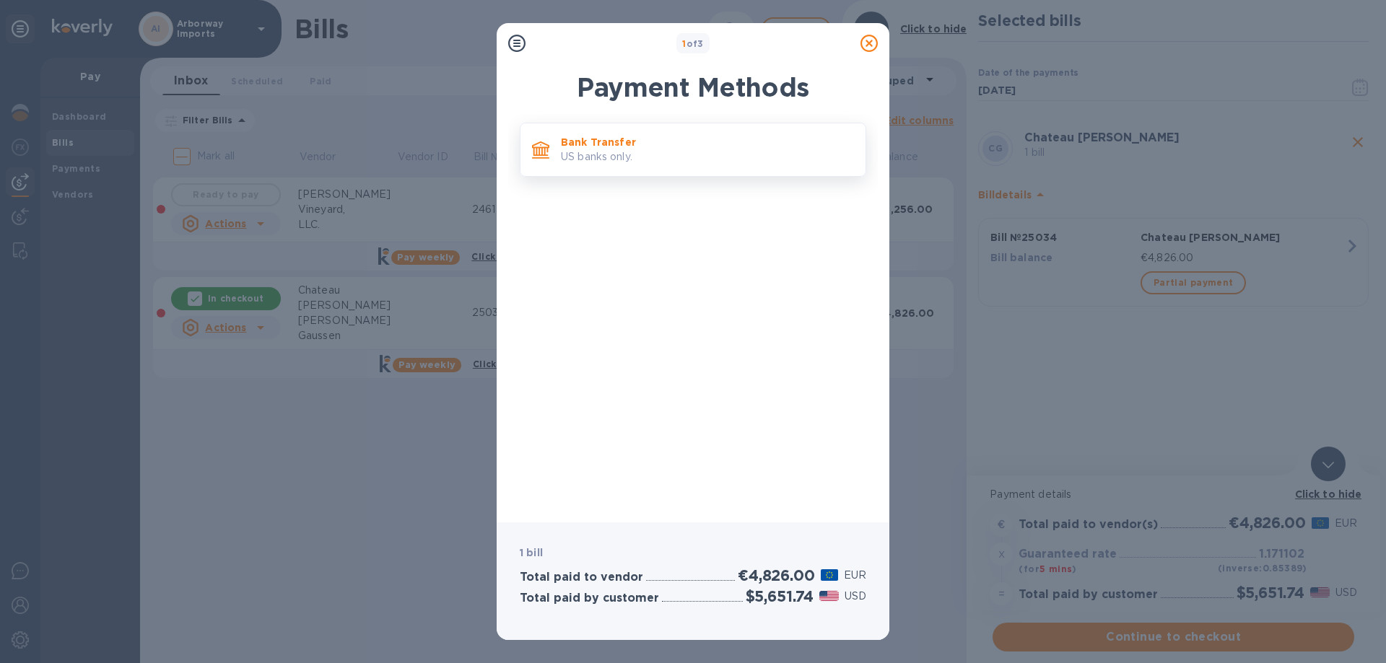
click at [569, 175] on div "Bank Transfer US banks only." at bounding box center [693, 150] width 347 height 54
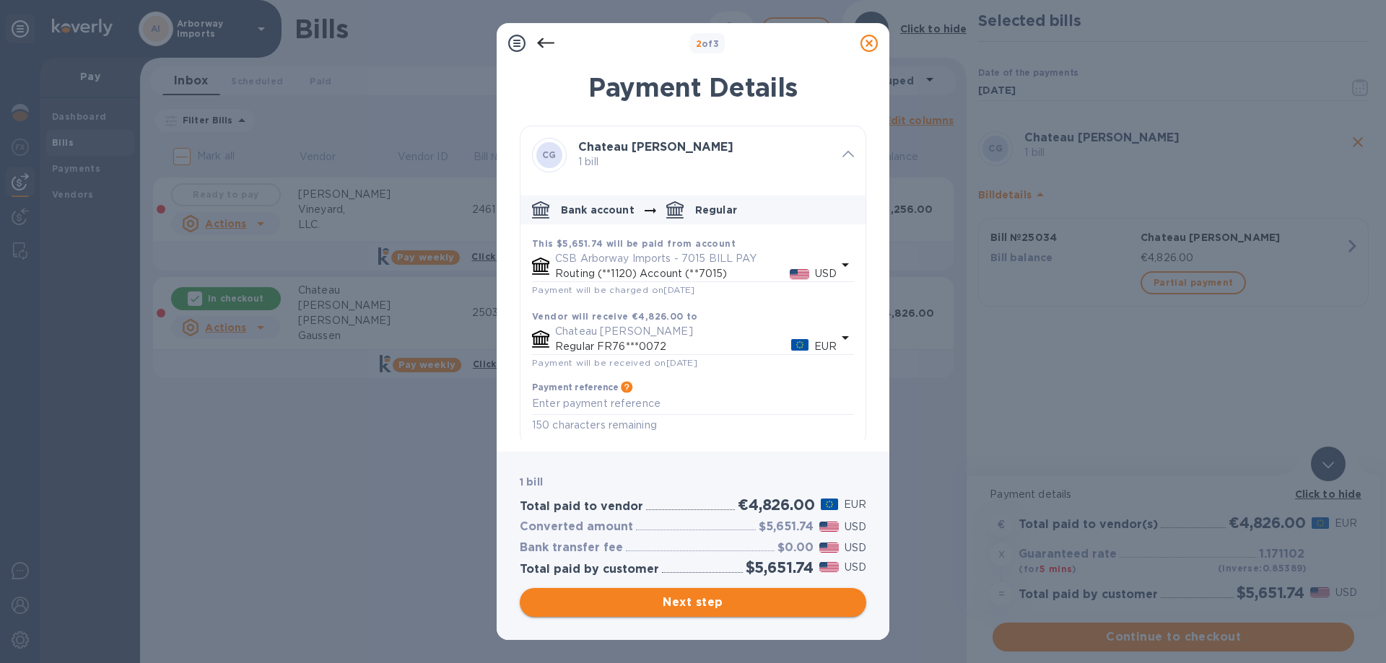
click at [657, 598] on span "Next step" at bounding box center [692, 602] width 323 height 17
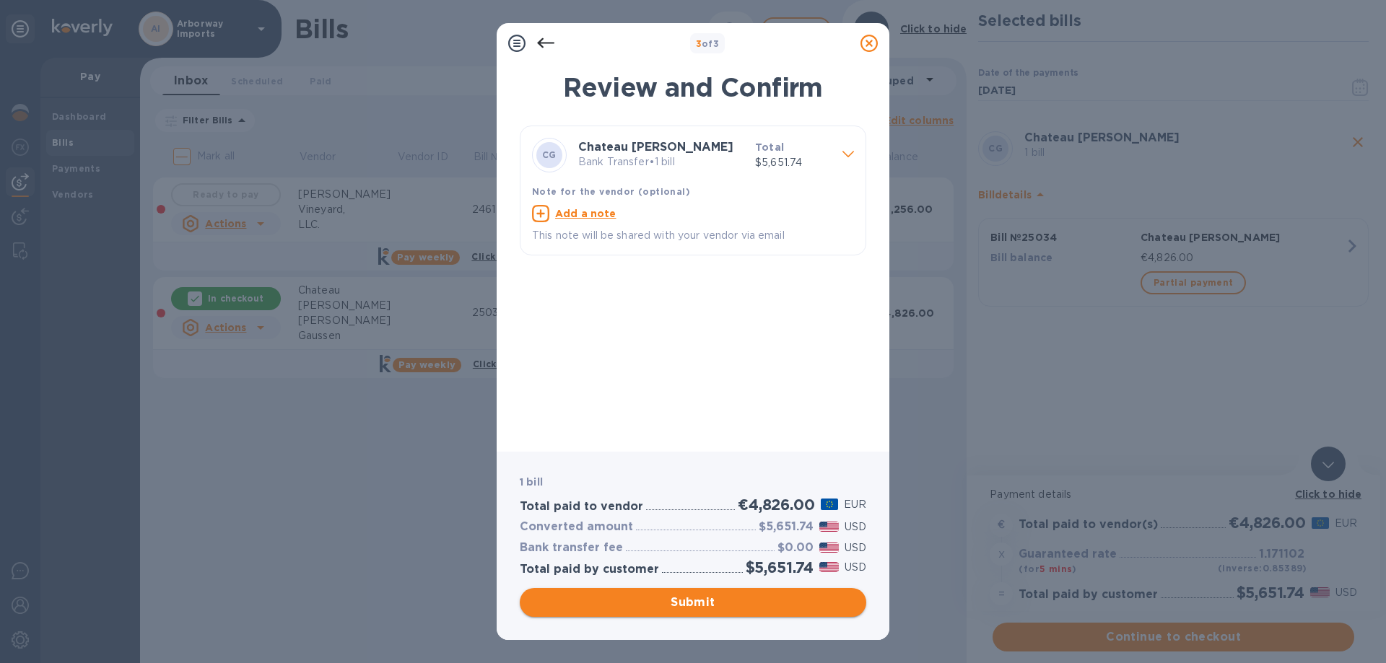
click at [697, 597] on span "Submit" at bounding box center [692, 602] width 323 height 17
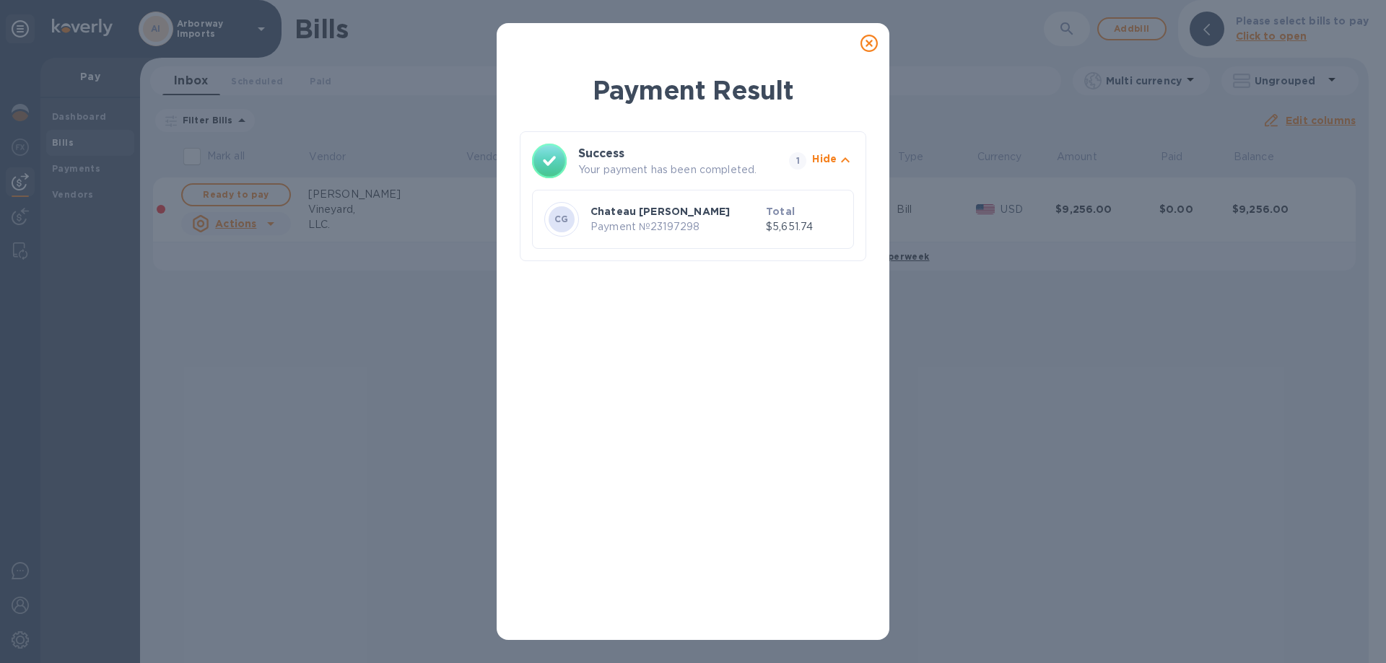
click at [872, 44] on icon at bounding box center [869, 43] width 17 height 17
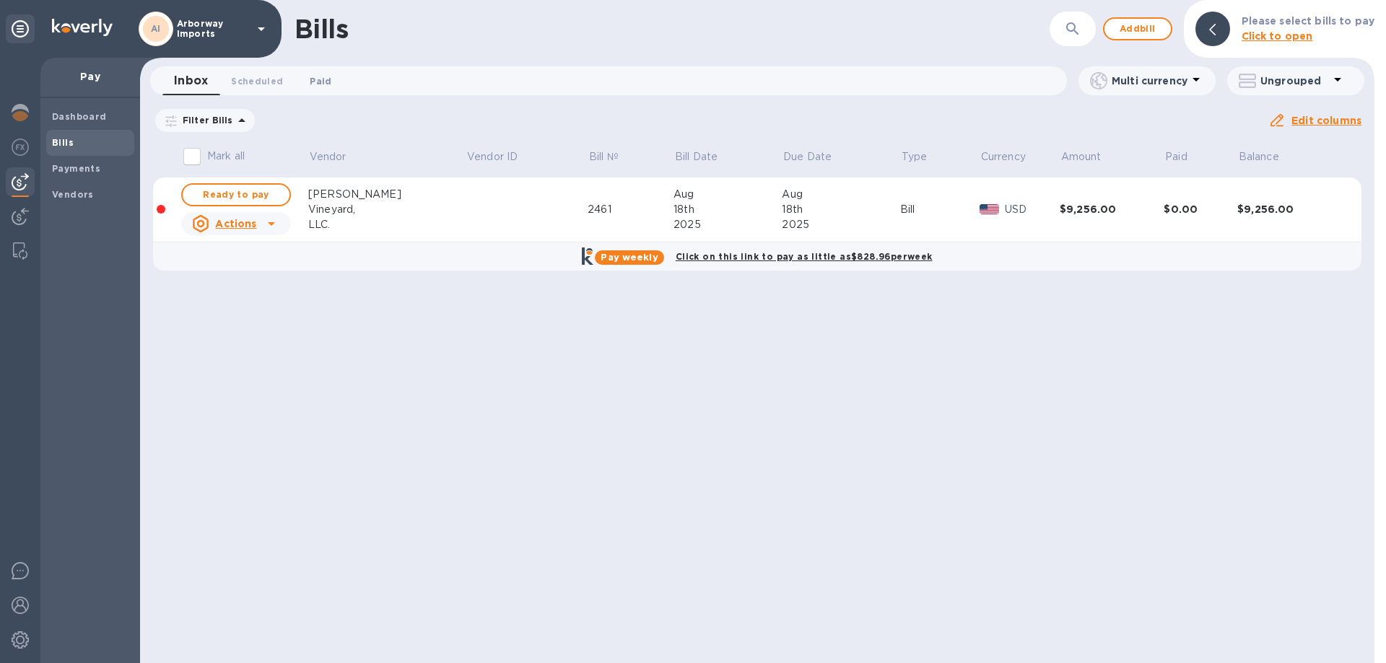
click at [315, 84] on span "Paid 0" at bounding box center [321, 81] width 22 height 15
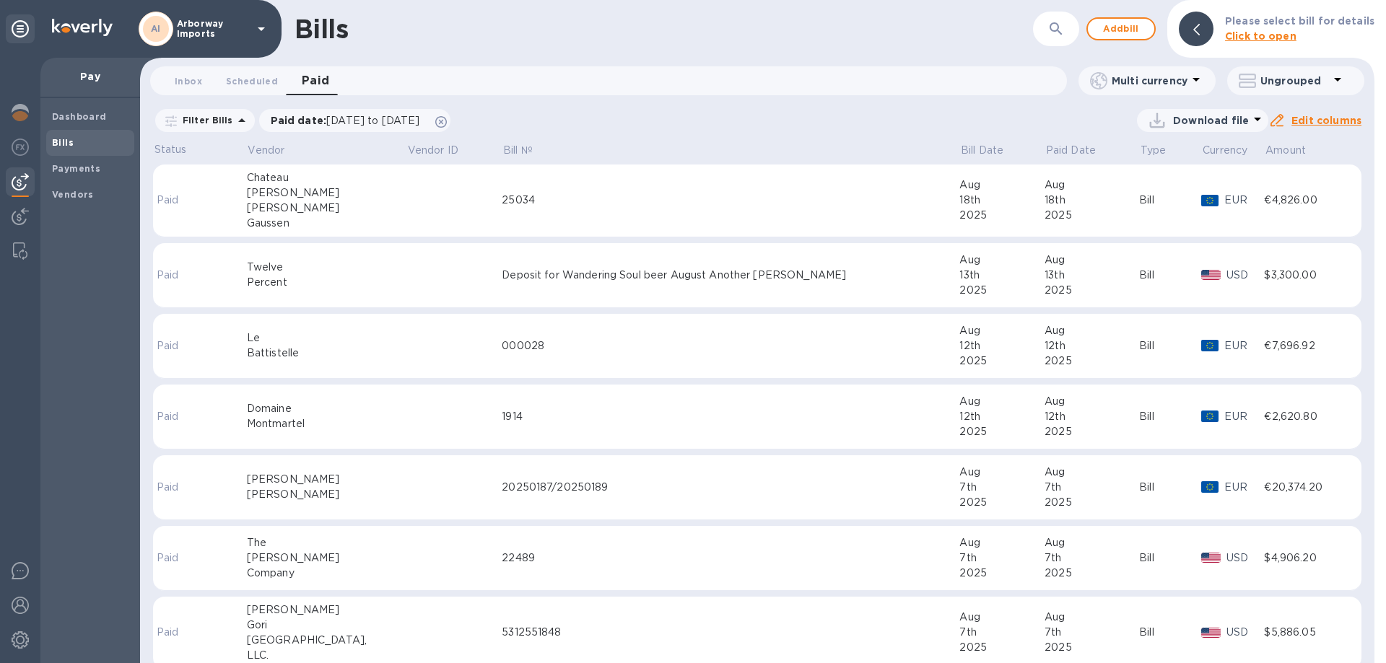
click at [353, 217] on div "Gaussen" at bounding box center [327, 223] width 160 height 15
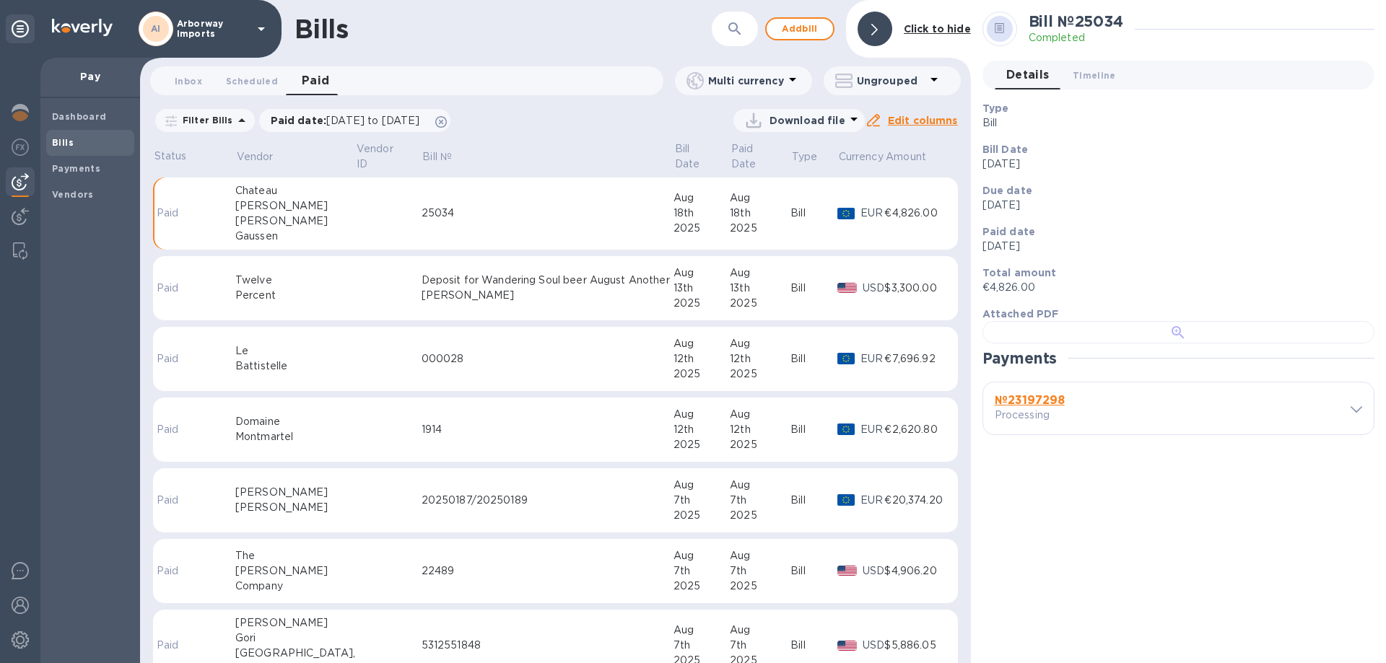
scroll to position [279, 0]
click at [1040, 407] on b "№ 23197298" at bounding box center [1030, 400] width 70 height 14
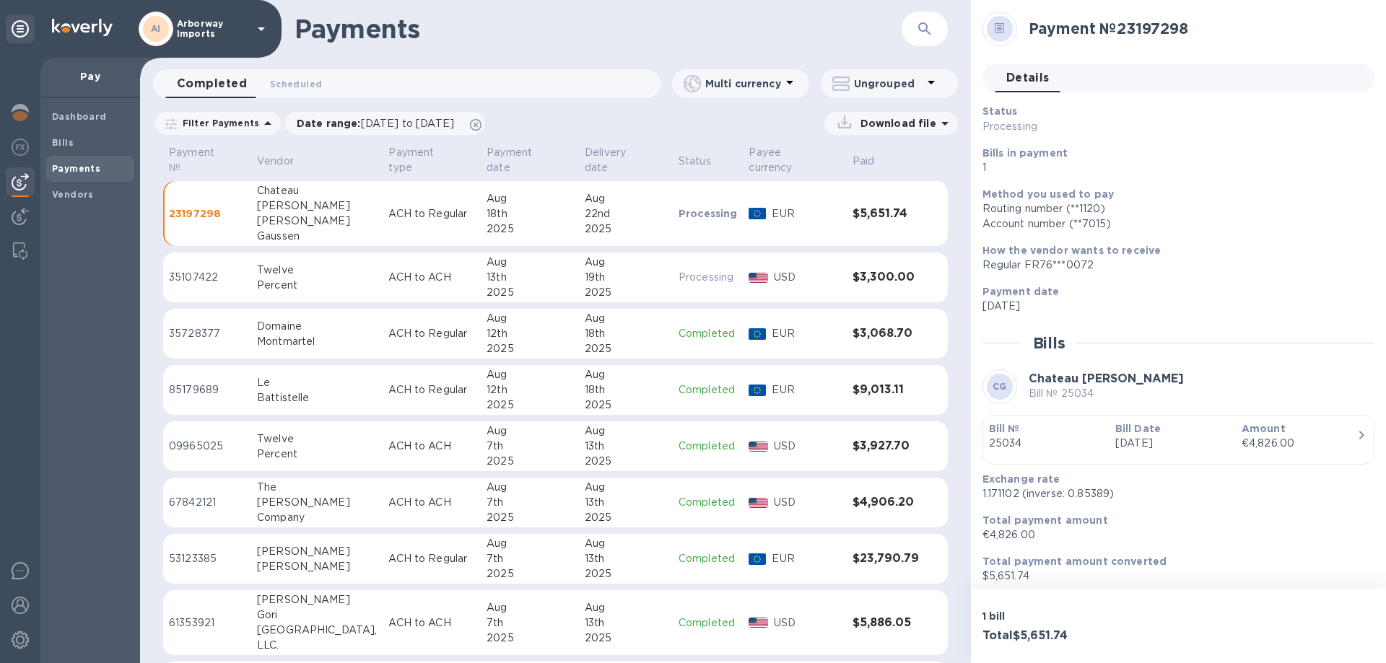
click at [1123, 423] on b "Bill Date" at bounding box center [1137, 429] width 45 height 12
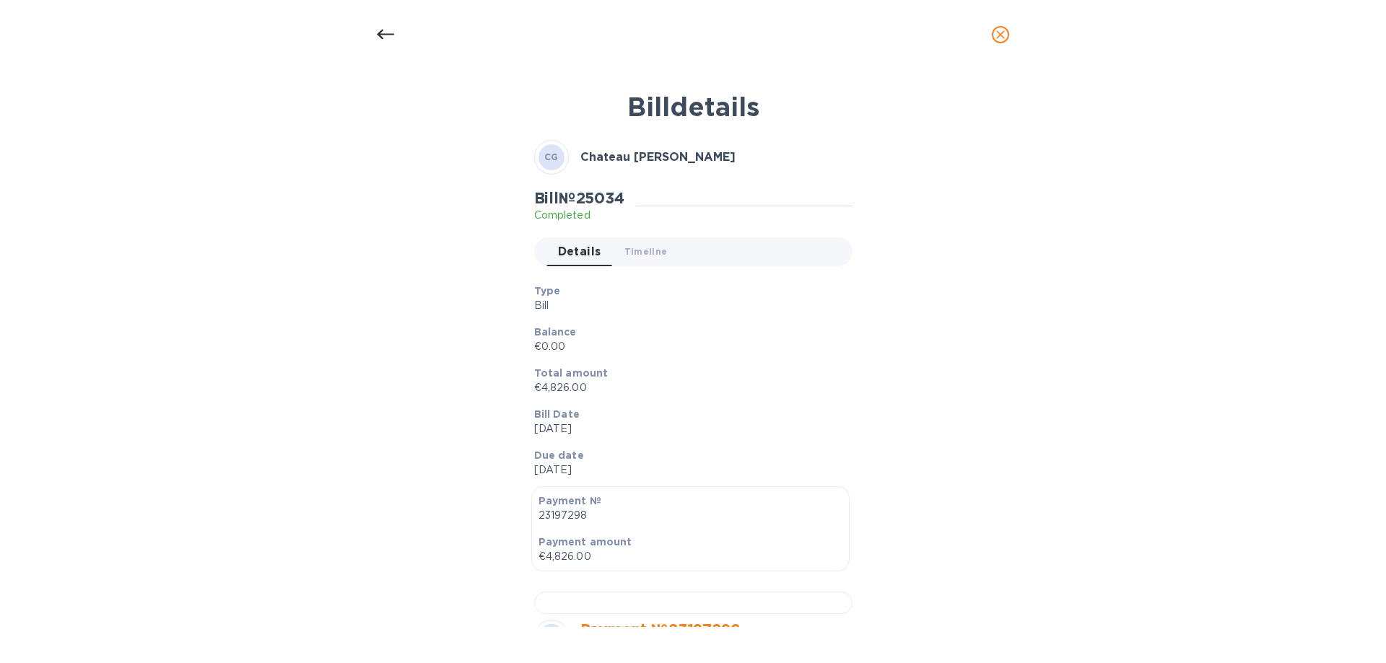
click at [711, 307] on p "Bill" at bounding box center [687, 305] width 307 height 15
click at [645, 309] on p "Bill" at bounding box center [687, 305] width 307 height 15
click at [392, 39] on icon at bounding box center [385, 34] width 17 height 17
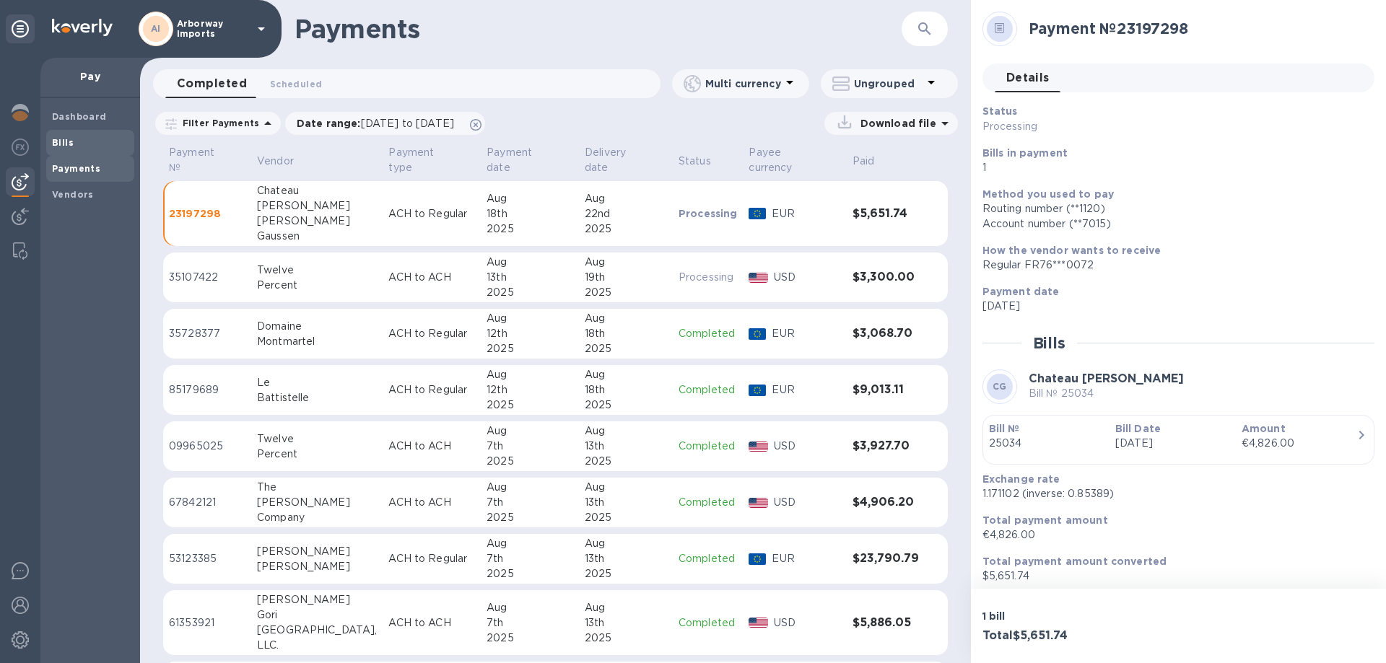
click at [71, 141] on b "Bills" at bounding box center [63, 142] width 22 height 11
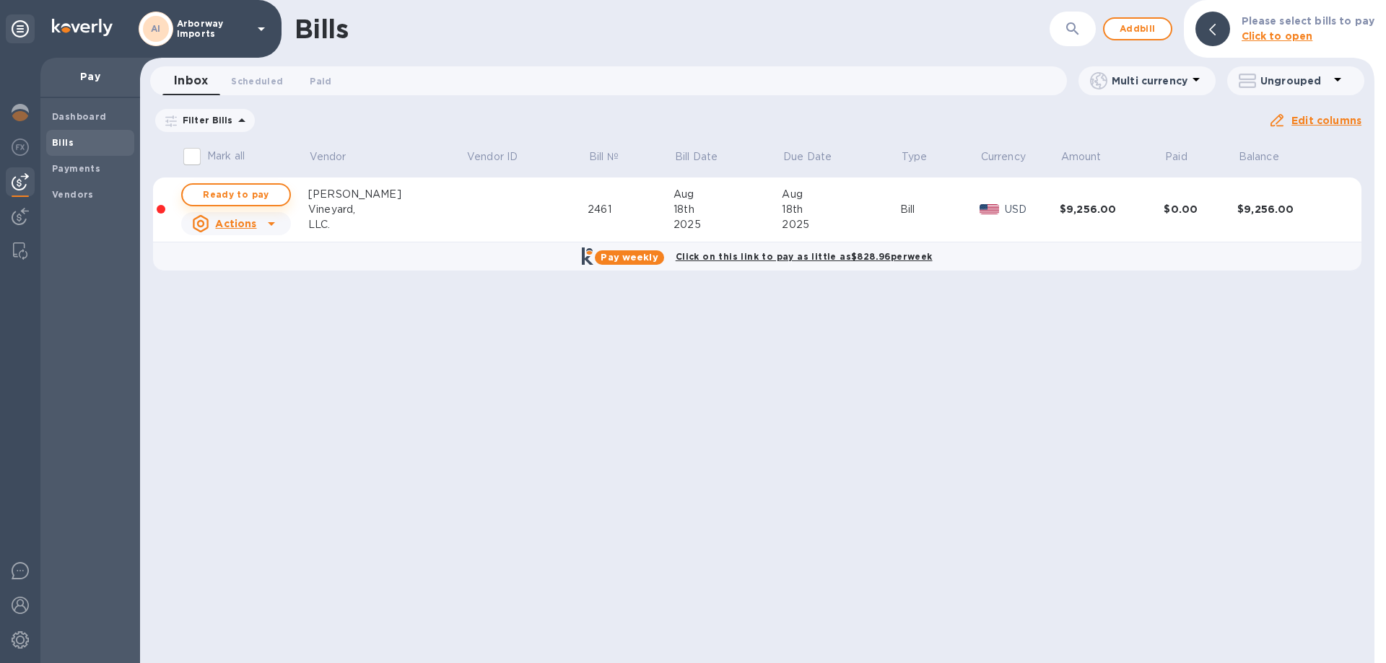
click at [257, 196] on span "Ready to pay" at bounding box center [236, 194] width 84 height 17
checkbox input "true"
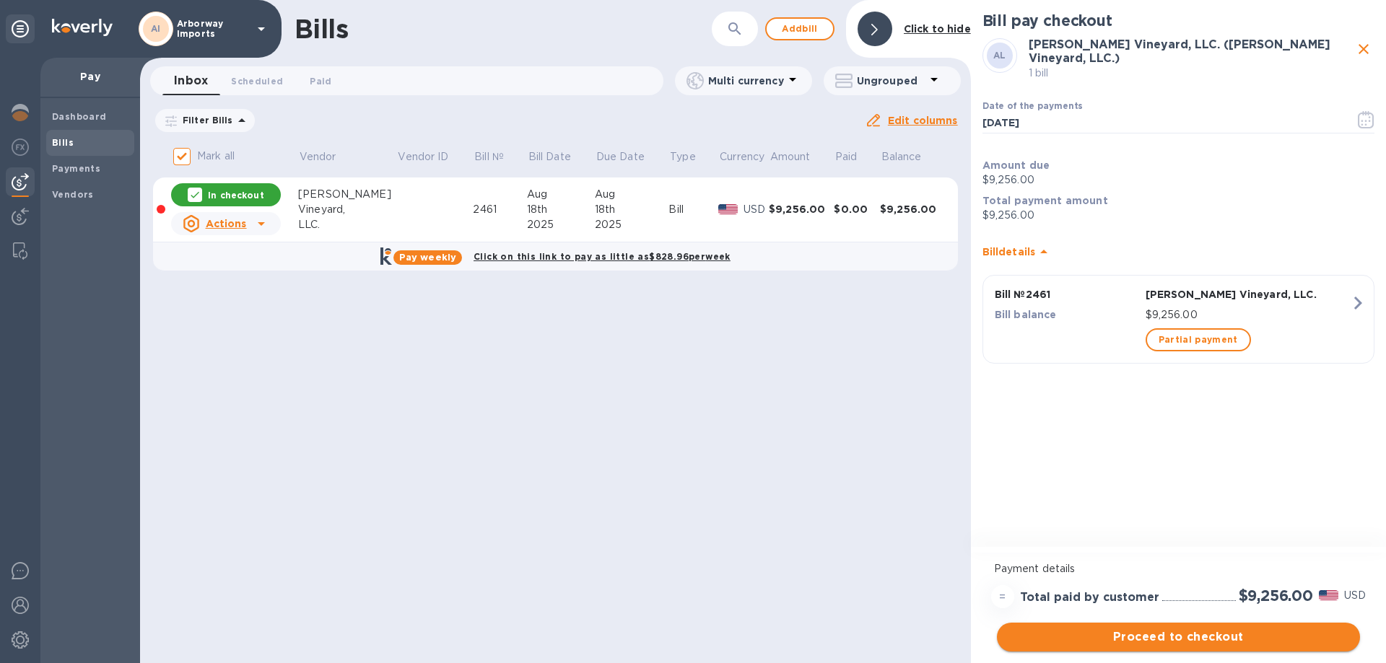
click at [1149, 637] on span "Proceed to checkout" at bounding box center [1178, 637] width 340 height 17
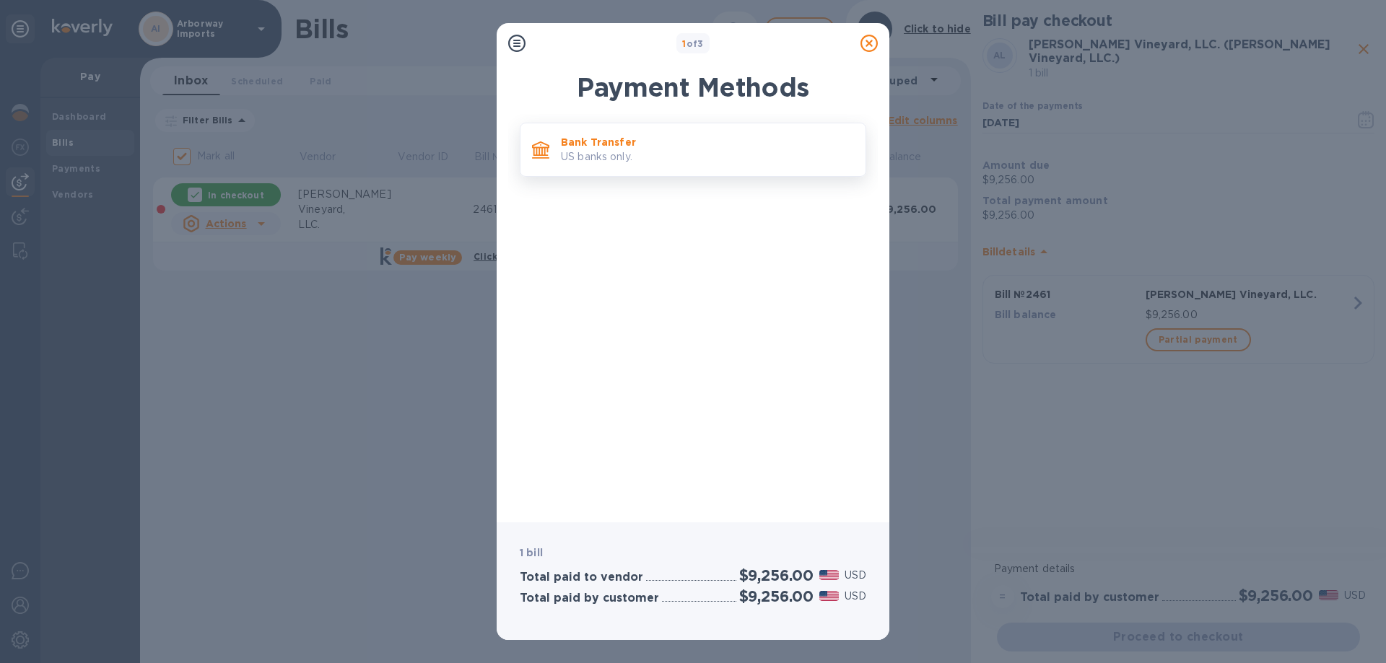
click at [619, 147] on p "Bank Transfer" at bounding box center [707, 142] width 293 height 14
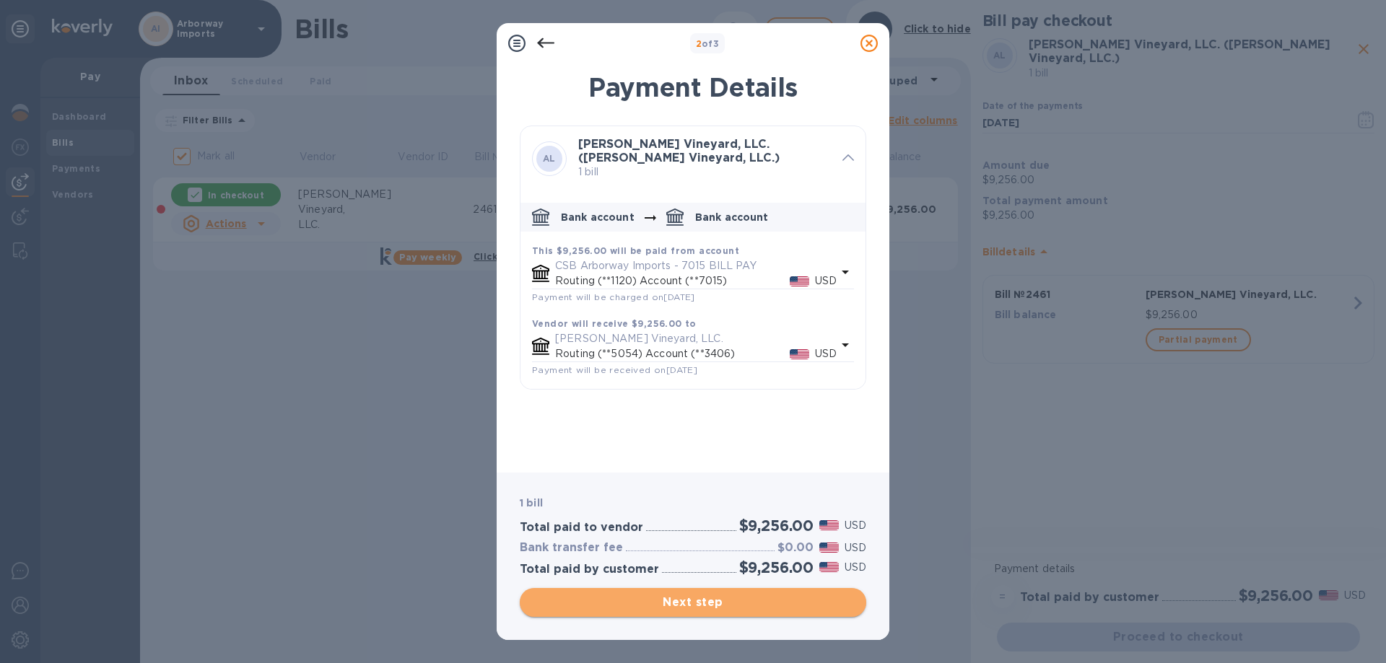
click at [702, 604] on span "Next step" at bounding box center [692, 602] width 323 height 17
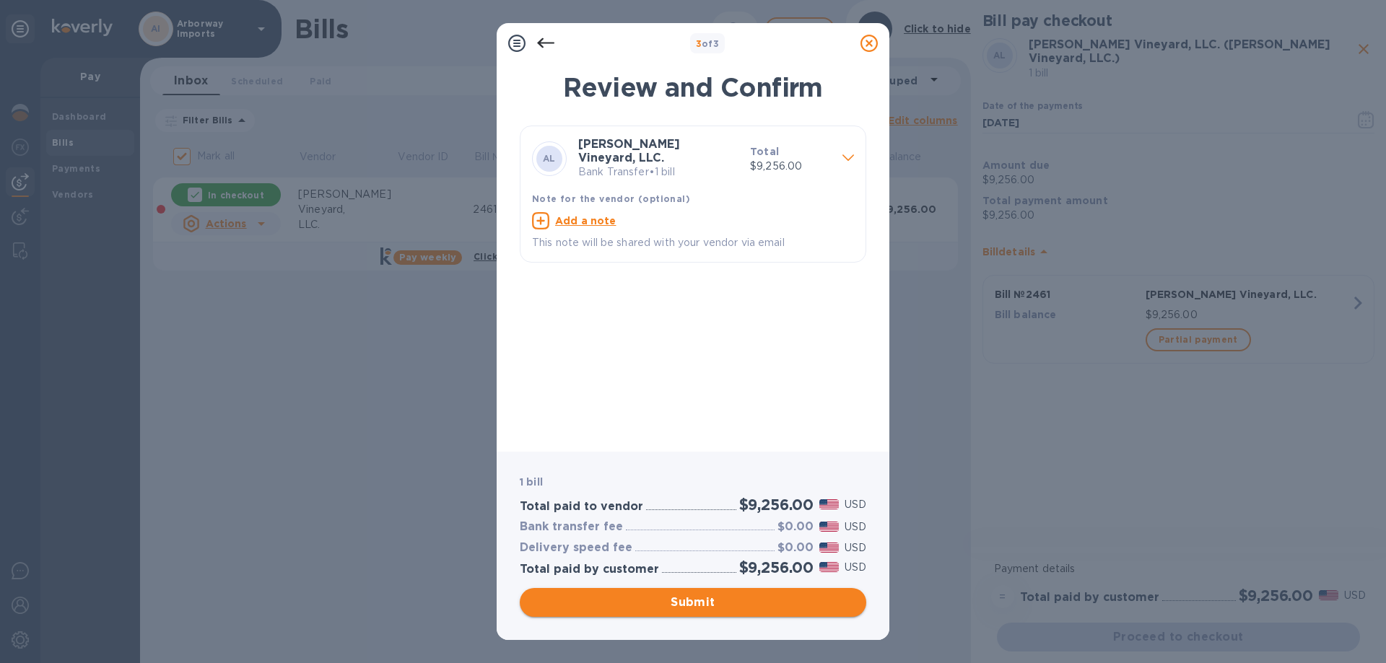
click at [731, 609] on span "Submit" at bounding box center [692, 602] width 323 height 17
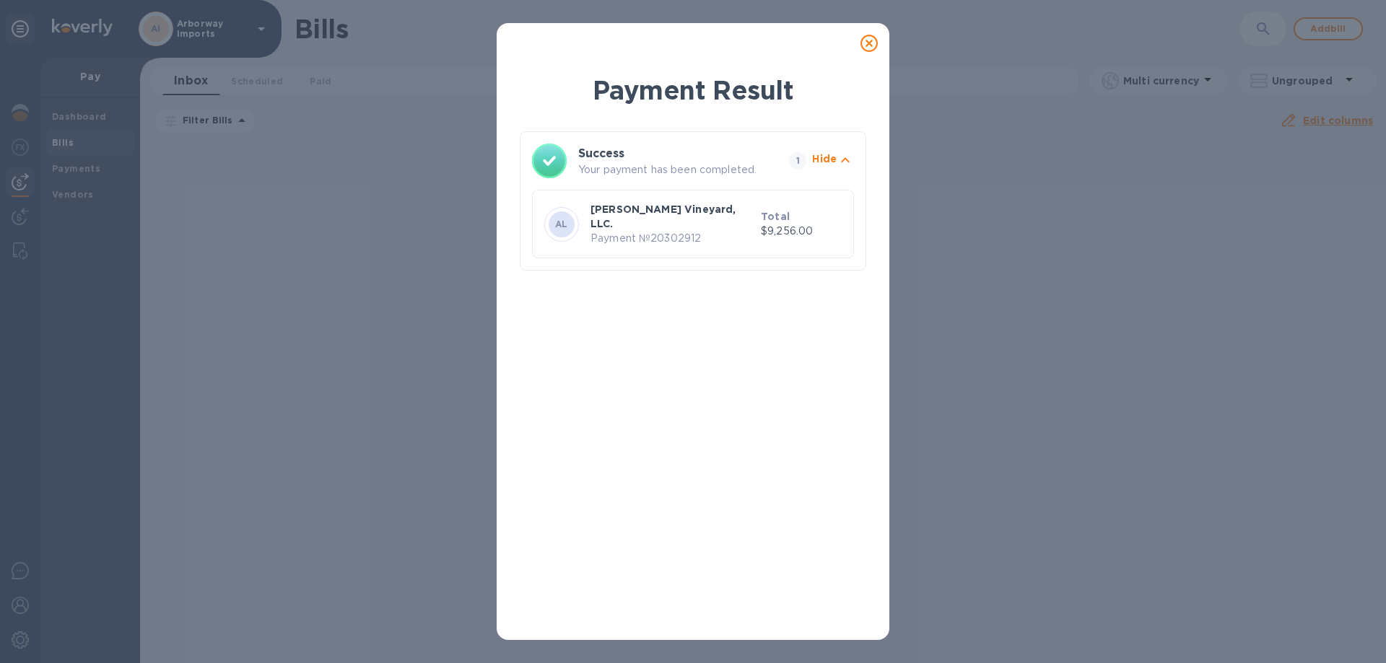
drag, startPoint x: 875, startPoint y: 42, endPoint x: 815, endPoint y: 45, distance: 60.0
click at [875, 41] on icon at bounding box center [869, 43] width 17 height 17
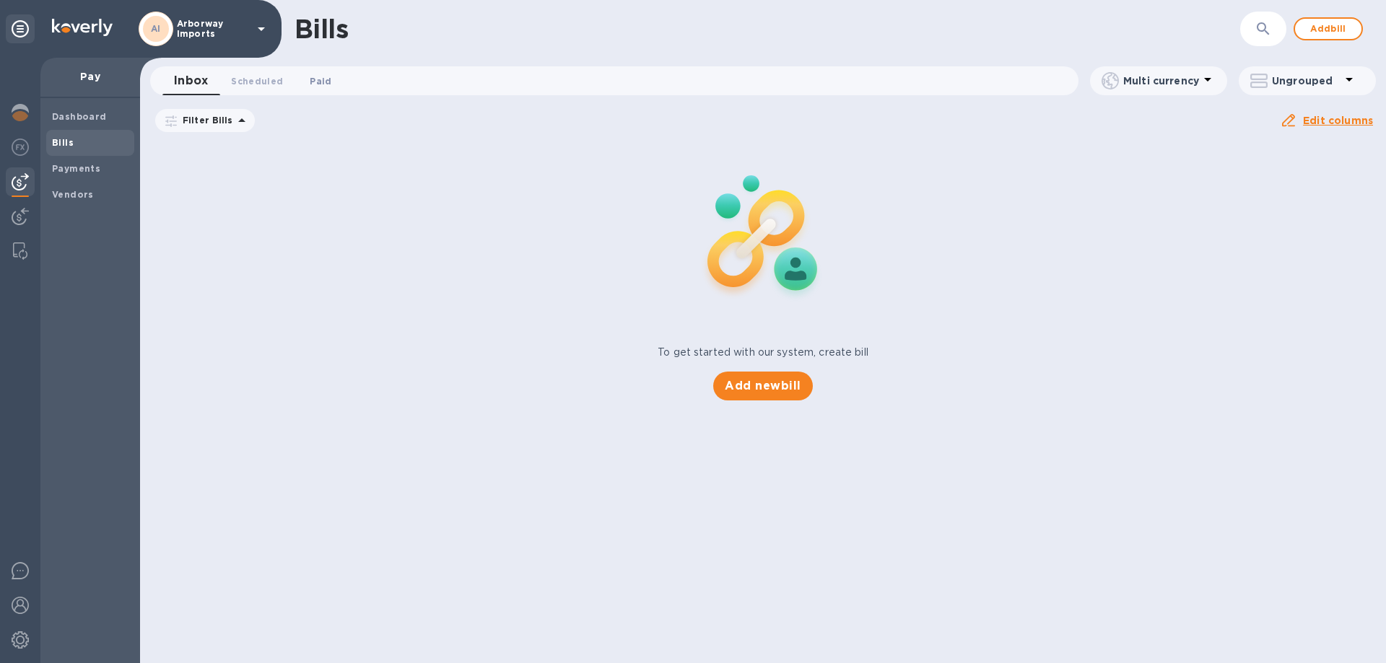
click at [320, 79] on span "Paid 0" at bounding box center [321, 81] width 22 height 15
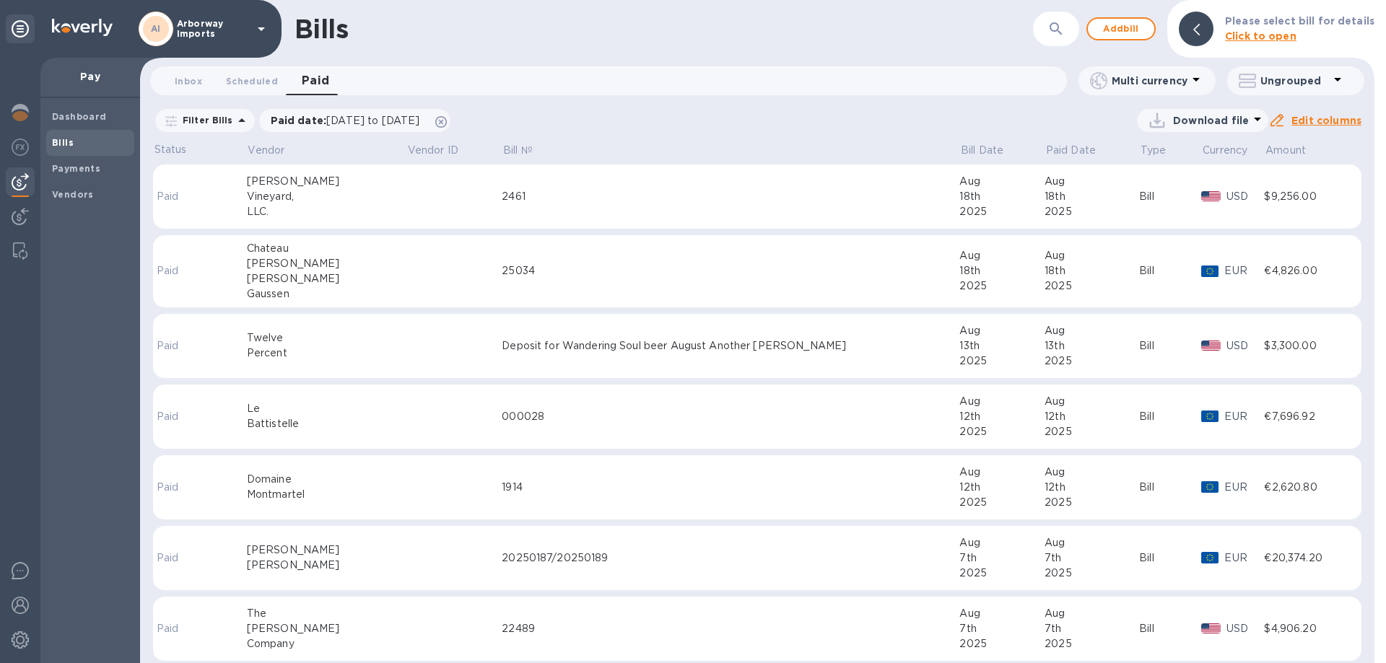
click at [406, 201] on td at bounding box center [453, 197] width 95 height 65
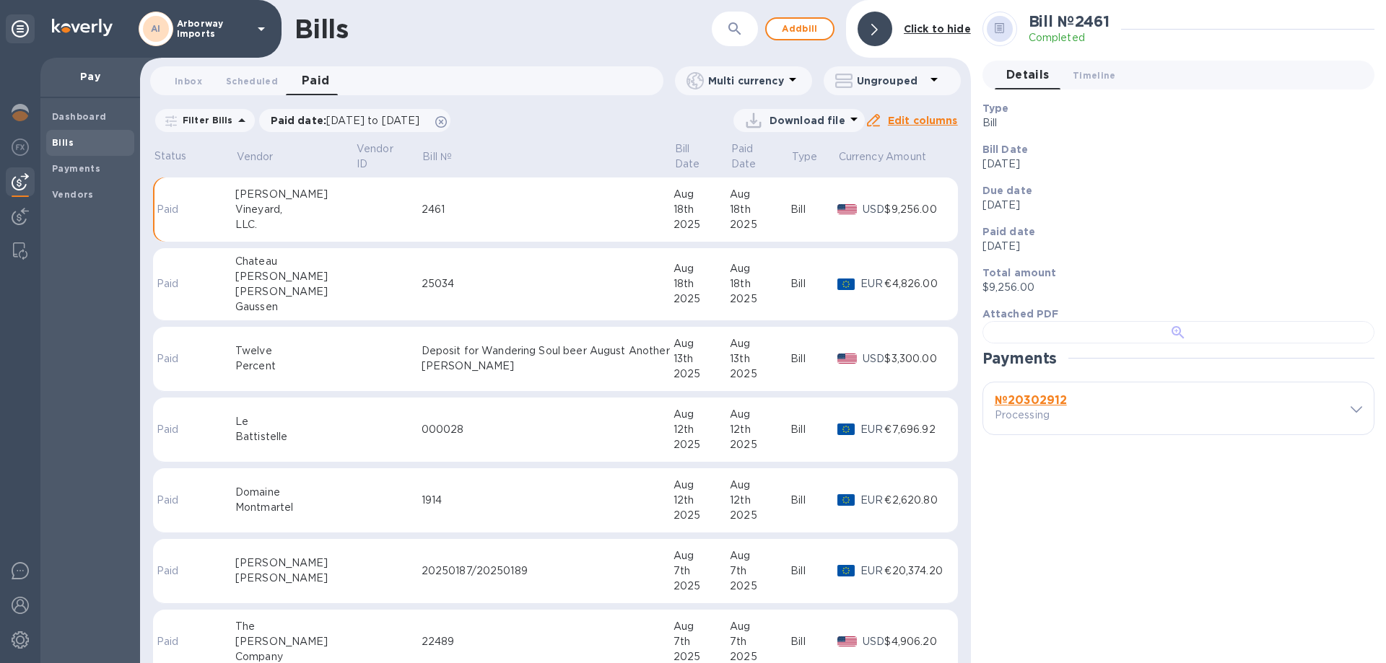
scroll to position [279, 0]
click at [1061, 407] on b "№ 20302912" at bounding box center [1031, 400] width 72 height 14
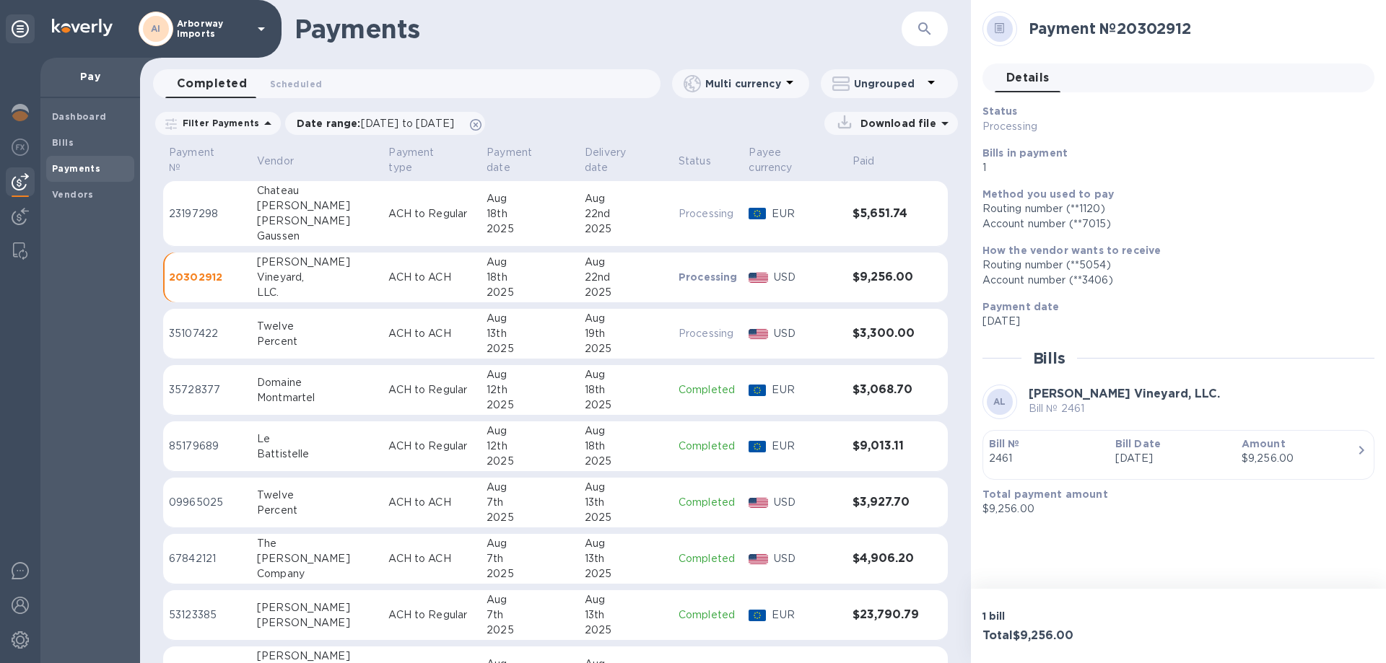
click at [1184, 455] on p "[DATE]" at bounding box center [1172, 458] width 115 height 15
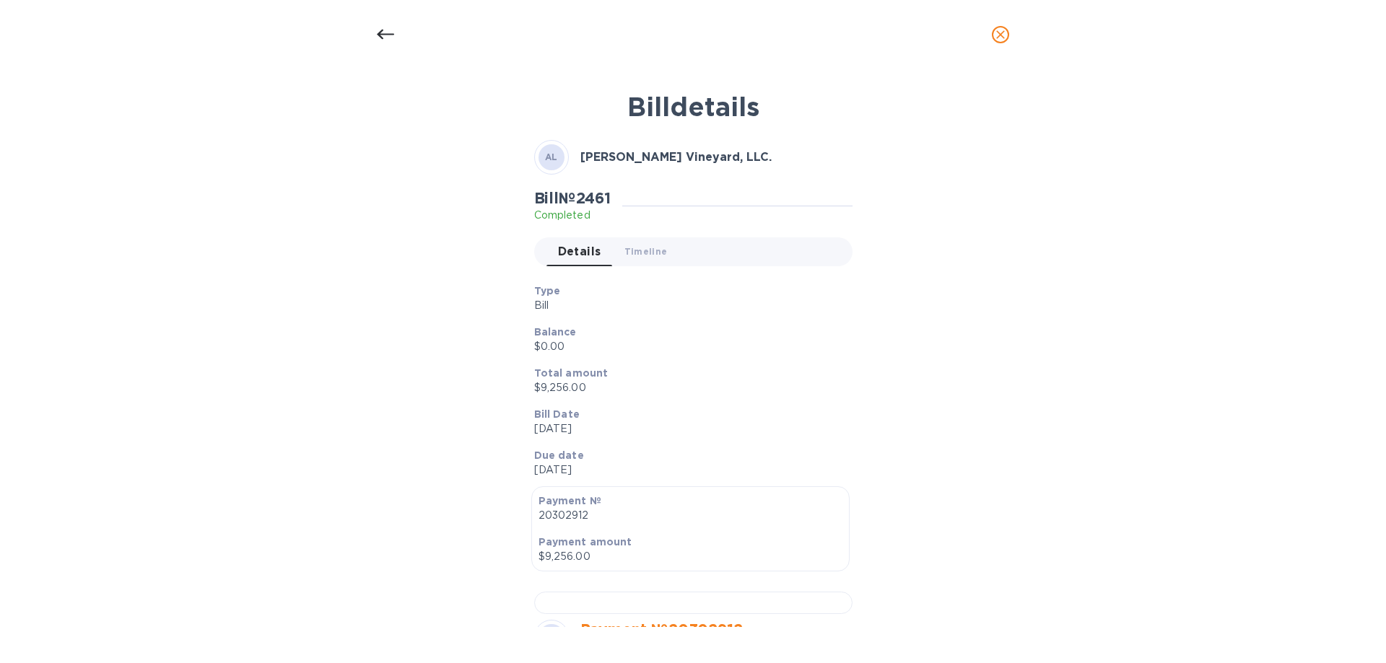
click at [758, 343] on p "$0.00" at bounding box center [687, 346] width 307 height 15
